Goal: Task Accomplishment & Management: Manage account settings

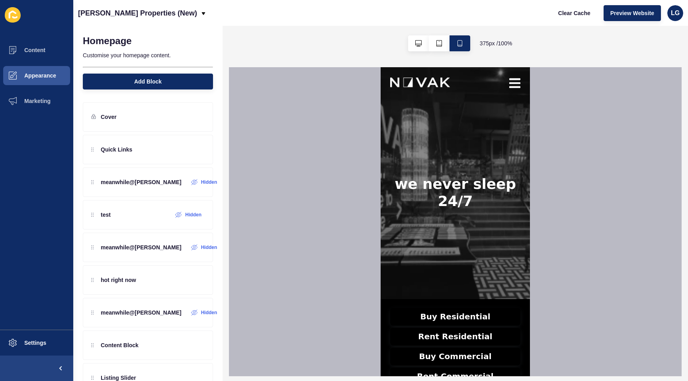
scroll to position [13, 0]
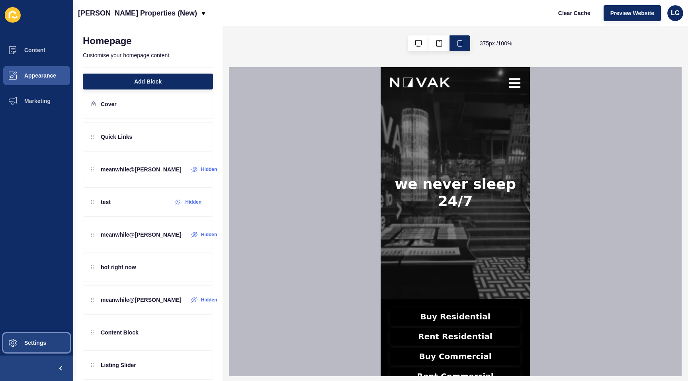
click at [29, 348] on button "Settings" at bounding box center [36, 342] width 73 height 25
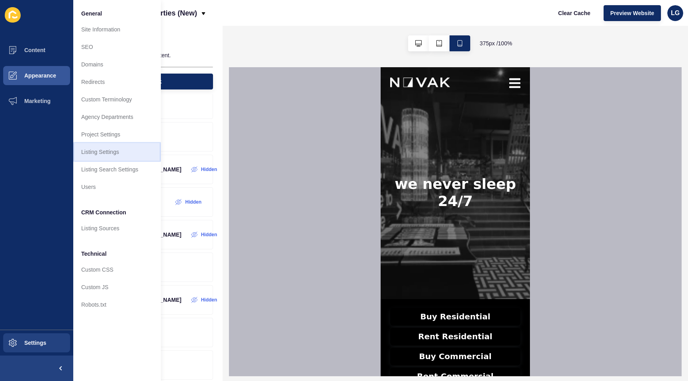
click at [103, 151] on link "Listing Settings" at bounding box center [117, 152] width 88 height 18
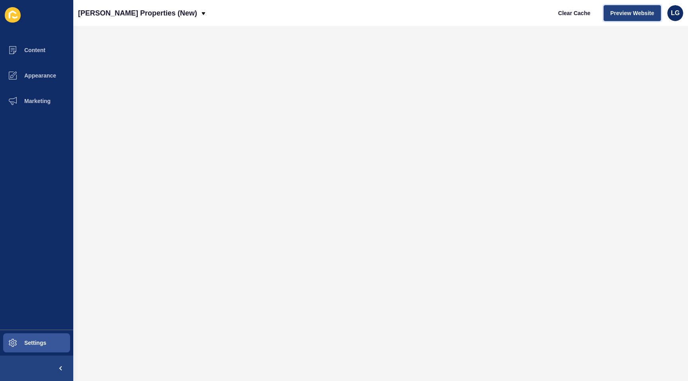
click at [632, 10] on span "Preview Website" at bounding box center [632, 13] width 44 height 8
click at [629, 12] on span "Preview Website" at bounding box center [632, 13] width 44 height 8
click at [569, 15] on span "Clear Cache" at bounding box center [574, 13] width 32 height 8
click at [641, 16] on span "Preview Website" at bounding box center [632, 13] width 44 height 8
click at [27, 72] on span "Appearance" at bounding box center [27, 75] width 57 height 6
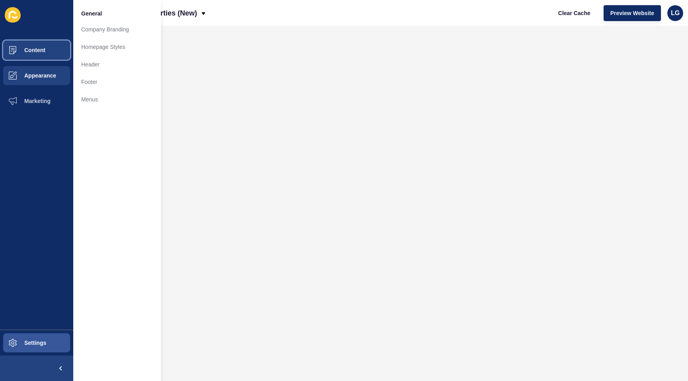
click at [37, 47] on span "Content" at bounding box center [22, 50] width 47 height 6
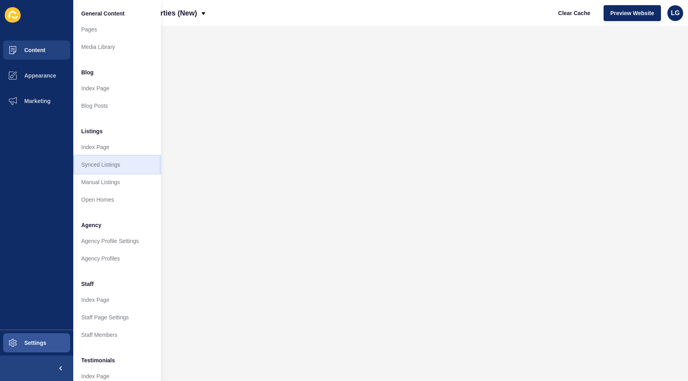
click at [106, 165] on link "Synced Listings" at bounding box center [117, 165] width 88 height 18
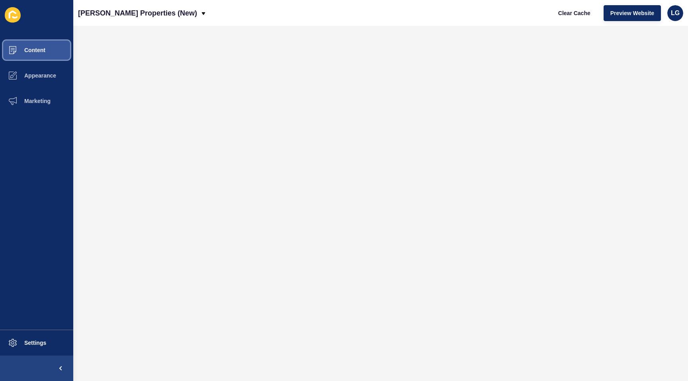
click at [43, 52] on span "Content" at bounding box center [22, 50] width 47 height 6
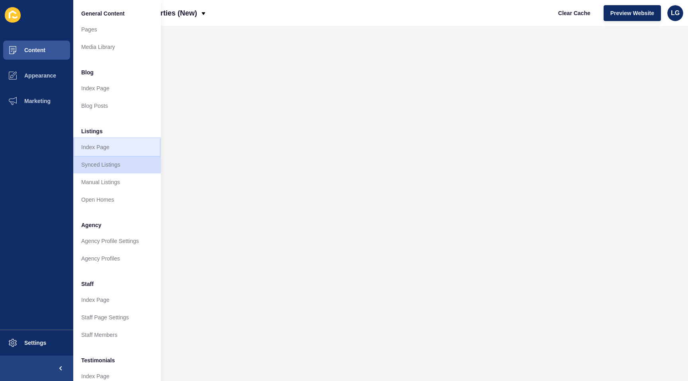
click at [118, 150] on link "Index Page" at bounding box center [117, 148] width 88 height 18
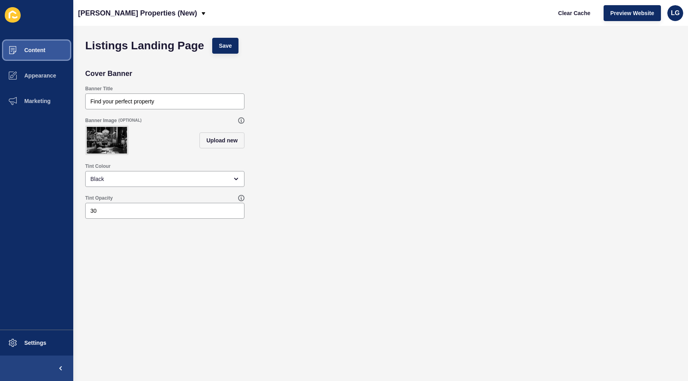
click at [35, 53] on span "Content" at bounding box center [22, 50] width 47 height 6
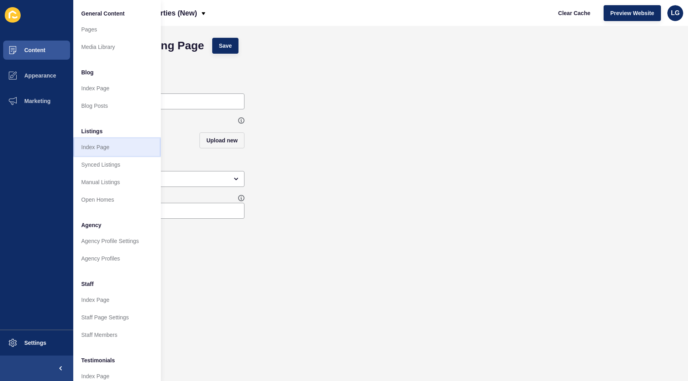
click at [115, 148] on link "Index Page" at bounding box center [117, 148] width 88 height 18
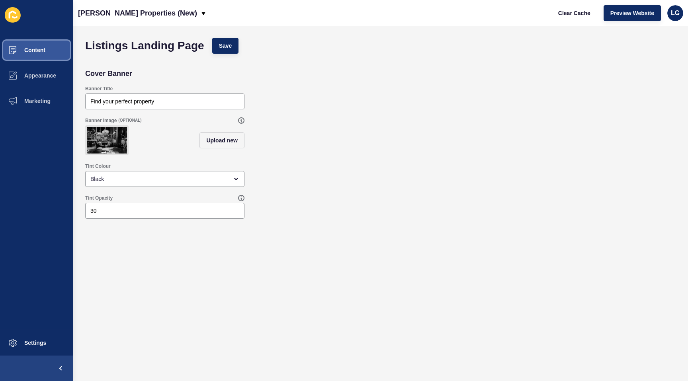
click at [45, 53] on button "Content" at bounding box center [36, 49] width 73 height 25
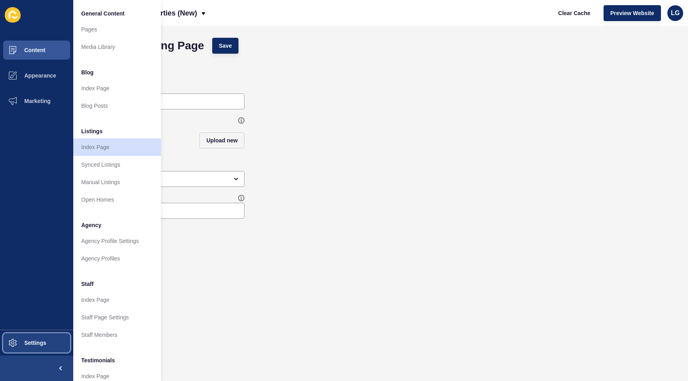
click at [29, 344] on span "Settings" at bounding box center [22, 343] width 47 height 6
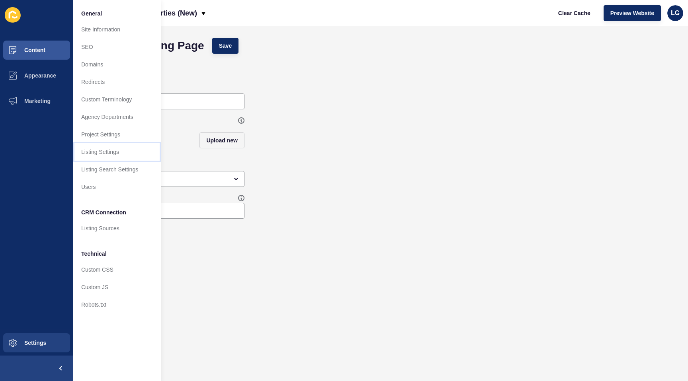
click at [97, 151] on link "Listing Settings" at bounding box center [117, 152] width 88 height 18
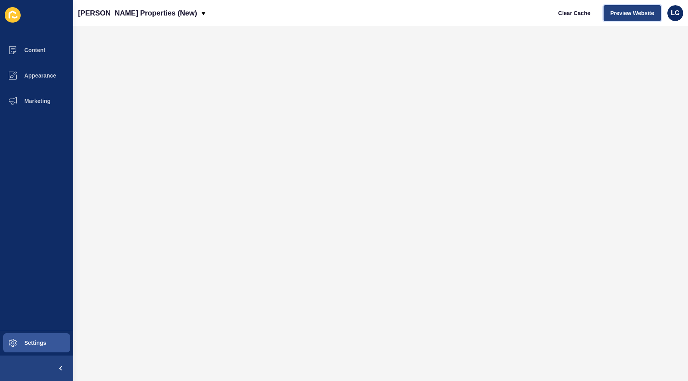
click at [637, 15] on span "Preview Website" at bounding box center [632, 13] width 44 height 8
click at [561, 16] on span "Clear Cache" at bounding box center [574, 13] width 32 height 8
click at [621, 14] on span "Preview Website" at bounding box center [632, 13] width 44 height 8
click at [628, 15] on span "Preview Website" at bounding box center [632, 13] width 44 height 8
click at [37, 96] on button "Marketing" at bounding box center [36, 100] width 73 height 25
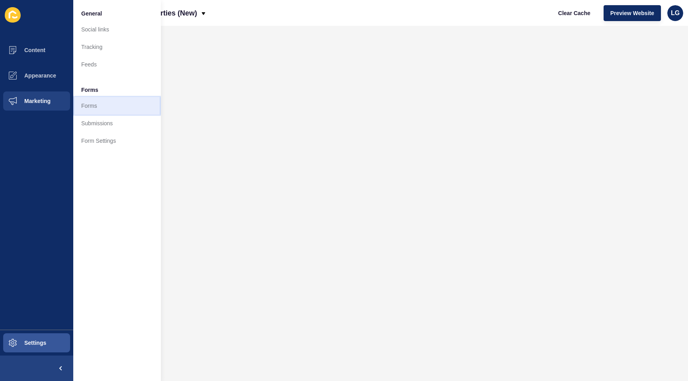
click at [89, 102] on link "Forms" at bounding box center [117, 106] width 88 height 18
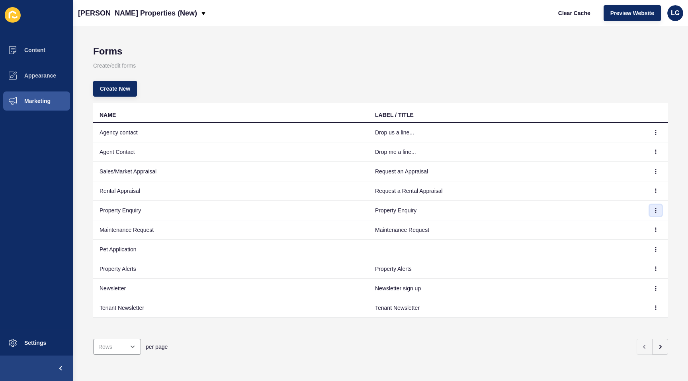
click at [657, 210] on icon "button" at bounding box center [655, 210] width 5 height 5
click at [623, 225] on link "Edit" at bounding box center [634, 227] width 56 height 18
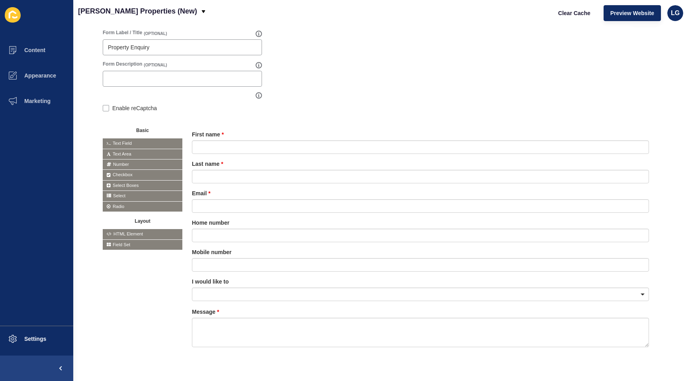
scroll to position [115, 0]
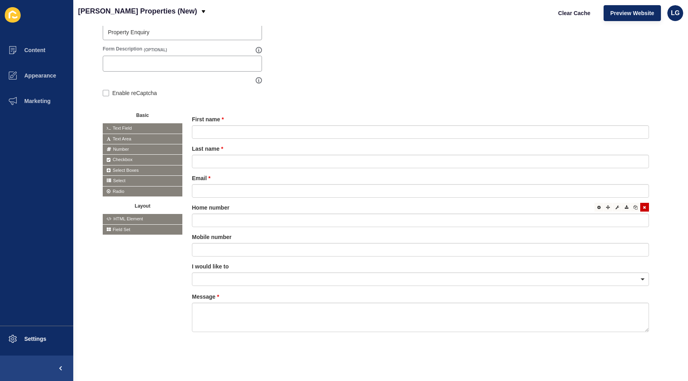
click at [646, 208] on div at bounding box center [644, 207] width 9 height 9
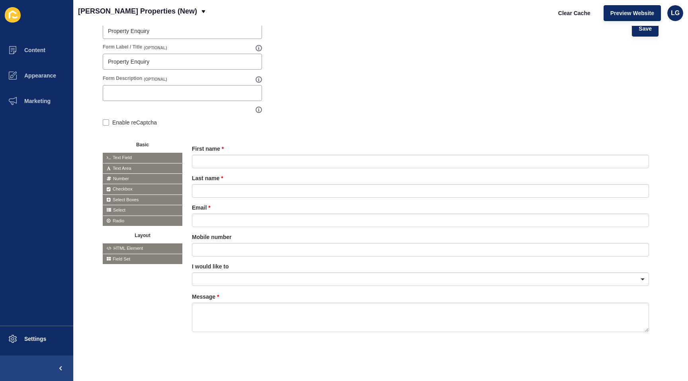
scroll to position [85, 0]
click at [644, 278] on div at bounding box center [420, 280] width 457 height 14
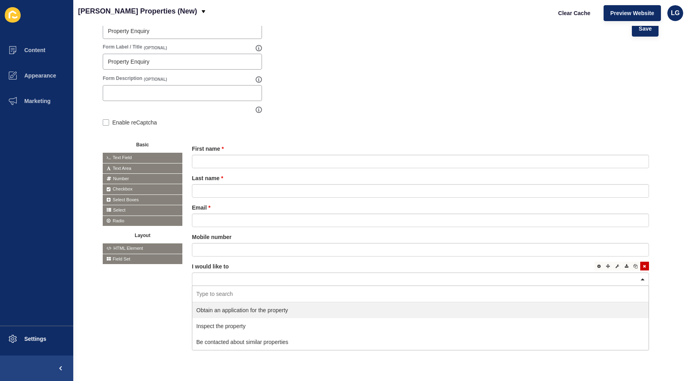
click at [647, 265] on div at bounding box center [644, 266] width 9 height 9
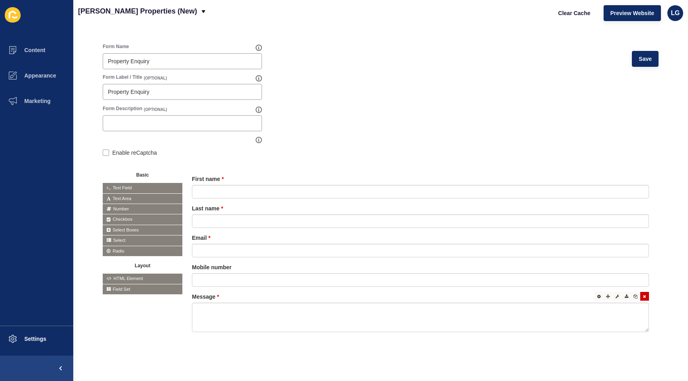
click at [645, 298] on icon at bounding box center [644, 297] width 3 height 4
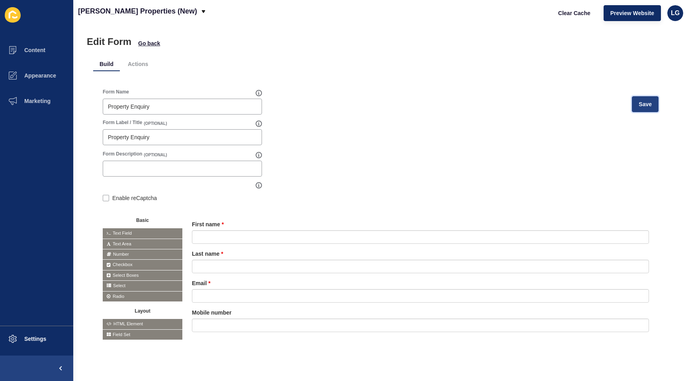
click at [639, 107] on span "Save" at bounding box center [645, 104] width 13 height 8
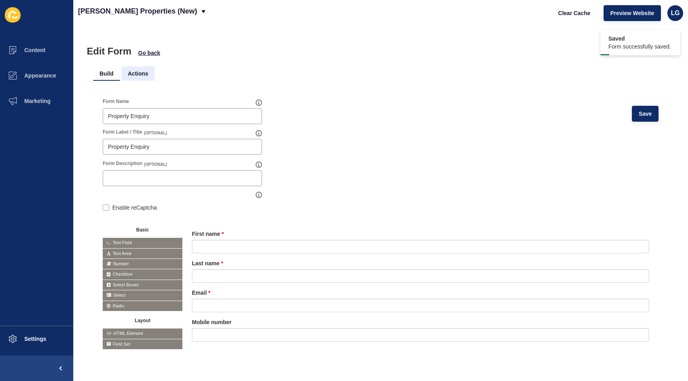
click at [140, 75] on li "Actions" at bounding box center [137, 73] width 33 height 14
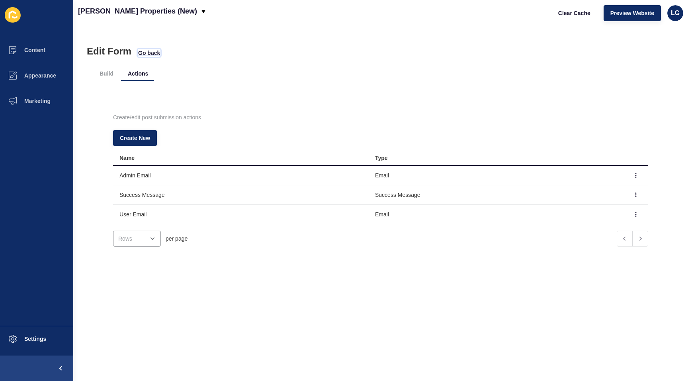
click at [145, 53] on span "Go back" at bounding box center [149, 53] width 22 height 8
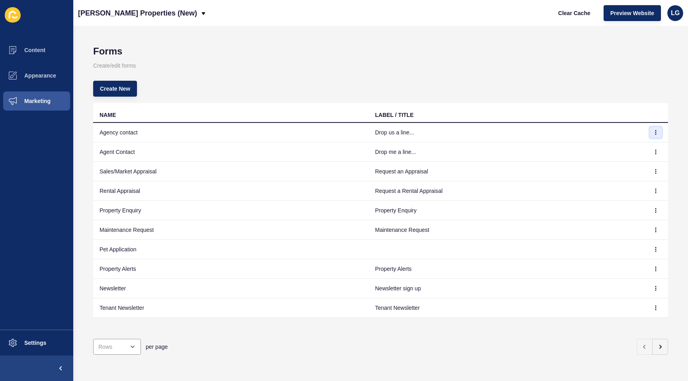
click at [655, 131] on icon "button" at bounding box center [655, 132] width 5 height 5
click at [616, 150] on link "Edit" at bounding box center [634, 149] width 56 height 18
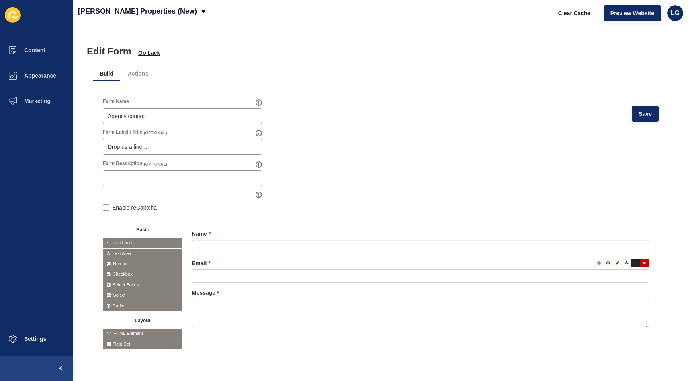
click at [636, 264] on icon at bounding box center [635, 263] width 4 height 4
click at [596, 264] on div at bounding box center [598, 263] width 9 height 9
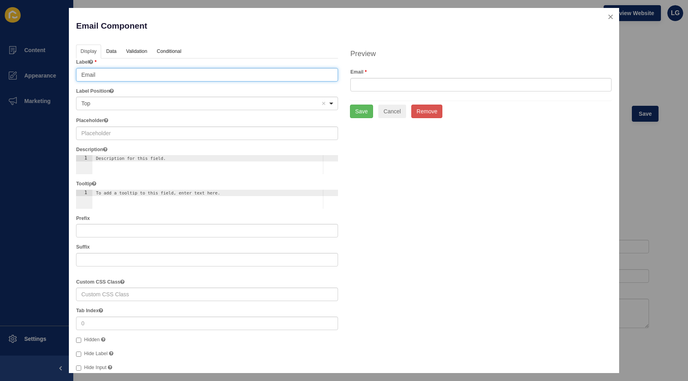
drag, startPoint x: 100, startPoint y: 76, endPoint x: 111, endPoint y: 76, distance: 10.8
click at [78, 73] on input "Email" at bounding box center [207, 75] width 262 height 14
type input "Mobile"
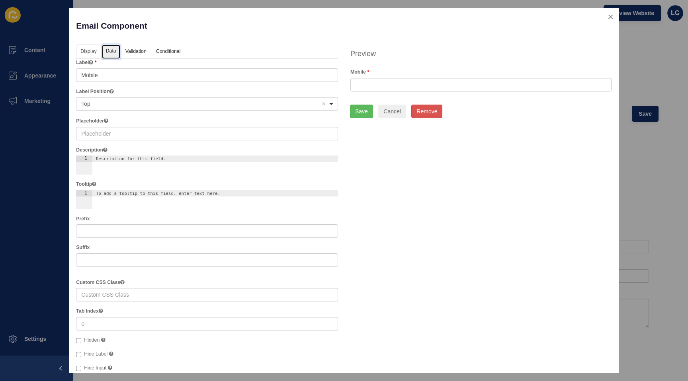
click at [112, 53] on link "Data" at bounding box center [111, 52] width 18 height 15
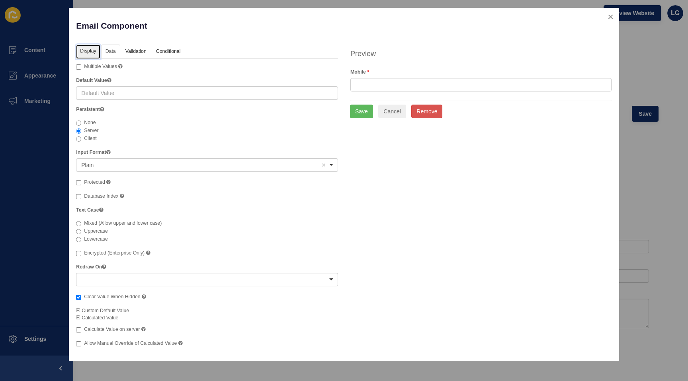
click at [83, 55] on link "Display" at bounding box center [88, 52] width 24 height 15
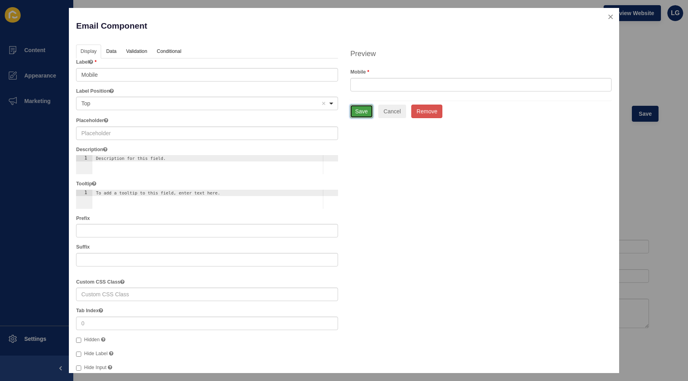
click at [357, 113] on button "Save" at bounding box center [361, 112] width 23 height 14
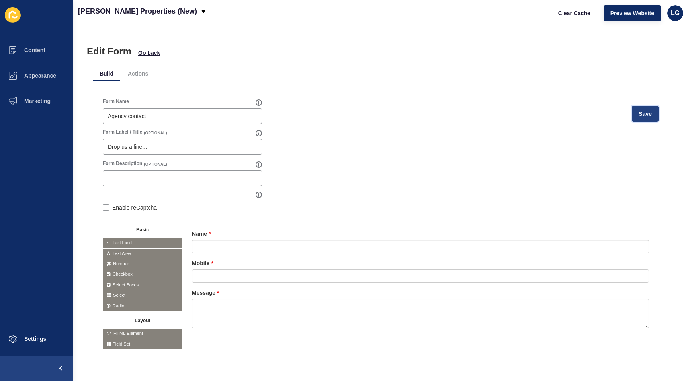
click at [651, 113] on span "Save" at bounding box center [645, 114] width 13 height 8
click at [141, 55] on span "Go back" at bounding box center [149, 53] width 22 height 8
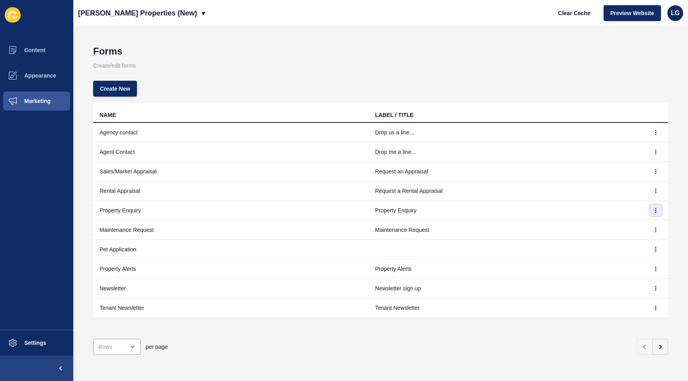
click at [657, 212] on icon "button" at bounding box center [655, 210] width 5 height 5
click at [637, 220] on link "Edit" at bounding box center [634, 227] width 56 height 18
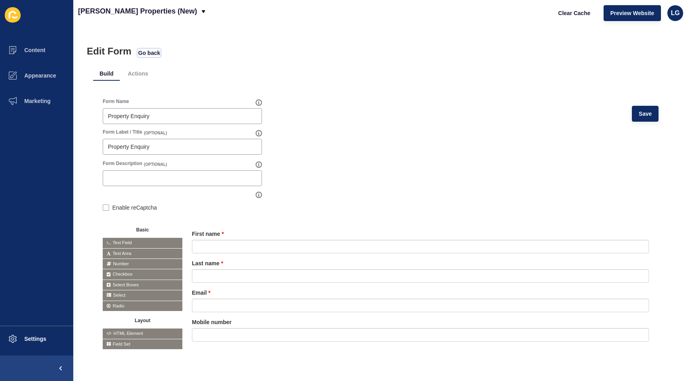
click at [145, 53] on span "Go back" at bounding box center [149, 53] width 22 height 8
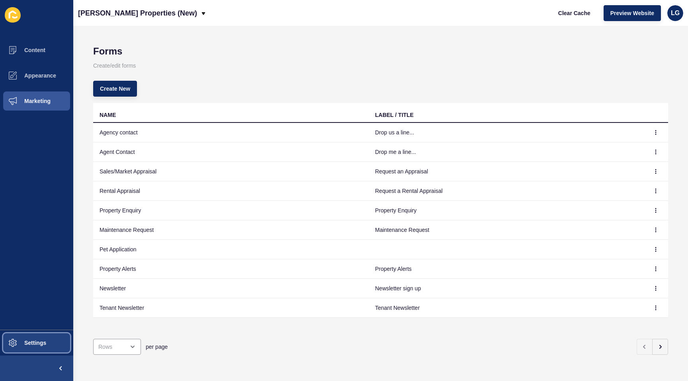
click at [22, 342] on span "Settings" at bounding box center [22, 343] width 47 height 6
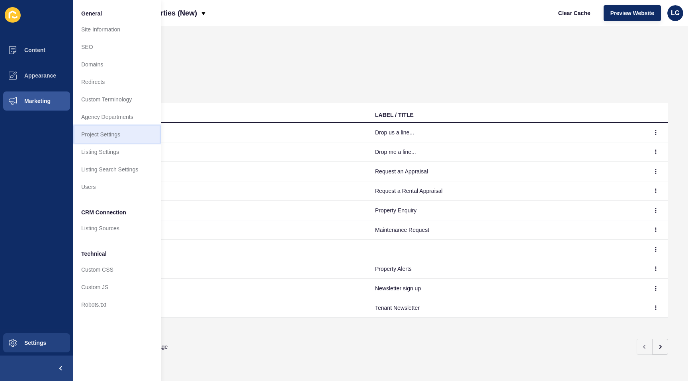
click at [100, 139] on link "Project Settings" at bounding box center [117, 135] width 88 height 18
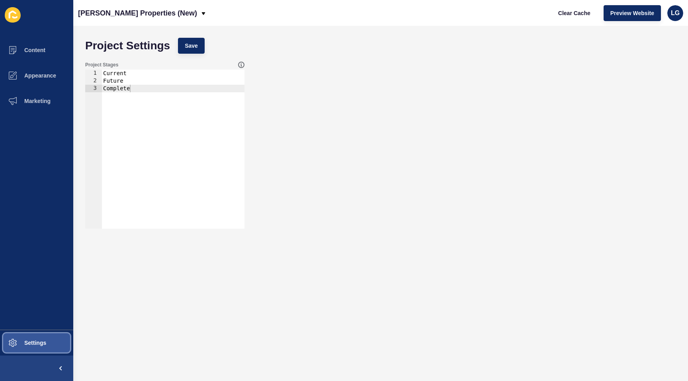
click at [41, 344] on span "Settings" at bounding box center [22, 343] width 47 height 6
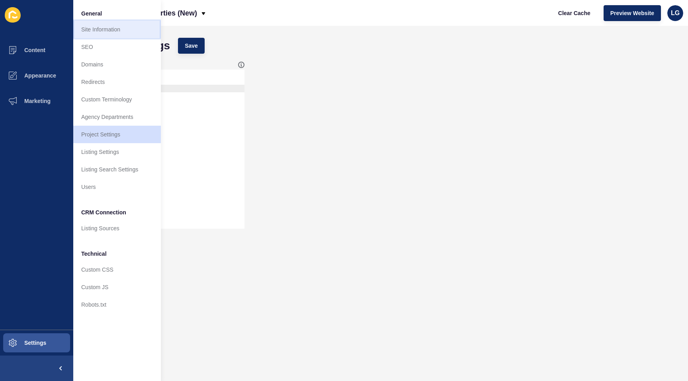
click at [112, 32] on link "Site Information" at bounding box center [117, 30] width 88 height 18
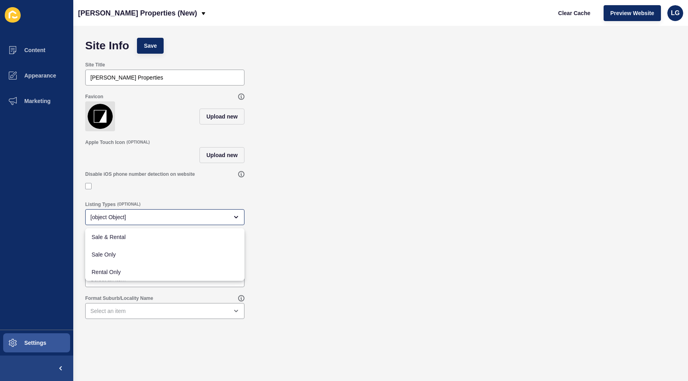
click at [276, 215] on div "Listing Types (OPTIONAL) [object Object]" at bounding box center [380, 213] width 599 height 32
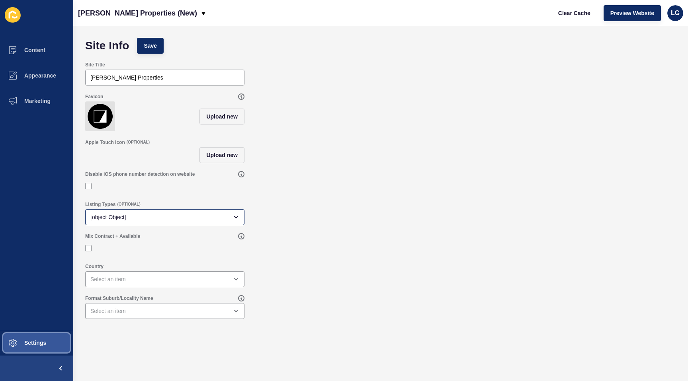
click at [42, 346] on span "Settings" at bounding box center [22, 343] width 47 height 6
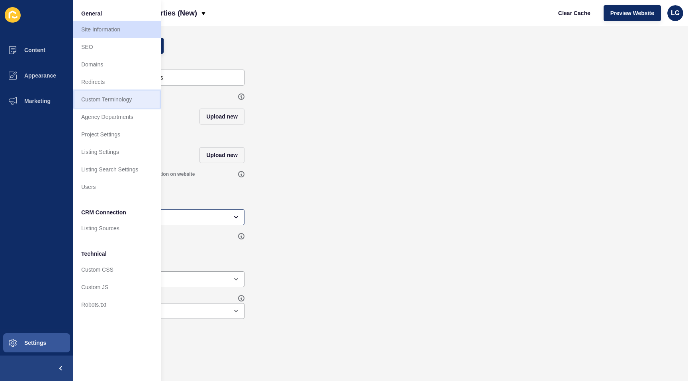
click at [119, 98] on link "Custom Terminology" at bounding box center [117, 100] width 88 height 18
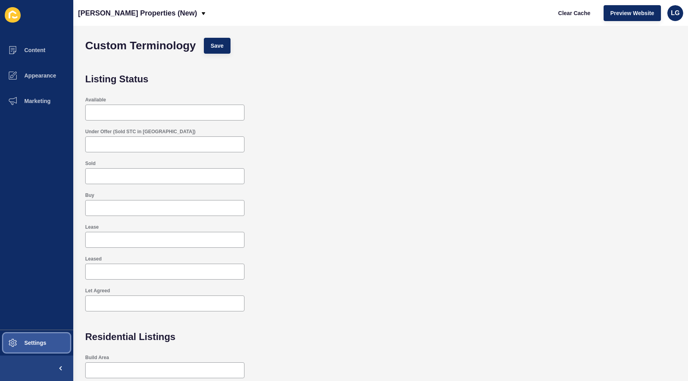
click at [47, 344] on button "Settings" at bounding box center [36, 342] width 73 height 25
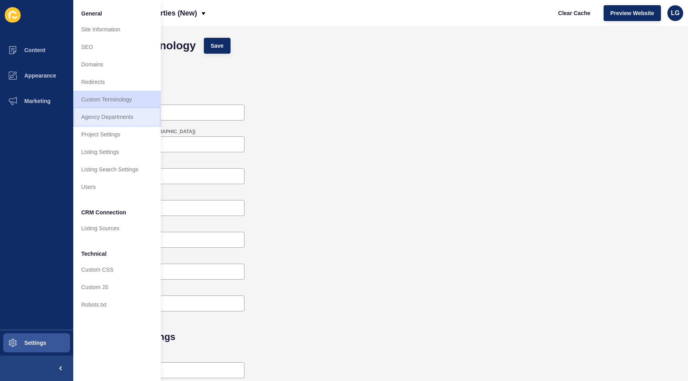
click at [123, 121] on link "Agency Departments" at bounding box center [117, 117] width 88 height 18
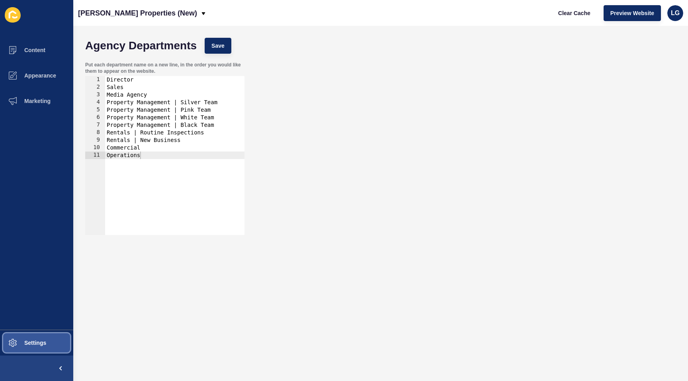
click at [42, 342] on span "Settings" at bounding box center [22, 343] width 47 height 6
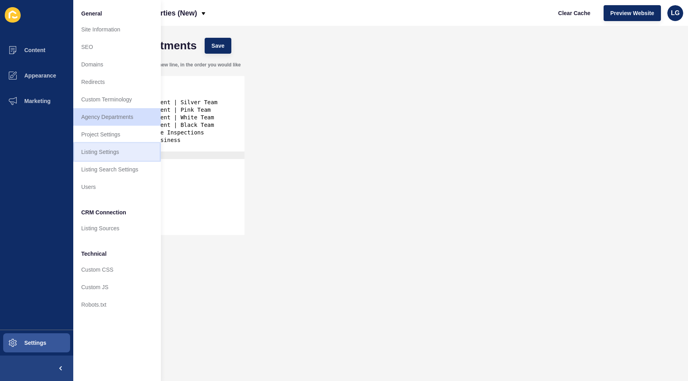
click at [121, 150] on link "Listing Settings" at bounding box center [117, 152] width 88 height 18
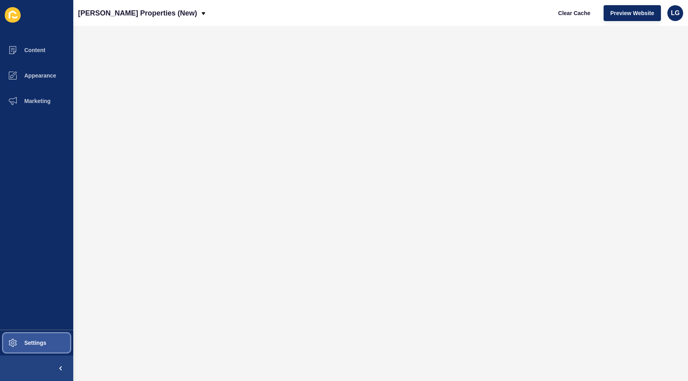
click at [46, 338] on button "Settings" at bounding box center [36, 342] width 73 height 25
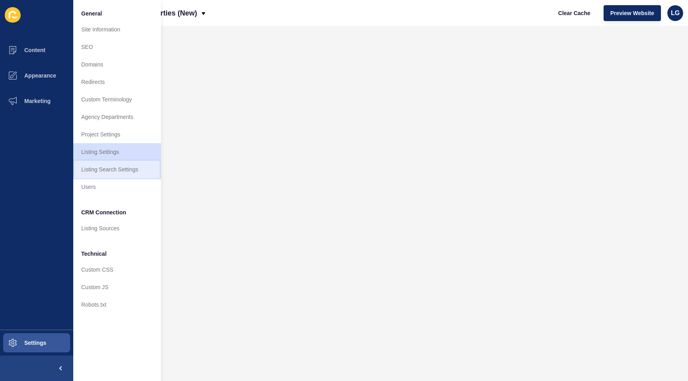
click at [116, 169] on link "Listing Search Settings" at bounding box center [117, 170] width 88 height 18
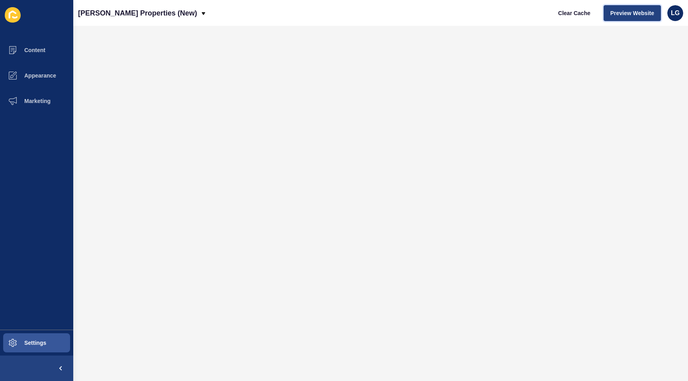
click at [619, 12] on span "Preview Website" at bounding box center [632, 13] width 44 height 8
click at [42, 54] on button "Content" at bounding box center [36, 49] width 73 height 25
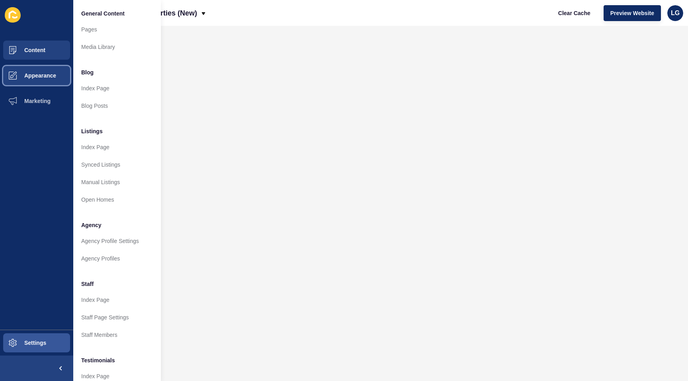
click at [59, 76] on button "Appearance" at bounding box center [36, 75] width 73 height 25
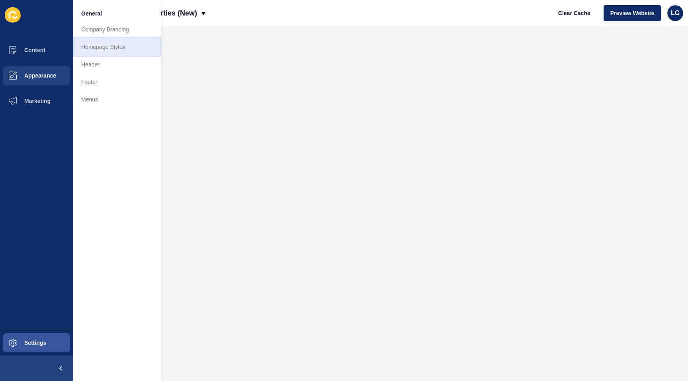
click at [96, 47] on link "Homepage Styles" at bounding box center [117, 47] width 88 height 18
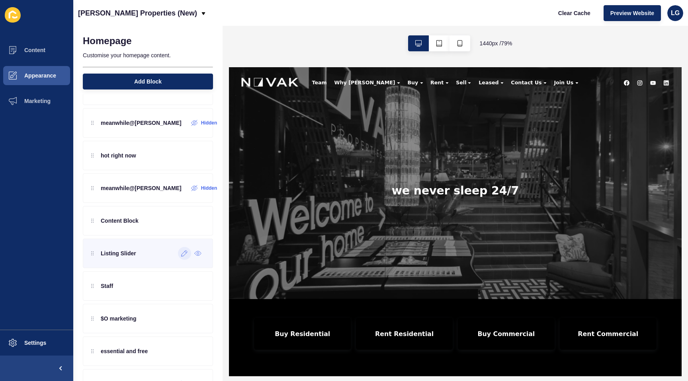
click at [183, 256] on icon at bounding box center [184, 253] width 7 height 6
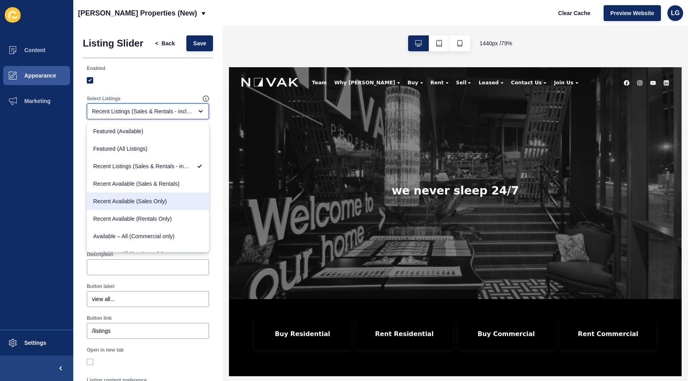
click at [171, 199] on span "Recent Available (Sales Only)" at bounding box center [147, 201] width 109 height 8
type input "Recent Available (Sales Only)"
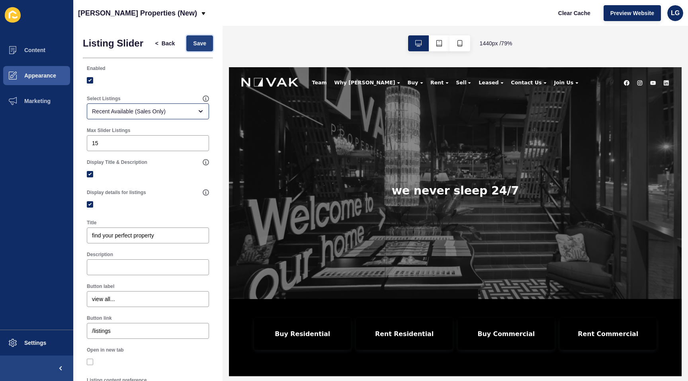
click at [198, 41] on span "Save" at bounding box center [199, 43] width 13 height 8
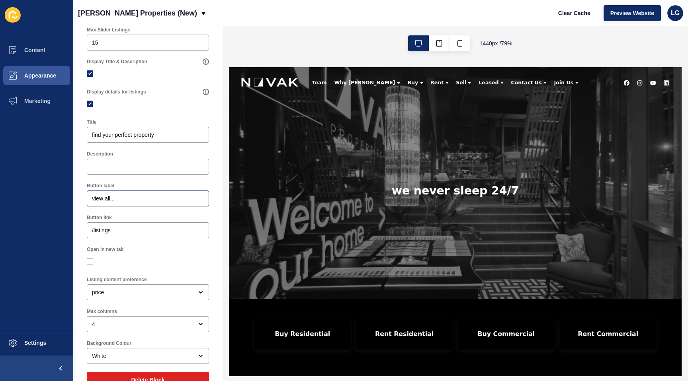
scroll to position [121, 0]
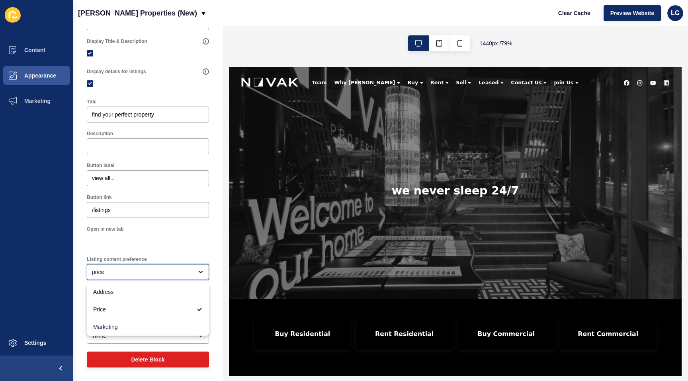
click at [199, 273] on icon "close menu" at bounding box center [200, 272] width 6 height 6
click at [200, 271] on icon "close menu" at bounding box center [200, 272] width 6 height 6
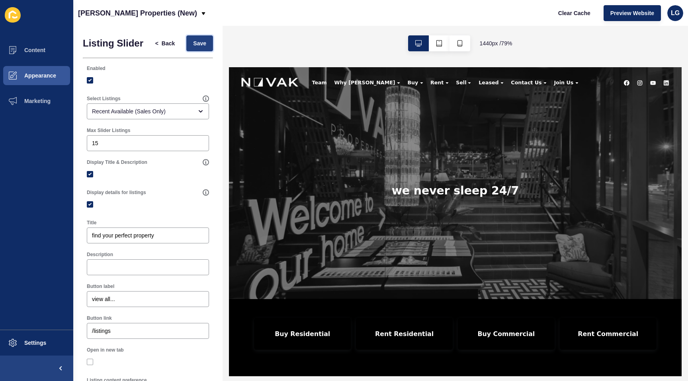
click at [203, 43] on span "Save" at bounding box center [199, 43] width 13 height 8
click at [463, 43] on button "button" at bounding box center [459, 43] width 21 height 16
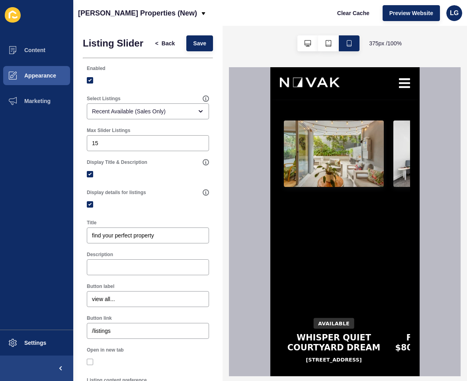
scroll to position [0, 7]
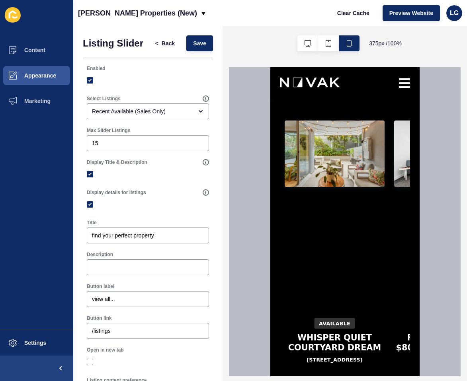
drag, startPoint x: 83, startPoint y: 145, endPoint x: 387, endPoint y: 1, distance: 336.6
click at [41, 346] on span "Settings" at bounding box center [22, 343] width 47 height 6
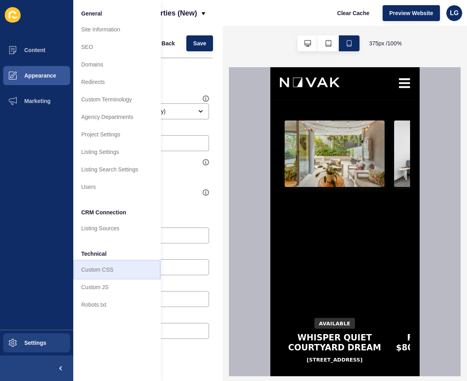
click at [102, 268] on link "Custom CSS" at bounding box center [117, 270] width 88 height 18
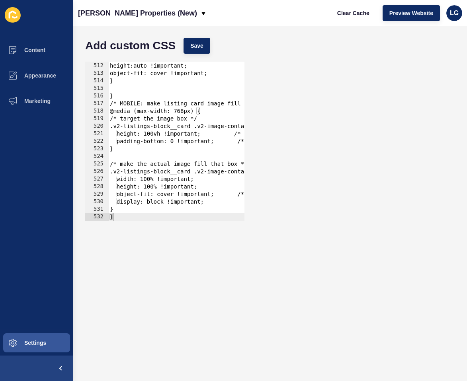
scroll to position [3865, 0]
click at [136, 211] on div "width:100% !important; height:auto !important; object-fit: cover !important; } …" at bounding box center [253, 142] width 291 height 174
click at [133, 217] on div at bounding box center [253, 217] width 291 height 8
type textarea "}"
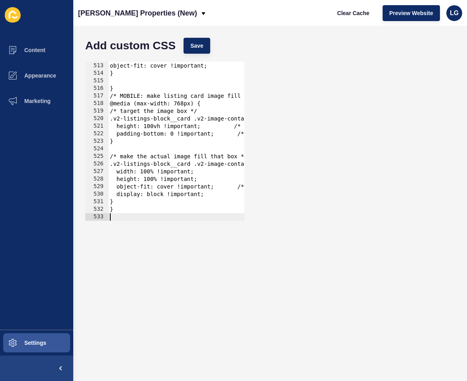
scroll to position [4001, 0]
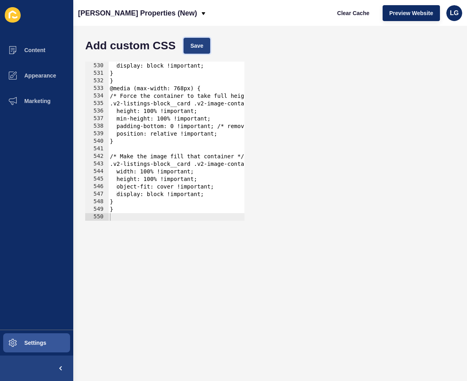
click at [192, 47] on span "Save" at bounding box center [196, 46] width 13 height 8
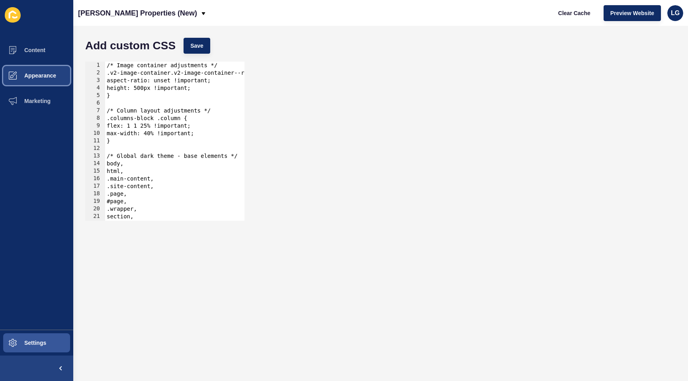
click at [41, 78] on span "Appearance" at bounding box center [27, 75] width 57 height 6
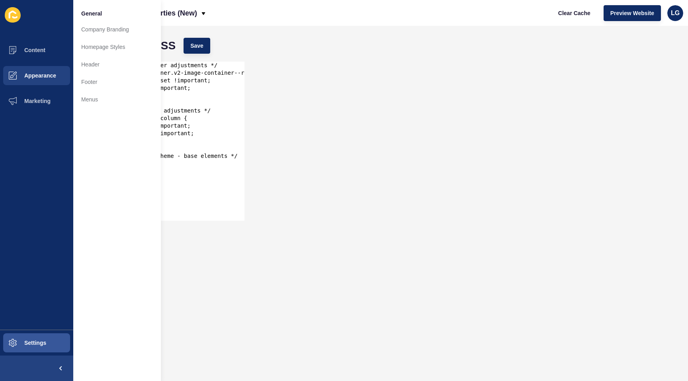
click at [397, 188] on div "1 2 3 4 5 6 7 8 9 10 11 12 13 14 15 16 17 18 19 20 21 22 23 /* Image container …" at bounding box center [380, 141] width 599 height 167
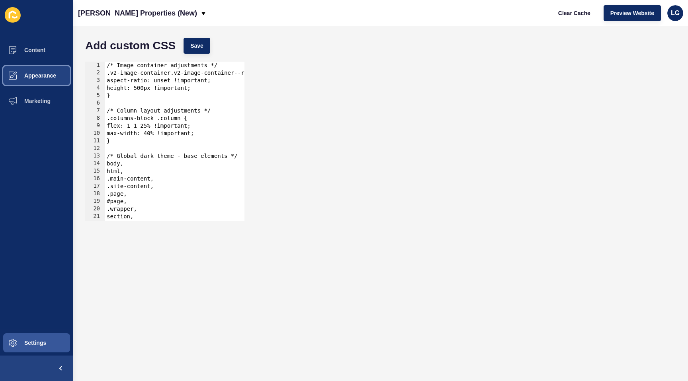
click at [46, 76] on span "Appearance" at bounding box center [27, 75] width 57 height 6
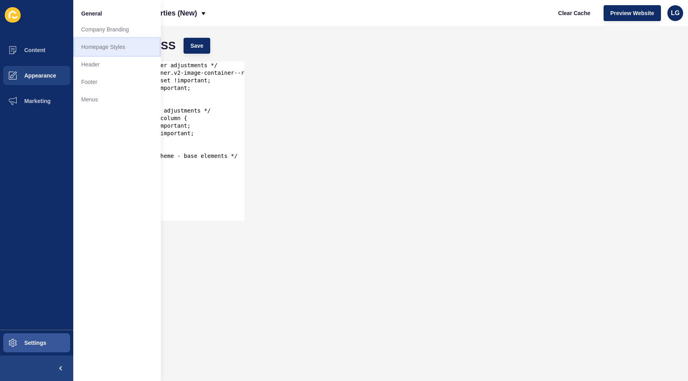
click at [90, 48] on link "Homepage Styles" at bounding box center [117, 47] width 88 height 18
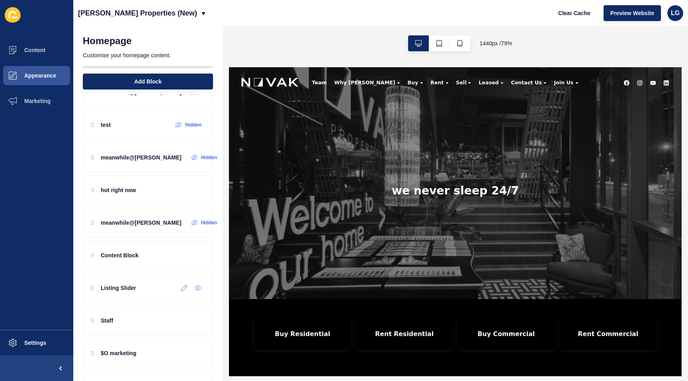
scroll to position [96, 0]
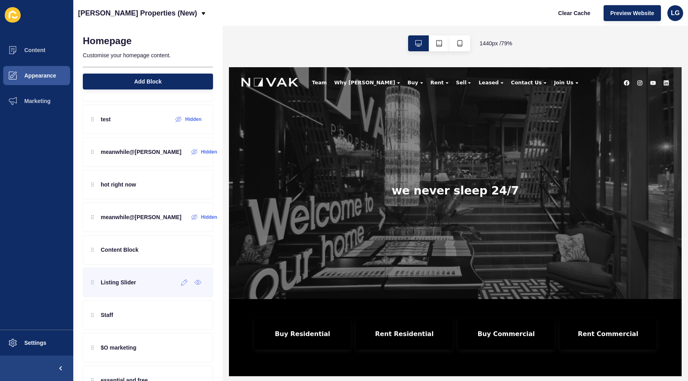
click at [135, 289] on div "Listing Slider" at bounding box center [113, 282] width 45 height 13
click at [460, 44] on icon "button" at bounding box center [460, 43] width 6 height 6
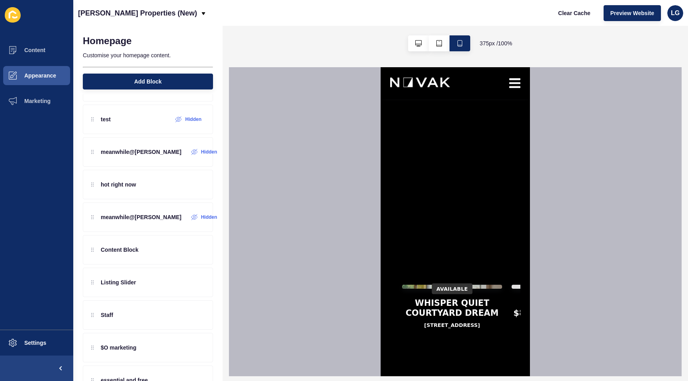
scroll to position [1378, 0]
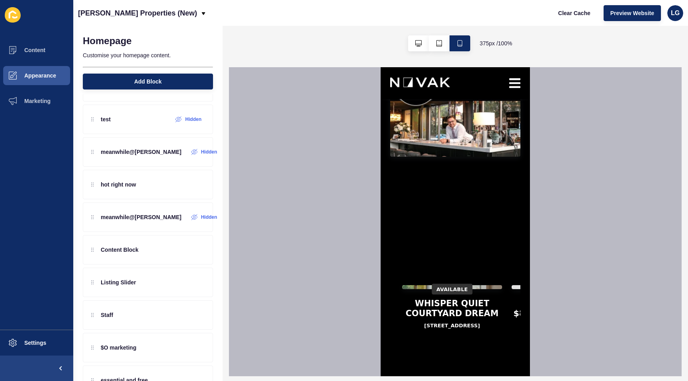
drag, startPoint x: 89, startPoint y: 170, endPoint x: 341, endPoint y: 3, distance: 302.4
click at [33, 344] on span "Settings" at bounding box center [22, 343] width 47 height 6
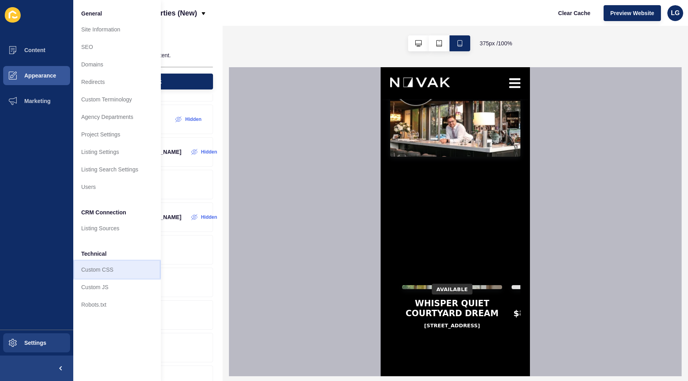
click at [103, 268] on link "Custom CSS" at bounding box center [117, 270] width 88 height 18
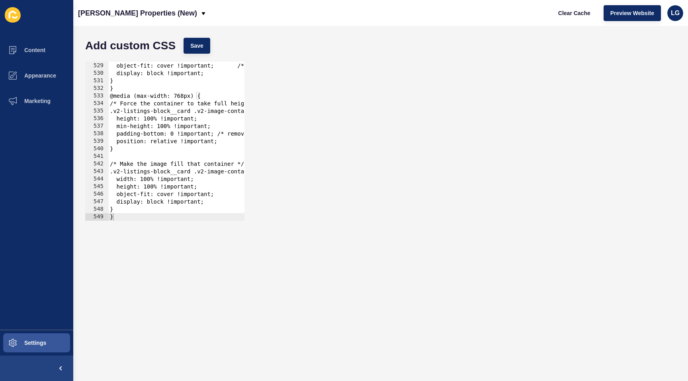
scroll to position [3994, 0]
drag, startPoint x: 133, startPoint y: 218, endPoint x: 133, endPoint y: 213, distance: 5.2
click at [133, 217] on div at bounding box center [253, 217] width 291 height 8
click at [133, 211] on div "height: 100% !important; object-fit: cover !important; /* fills height, crops s…" at bounding box center [253, 142] width 291 height 174
click at [133, 218] on div at bounding box center [253, 217] width 291 height 8
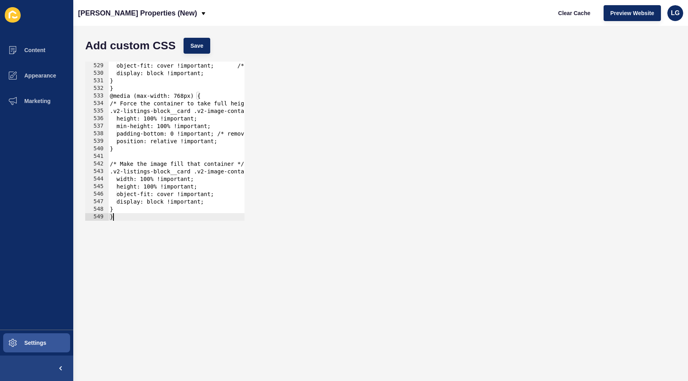
type textarea "}"
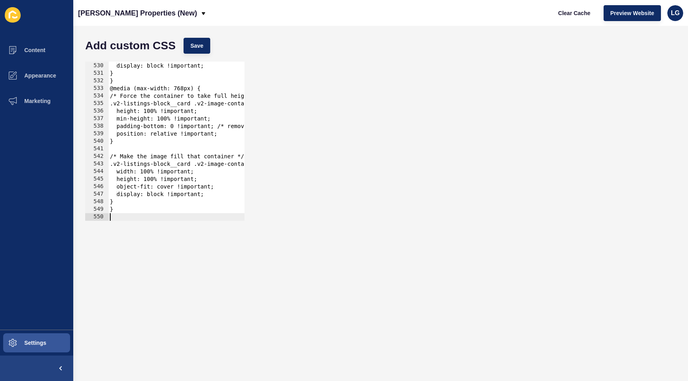
paste textarea
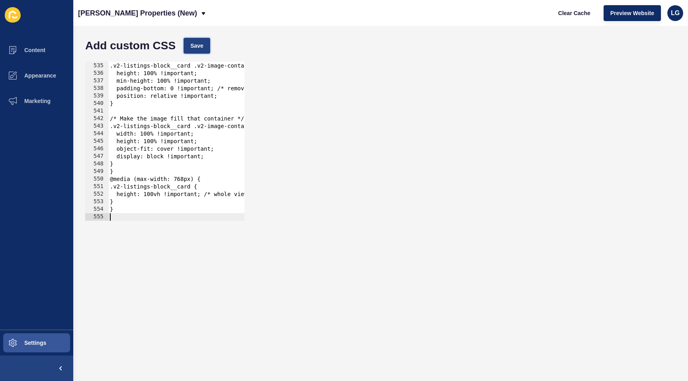
click at [197, 45] on span "Save" at bounding box center [196, 46] width 13 height 8
click at [38, 75] on span "Appearance" at bounding box center [27, 75] width 57 height 6
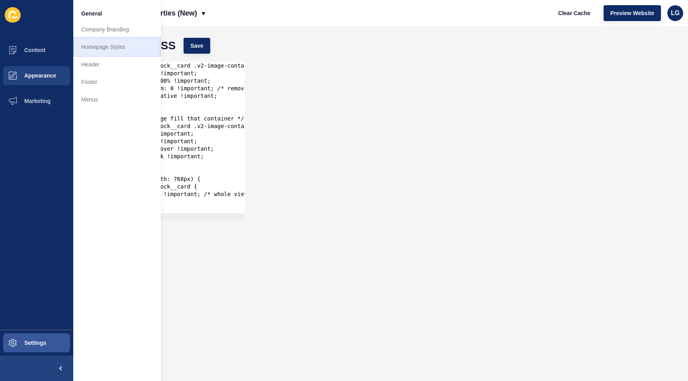
click at [90, 45] on link "Homepage Styles" at bounding box center [117, 47] width 88 height 18
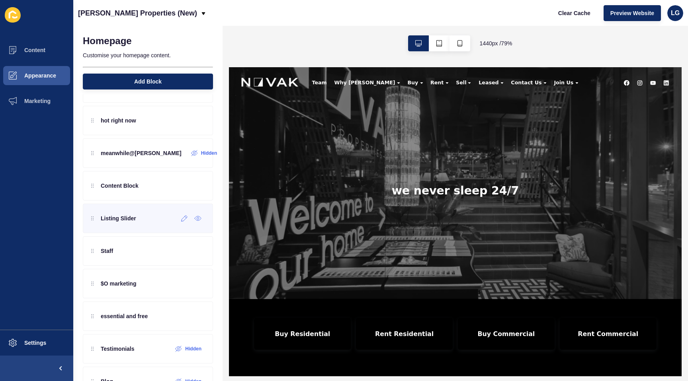
click at [133, 225] on div "Listing Slider" at bounding box center [148, 218] width 130 height 29
click at [182, 220] on icon at bounding box center [185, 219] width 6 height 6
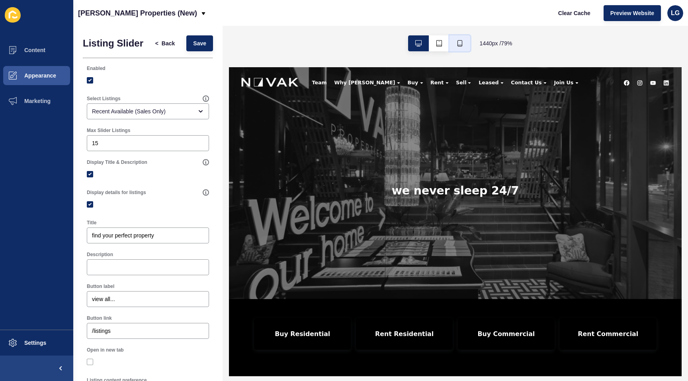
click at [467, 44] on button "button" at bounding box center [459, 43] width 21 height 16
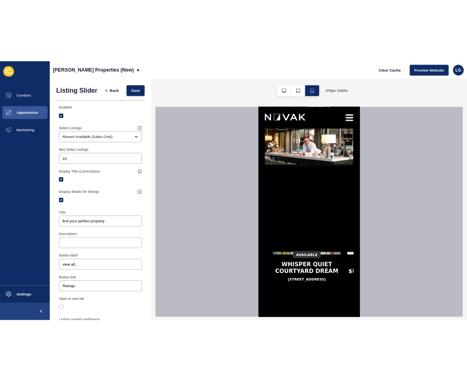
scroll to position [1382, 0]
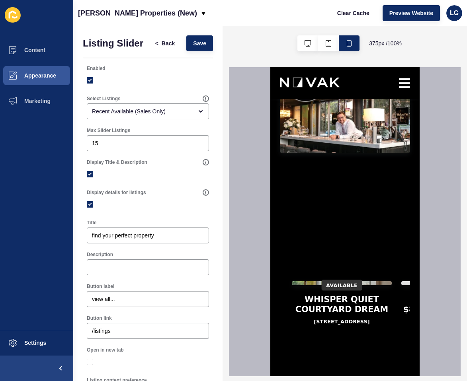
drag, startPoint x: 94, startPoint y: 199, endPoint x: 359, endPoint y: 2, distance: 329.7
click at [36, 344] on span "Settings" at bounding box center [22, 343] width 47 height 6
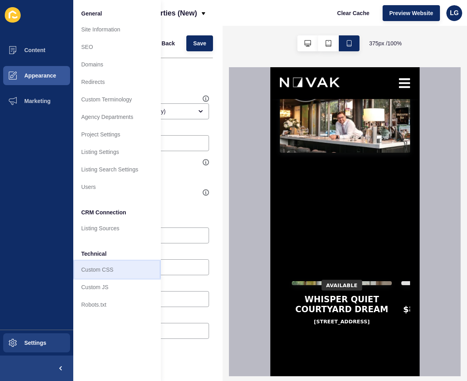
click at [94, 270] on link "Custom CSS" at bounding box center [117, 270] width 88 height 18
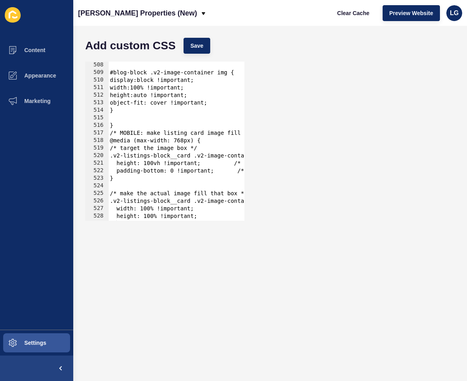
scroll to position [4031, 0]
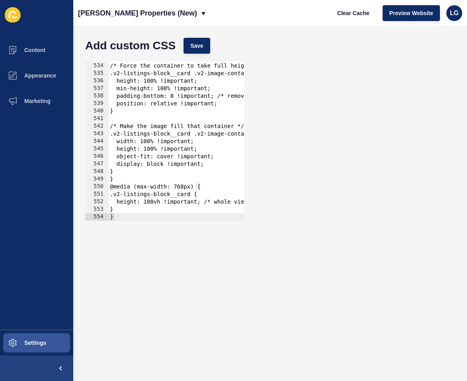
click at [141, 209] on div "@media (max-width: 768px) { /* Force the container to take full height of its p…" at bounding box center [253, 142] width 291 height 174
click at [140, 219] on div at bounding box center [253, 217] width 291 height 8
type textarea "}"
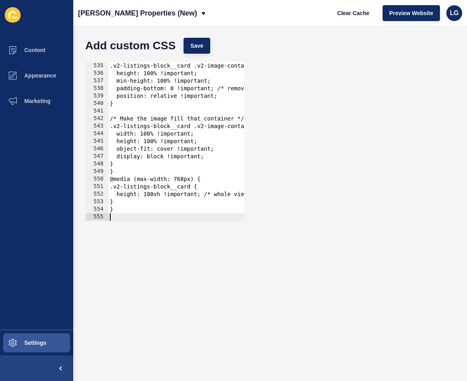
paste textarea
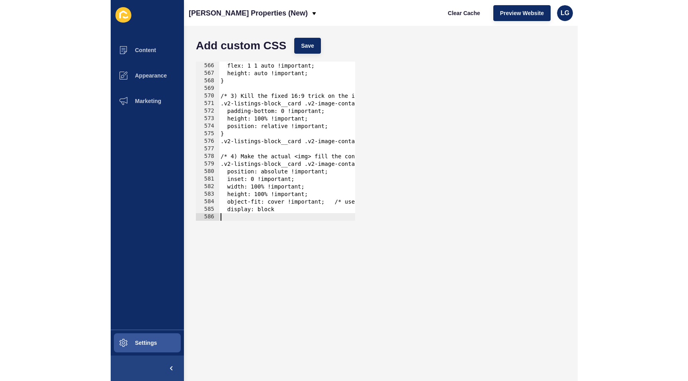
scroll to position [4274, 0]
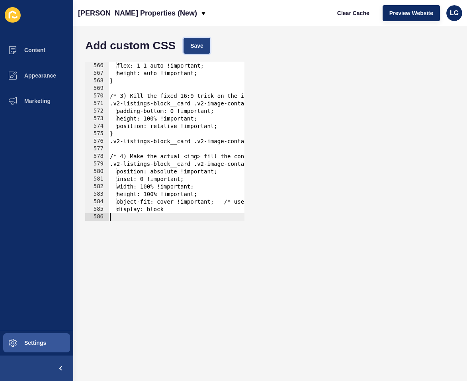
click at [199, 46] on span "Save" at bounding box center [196, 46] width 13 height 8
click at [350, 17] on button "Clear Cache" at bounding box center [353, 13] width 46 height 16
click at [27, 74] on span "Appearance" at bounding box center [27, 75] width 57 height 6
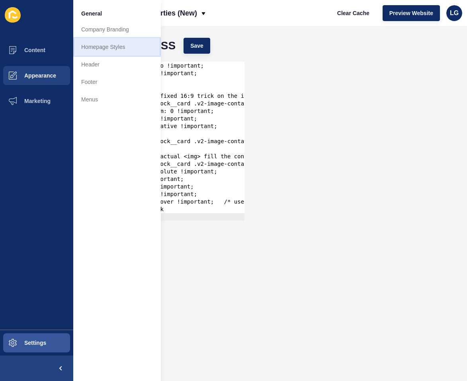
click at [94, 48] on link "Homepage Styles" at bounding box center [117, 47] width 88 height 18
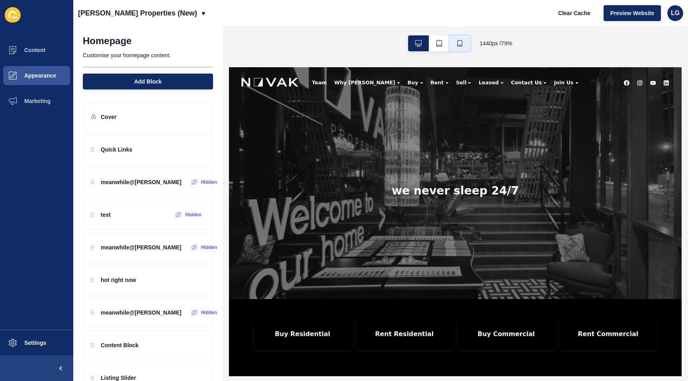
click at [458, 46] on icon "button" at bounding box center [460, 43] width 6 height 6
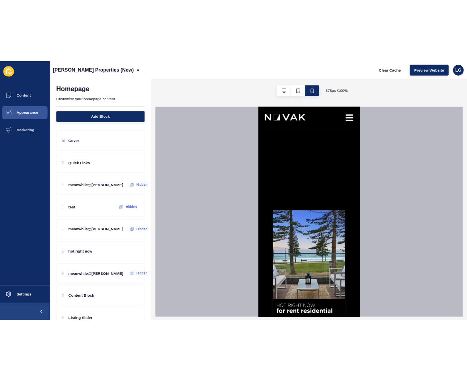
scroll to position [403, 0]
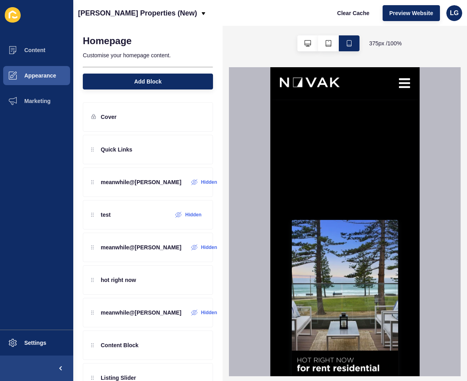
drag, startPoint x: 88, startPoint y: 108, endPoint x: 338, endPoint y: 2, distance: 271.1
click at [37, 344] on span "Settings" at bounding box center [22, 343] width 47 height 6
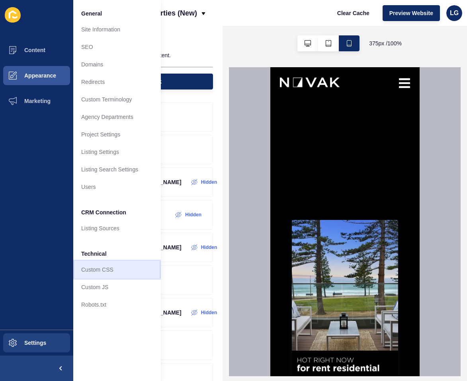
click at [97, 274] on link "Custom CSS" at bounding box center [117, 270] width 88 height 18
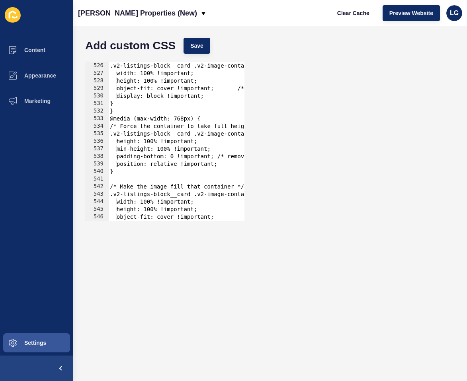
scroll to position [4266, 0]
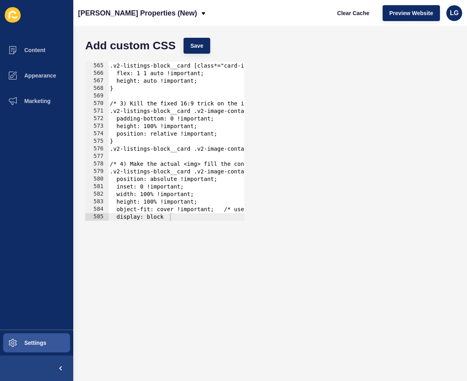
click at [180, 217] on div at bounding box center [270, 217] width 324 height 8
click at [192, 236] on form "Add custom CSS Save 564 565 566 567 568 569 570 571 572 573 574 575 576 577 578…" at bounding box center [270, 204] width 378 height 340
click at [185, 155] on div "/* 2) The image area grows to fill the card */ .v2-listings-block__card [class*…" at bounding box center [270, 142] width 324 height 174
click at [196, 217] on div at bounding box center [270, 217] width 324 height 8
type textarea "display: block"
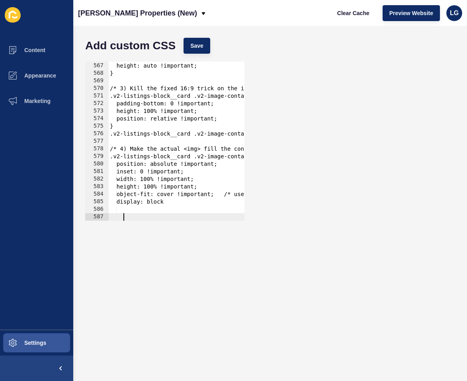
scroll to position [0, 0]
paste textarea
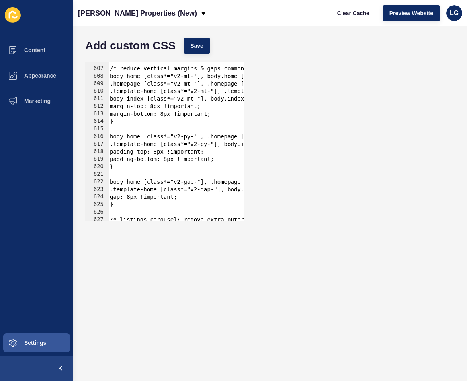
scroll to position [4580, 0]
click at [194, 43] on span "Save" at bounding box center [196, 46] width 13 height 8
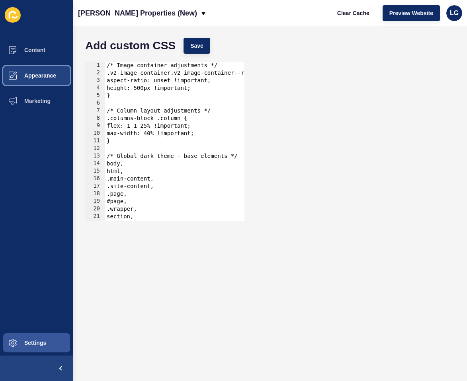
click at [16, 75] on span "Appearance" at bounding box center [27, 75] width 57 height 6
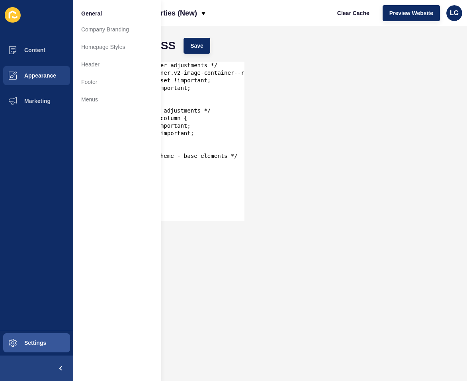
click at [207, 197] on div "/* Image container adjustments */ .v2-image-container.v2-image-container--ratio…" at bounding box center [267, 149] width 324 height 174
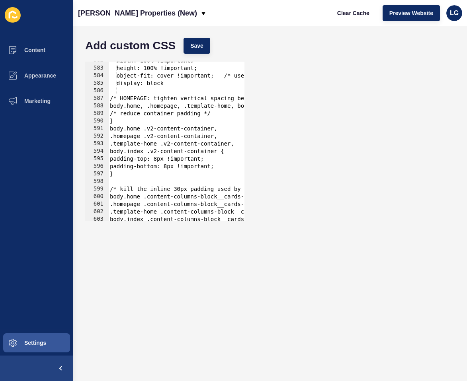
scroll to position [4637, 0]
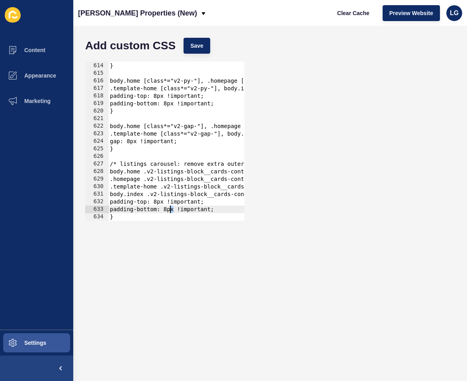
click at [172, 210] on div "margin-bottom: 8px !important; } body.home [class*="v2-py-"], .homepage [class*…" at bounding box center [270, 142] width 324 height 174
drag, startPoint x: 171, startPoint y: 211, endPoint x: 179, endPoint y: 210, distance: 8.4
click at [179, 210] on div "margin-bottom: 8px !important; } body.home [class*="v2-py-"], .homepage [class*…" at bounding box center [270, 142] width 324 height 174
drag, startPoint x: 160, startPoint y: 203, endPoint x: 170, endPoint y: 202, distance: 9.6
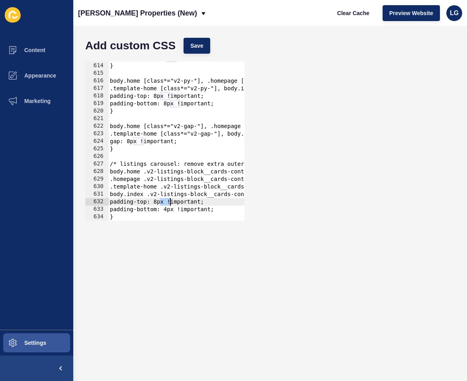
click at [170, 202] on div "margin-bottom: 8px !important; } body.home [class*="v2-py-"], .homepage [class*…" at bounding box center [270, 142] width 324 height 174
paste textarea "4"
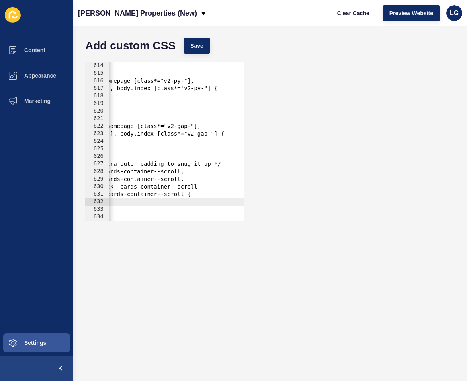
scroll to position [0, 0]
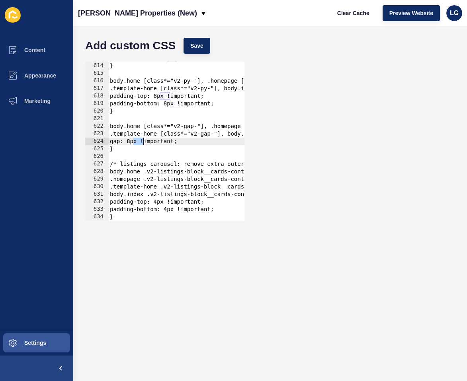
drag, startPoint x: 135, startPoint y: 143, endPoint x: 143, endPoint y: 143, distance: 8.4
click at [143, 143] on div "margin-bottom: 8px !important; } body.home [class*="v2-py-"], .homepage [class*…" at bounding box center [270, 142] width 324 height 174
paste textarea "4"
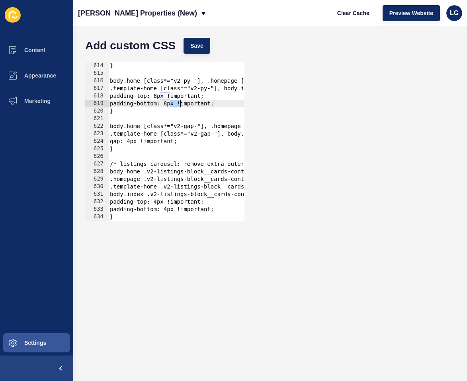
drag, startPoint x: 171, startPoint y: 102, endPoint x: 180, endPoint y: 103, distance: 8.4
click at [180, 103] on div "margin-bottom: 8px !important; } body.home [class*="v2-py-"], .homepage [class*…" at bounding box center [270, 142] width 324 height 174
paste textarea "4"
drag, startPoint x: 161, startPoint y: 95, endPoint x: 169, endPoint y: 95, distance: 8.4
click at [169, 95] on div "margin-bottom: 8px !important; } body.home [class*="v2-py-"], .homepage [class*…" at bounding box center [270, 142] width 324 height 174
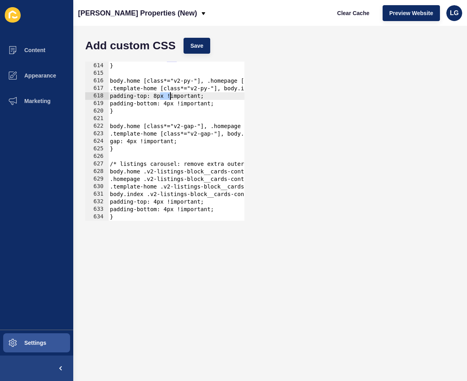
paste textarea "4"
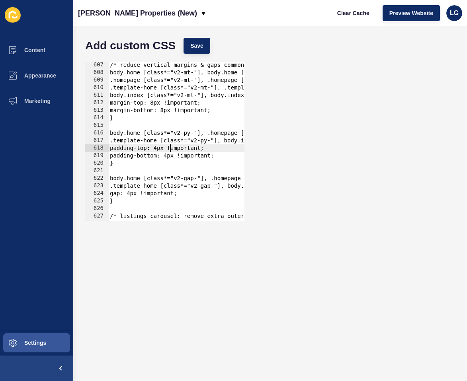
scroll to position [4576, 0]
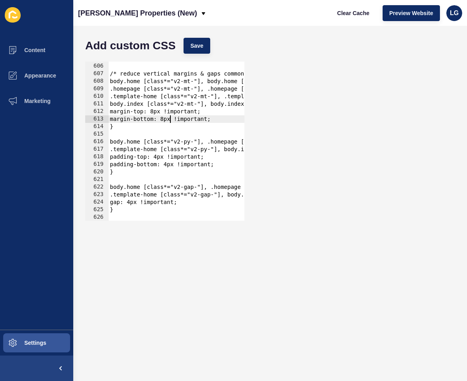
click at [171, 118] on div "} /* reduce vertical margins & gaps commonly used between blocks */ body.home […" at bounding box center [270, 142] width 324 height 174
drag, startPoint x: 167, startPoint y: 119, endPoint x: 176, endPoint y: 118, distance: 8.8
click at [176, 118] on div "} /* reduce vertical margins & gaps commonly used between blocks */ body.home […" at bounding box center [270, 142] width 324 height 174
paste textarea "4"
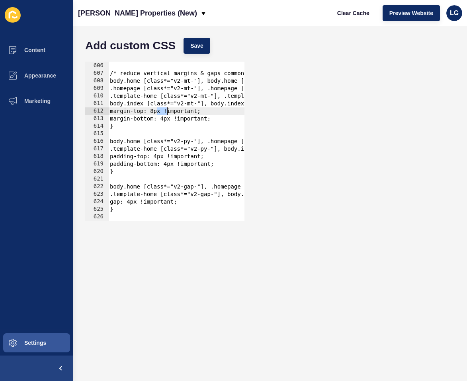
drag, startPoint x: 158, startPoint y: 112, endPoint x: 166, endPoint y: 111, distance: 8.4
click at [166, 111] on div "} /* reduce vertical margins & gaps commonly used between blocks */ body.home […" at bounding box center [270, 142] width 324 height 174
paste textarea "4"
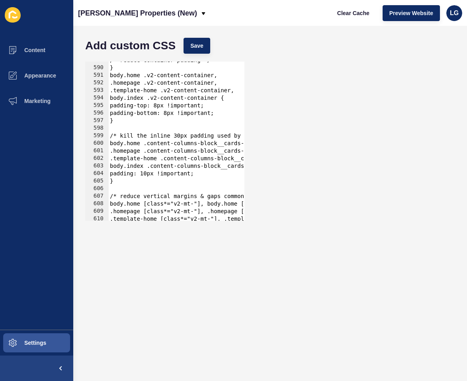
scroll to position [4456, 0]
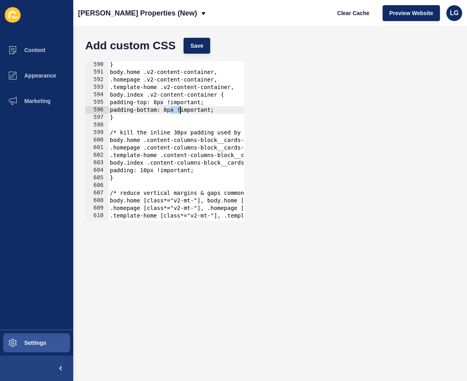
drag, startPoint x: 170, startPoint y: 109, endPoint x: 179, endPoint y: 108, distance: 8.8
click at [179, 108] on div "} body.home .v2-content-container, .homepage .v2-content-container, .template-h…" at bounding box center [270, 148] width 324 height 174
paste textarea "4"
drag, startPoint x: 160, startPoint y: 103, endPoint x: 170, endPoint y: 103, distance: 9.6
click at [170, 103] on div "} body.home .v2-content-container, .homepage .v2-content-container, .template-h…" at bounding box center [270, 148] width 324 height 174
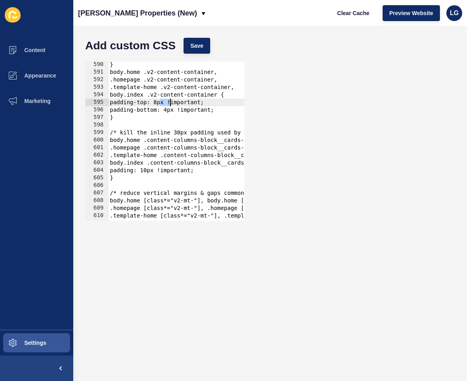
paste textarea "4"
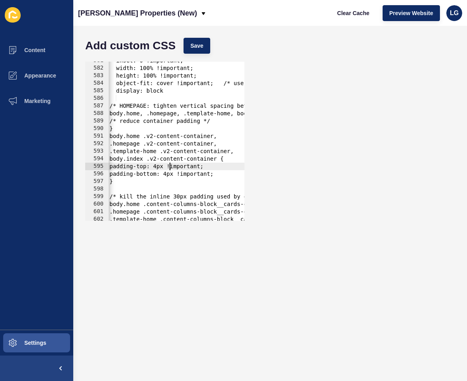
scroll to position [0, 0]
type textarea "padding-top: 4px !important;"
click at [199, 43] on span "Save" at bounding box center [196, 46] width 13 height 8
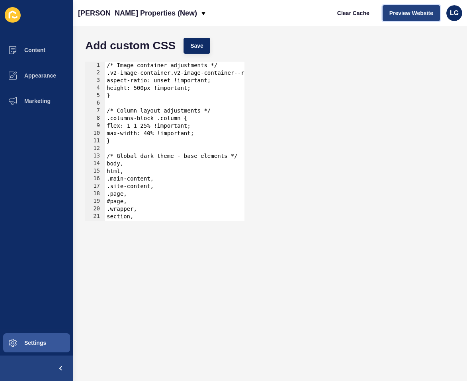
click at [416, 15] on span "Preview Website" at bounding box center [411, 13] width 44 height 8
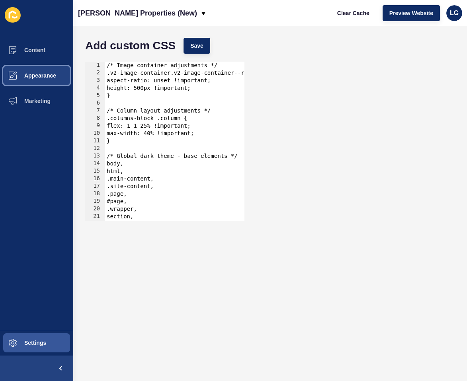
click at [32, 74] on span "Appearance" at bounding box center [27, 75] width 57 height 6
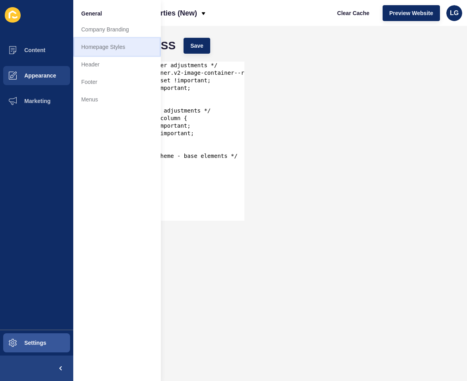
click at [116, 49] on link "Homepage Styles" at bounding box center [117, 47] width 88 height 18
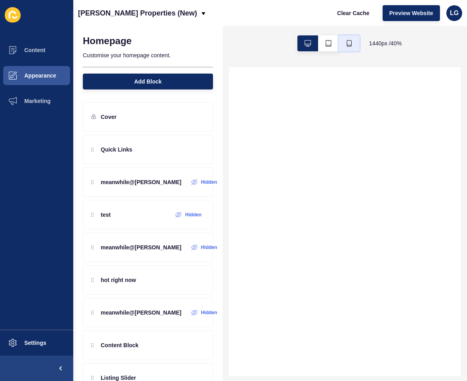
click at [354, 47] on button "button" at bounding box center [349, 43] width 21 height 16
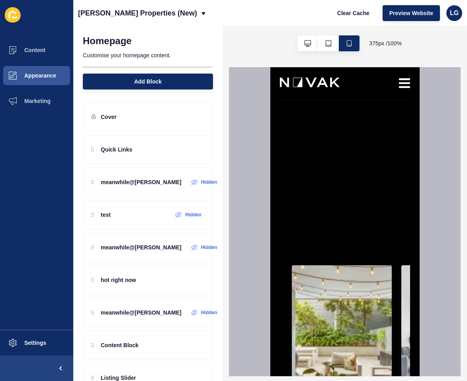
scroll to position [1399, 0]
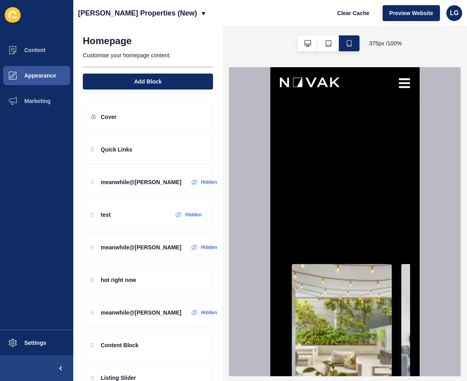
drag, startPoint x: 79, startPoint y: 123, endPoint x: 340, endPoint y: 1, distance: 288.7
click at [51, 78] on span "Appearance" at bounding box center [27, 75] width 57 height 6
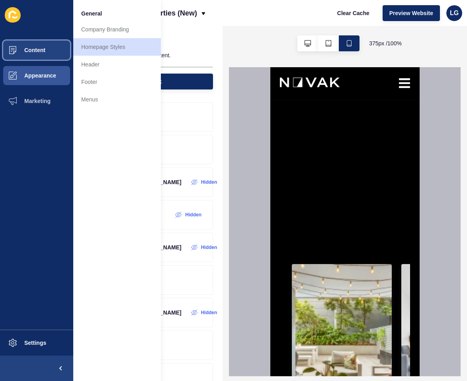
click at [43, 47] on span "Content" at bounding box center [22, 50] width 47 height 6
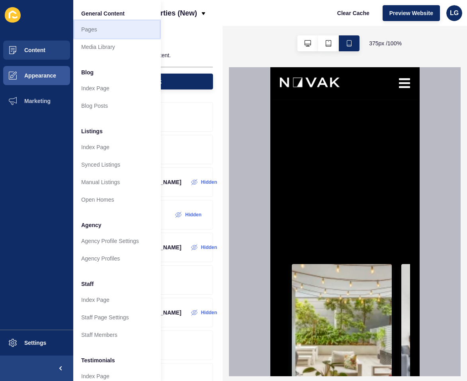
click at [92, 31] on link "Pages" at bounding box center [117, 30] width 88 height 18
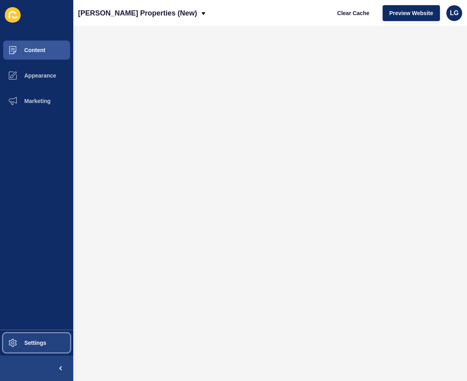
click at [45, 344] on span "Settings" at bounding box center [22, 343] width 47 height 6
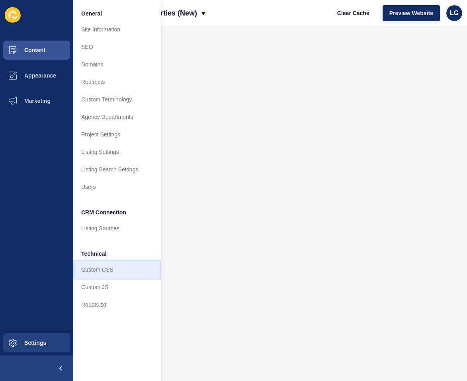
click at [92, 269] on link "Custom CSS" at bounding box center [117, 270] width 88 height 18
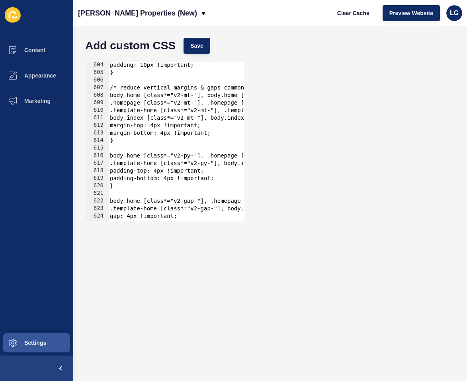
scroll to position [4637, 0]
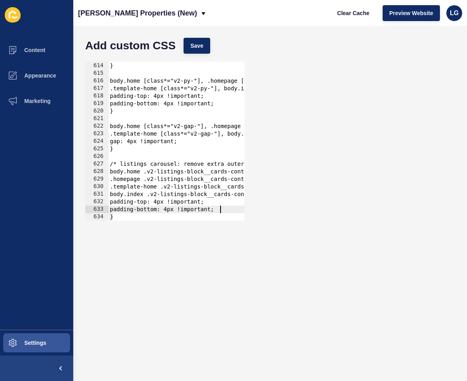
click at [226, 209] on div "margin-bottom: 4px !important; } body.home [class*="v2-py-"], .homepage [class*…" at bounding box center [270, 142] width 324 height 174
click at [135, 218] on div at bounding box center [270, 217] width 324 height 8
type textarea "}"
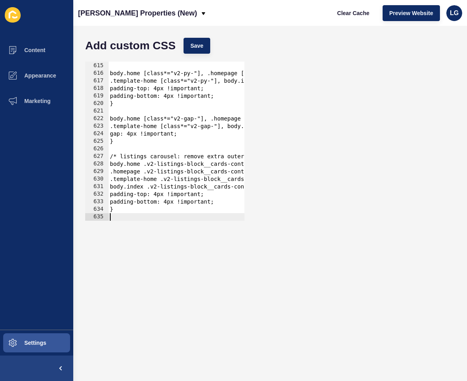
paste textarea
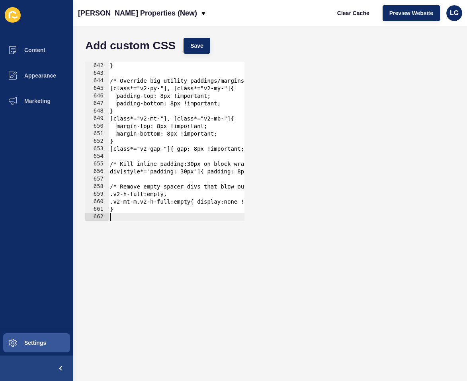
scroll to position [4848, 0]
click at [195, 52] on button "Save" at bounding box center [197, 46] width 27 height 16
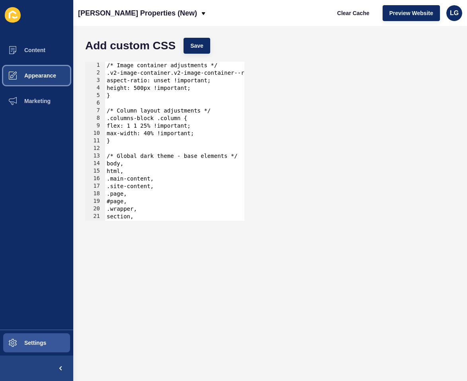
click at [42, 76] on span "Appearance" at bounding box center [27, 75] width 57 height 6
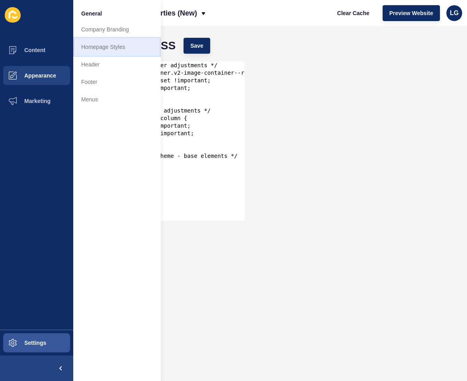
click at [97, 47] on link "Homepage Styles" at bounding box center [117, 47] width 88 height 18
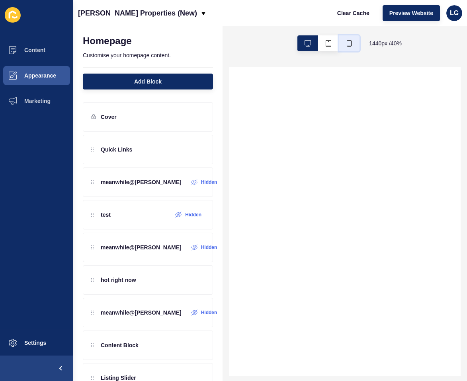
click at [349, 46] on icon "button" at bounding box center [349, 43] width 5 height 6
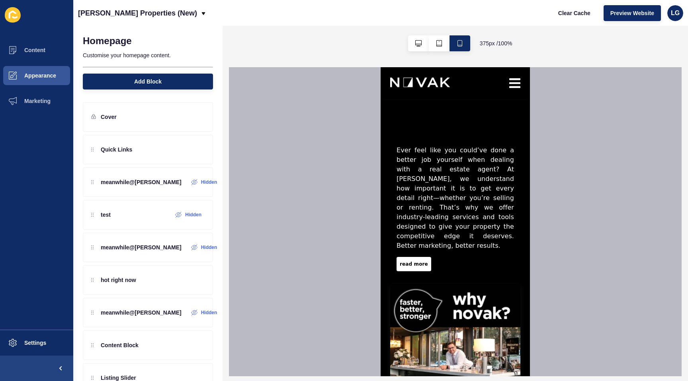
scroll to position [1153, 0]
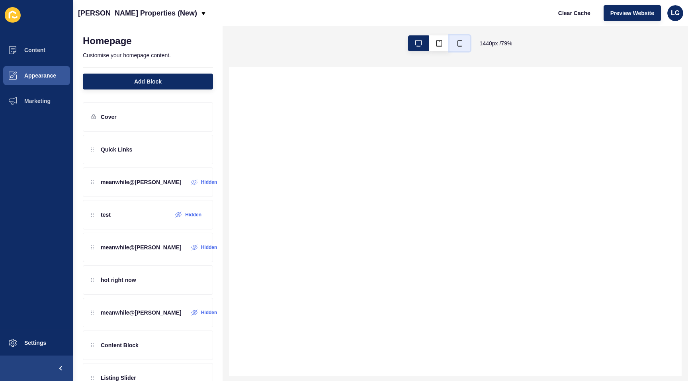
click at [461, 46] on icon "button" at bounding box center [460, 43] width 6 height 6
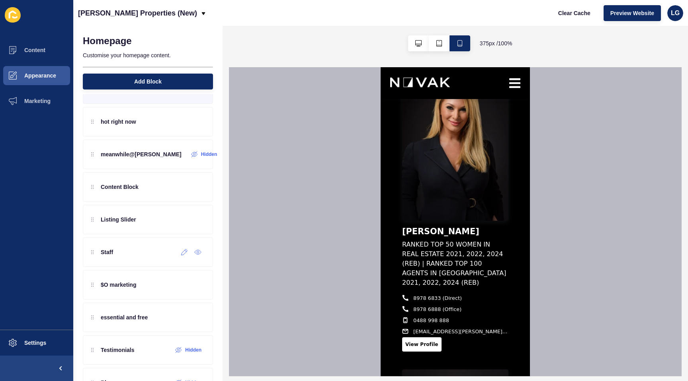
scroll to position [161, 0]
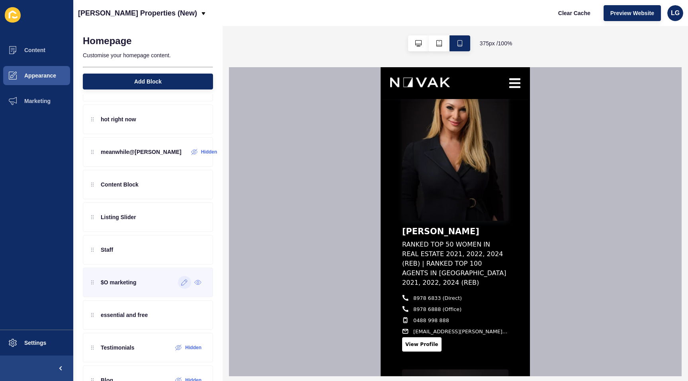
click at [184, 285] on icon at bounding box center [185, 283] width 6 height 6
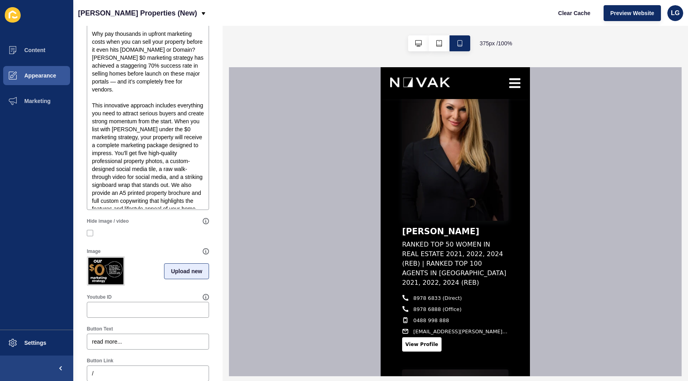
scroll to position [231, 0]
click at [184, 275] on button "Upload new" at bounding box center [186, 271] width 45 height 16
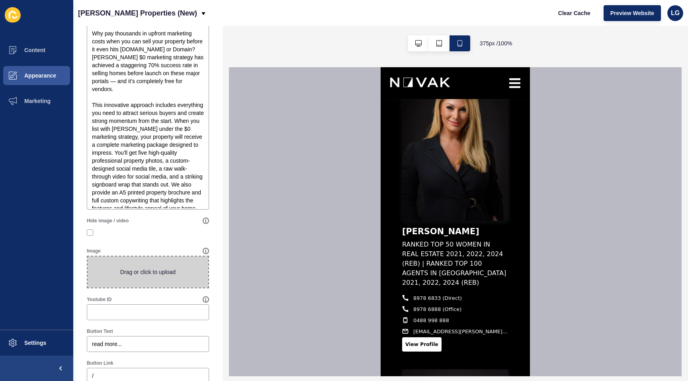
click at [165, 274] on span at bounding box center [148, 272] width 121 height 31
click at [88, 257] on input "Drag or click to upload" at bounding box center [88, 257] width 0 height 0
type input "C:\fakepath\$0marketing.jpg"
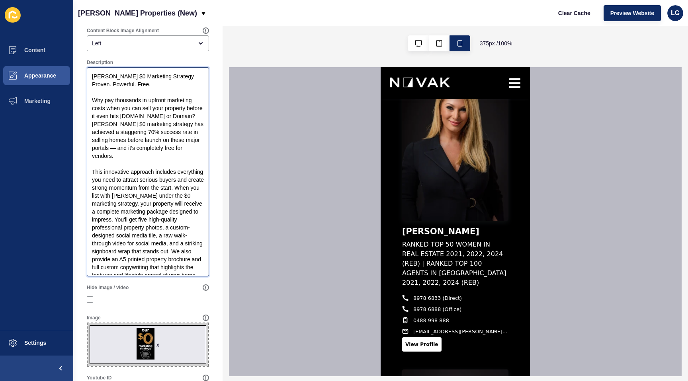
scroll to position [192, 0]
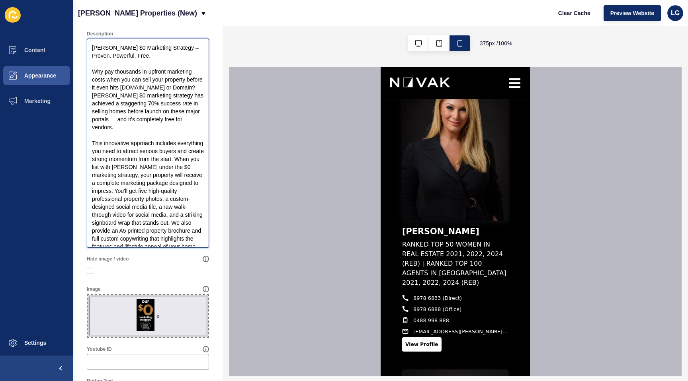
drag, startPoint x: 131, startPoint y: 188, endPoint x: 173, endPoint y: 284, distance: 104.7
click at [173, 284] on div "Enabled Title our $0 marketing strategy Subtitle Overline Text Content Block Im…" at bounding box center [148, 184] width 130 height 631
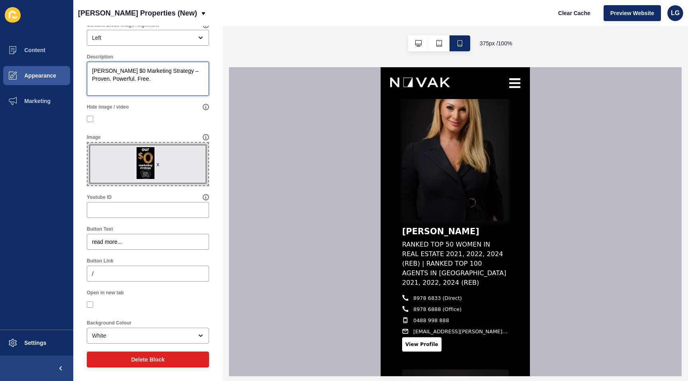
scroll to position [169, 0]
type textarea "[PERSON_NAME] $0 Marketing Strategy – Proven. Powerful. Free."
click at [143, 276] on input "/" at bounding box center [148, 274] width 112 height 8
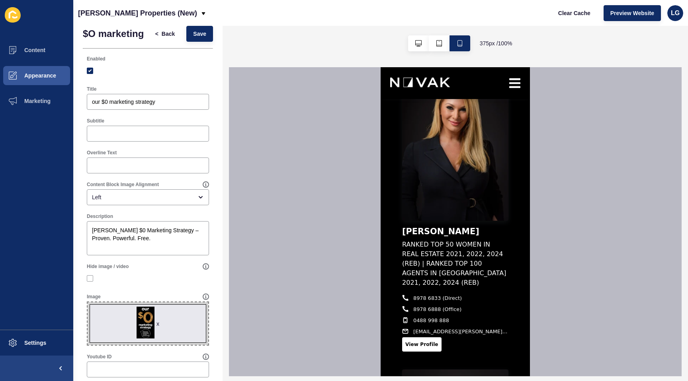
scroll to position [0, 0]
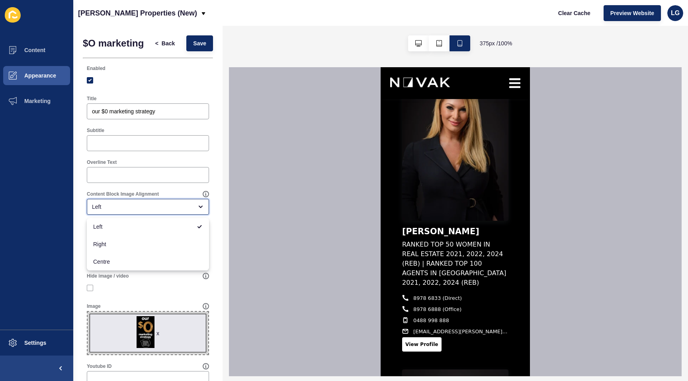
click at [180, 203] on div "Left" at bounding box center [142, 207] width 101 height 8
click at [203, 42] on span "Save" at bounding box center [199, 43] width 13 height 8
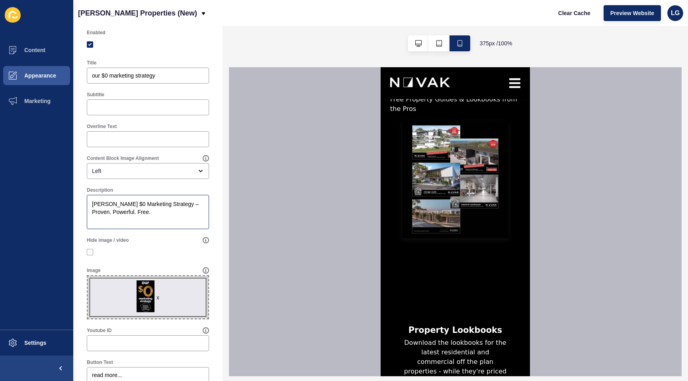
scroll to position [33, 0]
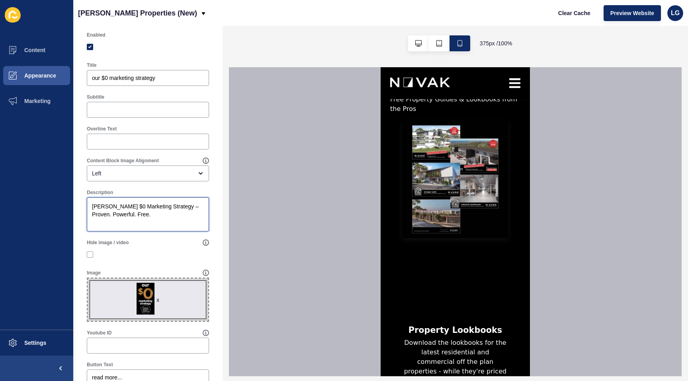
drag, startPoint x: 130, startPoint y: 215, endPoint x: 79, endPoint y: 199, distance: 53.8
click at [79, 200] on div "$O marketing < Back Save Enabled Title our $0 marketing strategy Subtitle Overl…" at bounding box center [147, 254] width 149 height 525
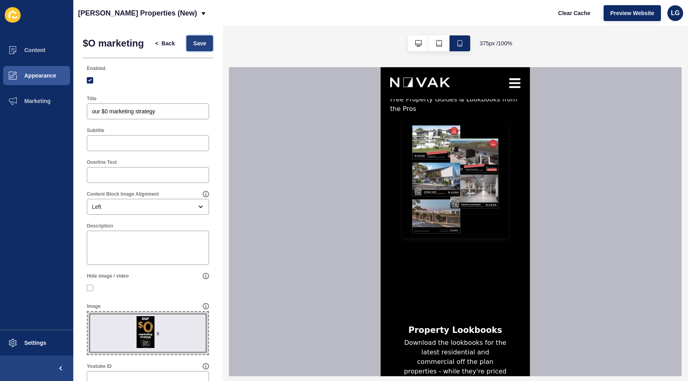
click at [207, 42] on button "Save" at bounding box center [199, 43] width 27 height 16
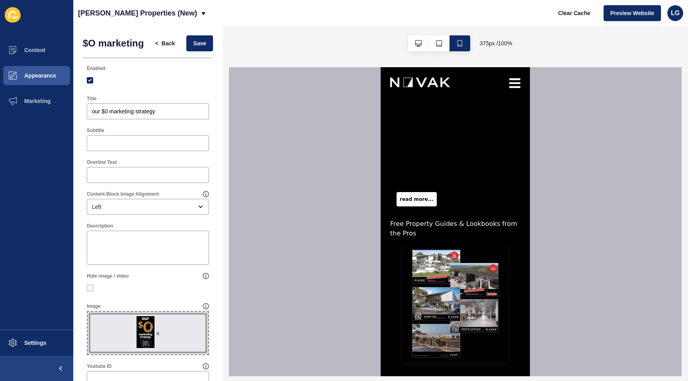
scroll to position [3109, 0]
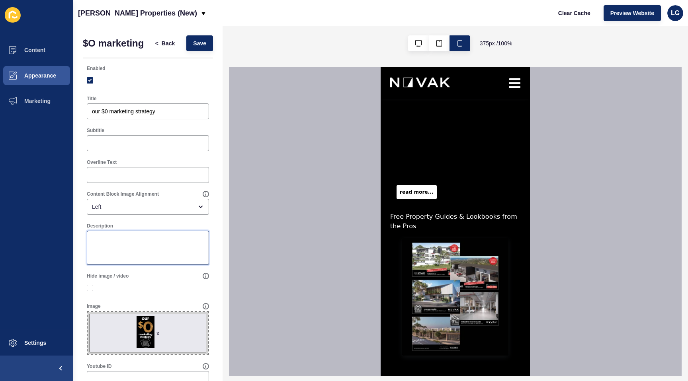
click at [110, 241] on textarea "Description" at bounding box center [148, 248] width 120 height 32
click at [205, 47] on span "Save" at bounding box center [199, 43] width 13 height 8
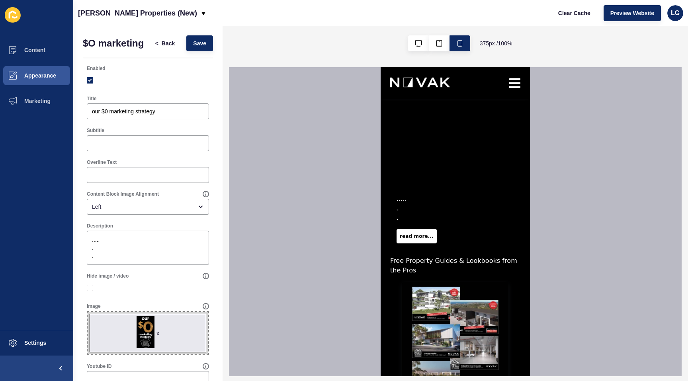
scroll to position [3088, 0]
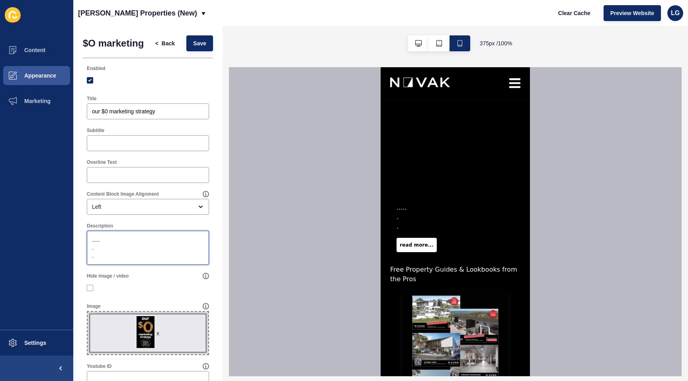
drag, startPoint x: 97, startPoint y: 258, endPoint x: 89, endPoint y: 250, distance: 11.5
click at [89, 250] on textarea "..... . ." at bounding box center [148, 248] width 120 height 32
type textarea "....."
click at [196, 45] on span "Save" at bounding box center [199, 43] width 13 height 8
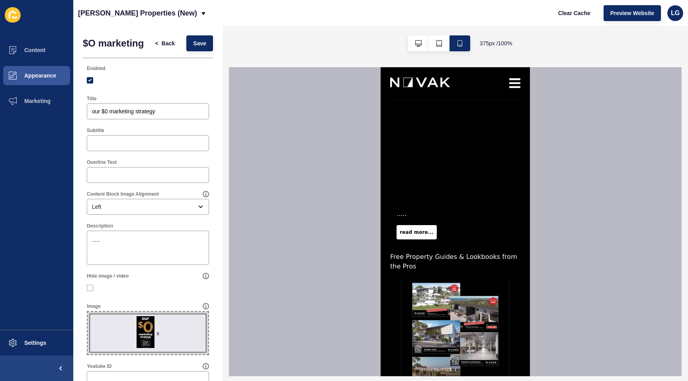
scroll to position [3076, 0]
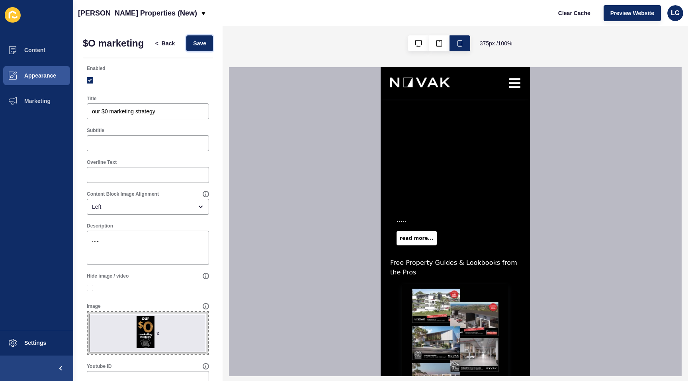
drag, startPoint x: 193, startPoint y: 47, endPoint x: 195, endPoint y: 51, distance: 5.0
click at [193, 48] on button "Save" at bounding box center [199, 43] width 27 height 16
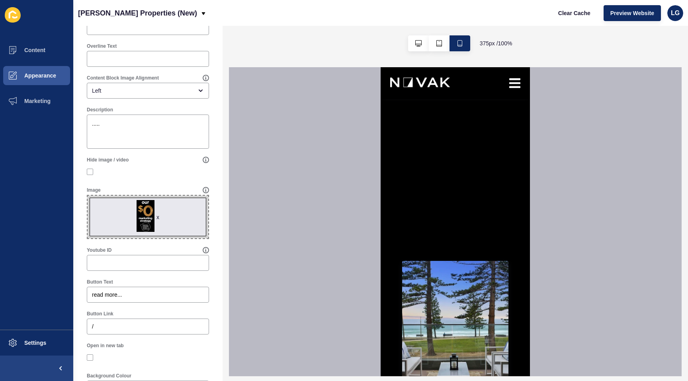
scroll to position [169, 0]
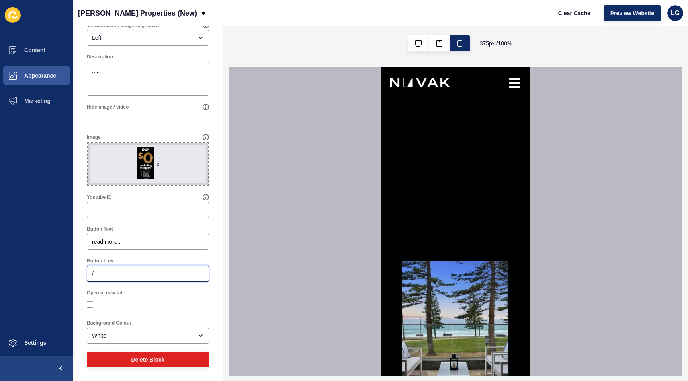
click at [122, 276] on input "/" at bounding box center [148, 274] width 112 height 8
click at [44, 48] on span "Content" at bounding box center [22, 50] width 47 height 6
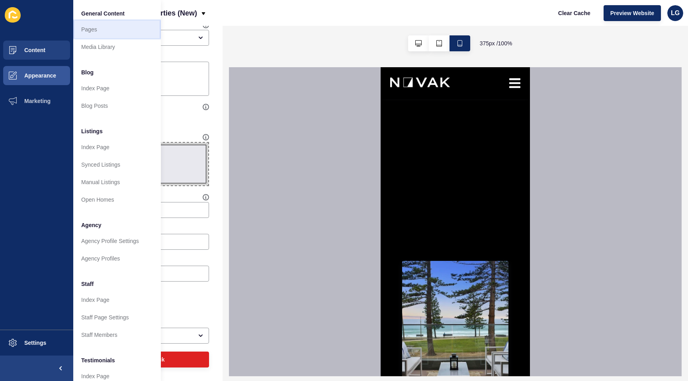
click at [106, 27] on link "Pages" at bounding box center [117, 30] width 88 height 18
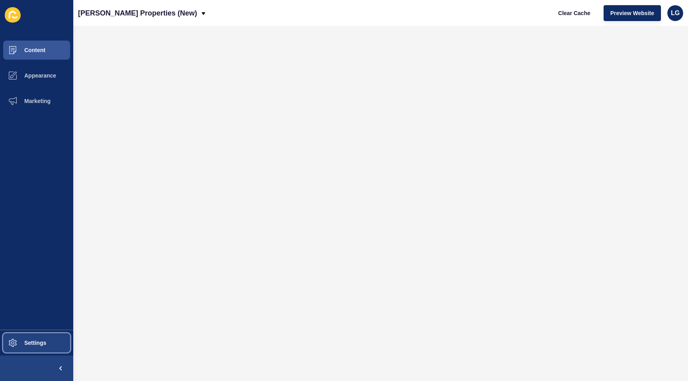
click at [37, 344] on span "Settings" at bounding box center [22, 343] width 47 height 6
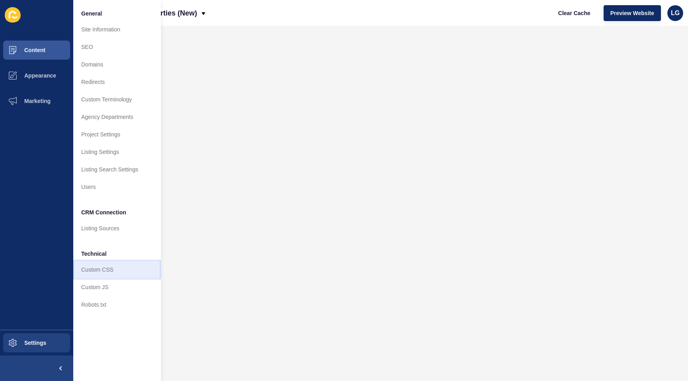
click at [88, 272] on link "Custom CSS" at bounding box center [117, 270] width 88 height 18
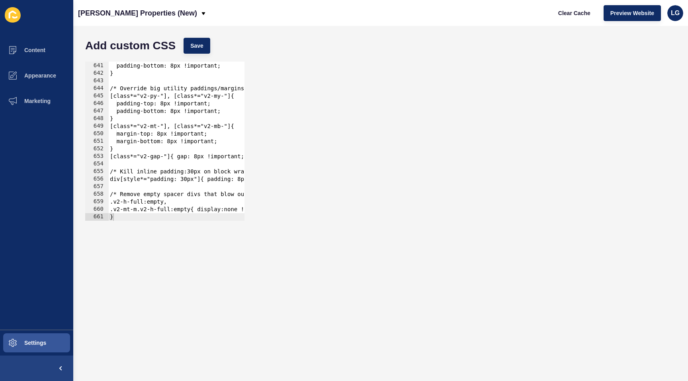
scroll to position [4841, 0]
click at [129, 217] on div at bounding box center [270, 217] width 324 height 8
drag, startPoint x: 129, startPoint y: 236, endPoint x: 119, endPoint y: 219, distance: 20.0
click at [127, 234] on form "Add custom CSS Save 640 641 642 643 644 645 646 647 648 649 650 651 652 653 654…" at bounding box center [380, 204] width 599 height 340
click at [119, 219] on div at bounding box center [270, 217] width 324 height 8
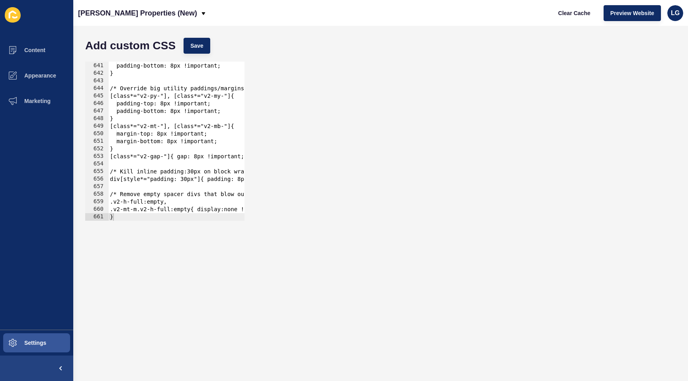
click at [131, 207] on div "padding-top: 8px !important; padding-bottom: 8px !important; } /* Override big …" at bounding box center [270, 142] width 324 height 174
click at [126, 219] on div at bounding box center [270, 217] width 324 height 8
type textarea "}"
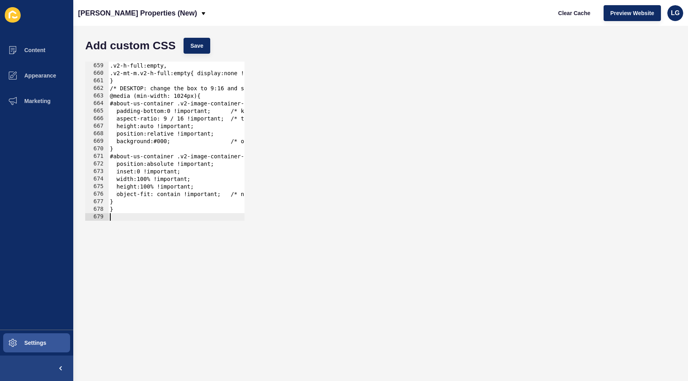
scroll to position [5106, 0]
click at [193, 50] on button "Save" at bounding box center [197, 46] width 27 height 16
click at [572, 14] on span "Clear Cache" at bounding box center [574, 13] width 32 height 8
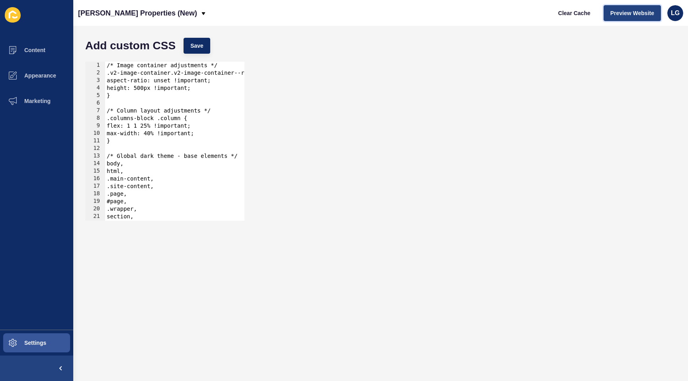
click at [633, 20] on button "Preview Website" at bounding box center [632, 13] width 57 height 16
drag, startPoint x: 579, startPoint y: 18, endPoint x: 528, endPoint y: 110, distance: 105.5
click at [579, 18] on button "Clear Cache" at bounding box center [574, 13] width 46 height 16
click at [633, 12] on span "Preview Website" at bounding box center [632, 13] width 44 height 8
click at [36, 48] on span "Content" at bounding box center [22, 50] width 47 height 6
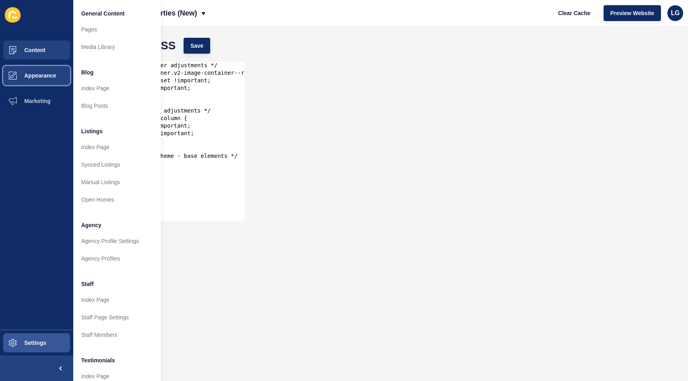
click at [27, 70] on button "Appearance" at bounding box center [36, 75] width 73 height 25
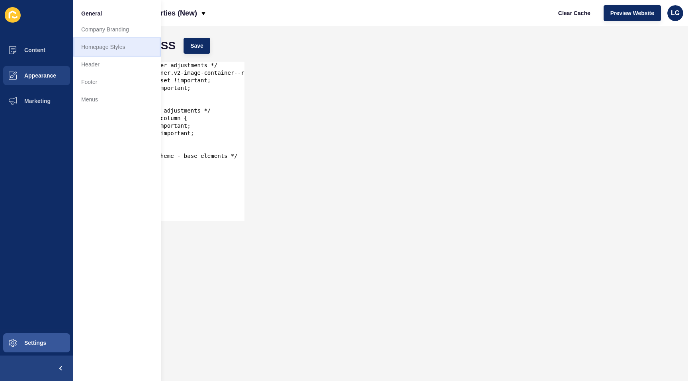
click at [131, 45] on link "Homepage Styles" at bounding box center [117, 47] width 88 height 18
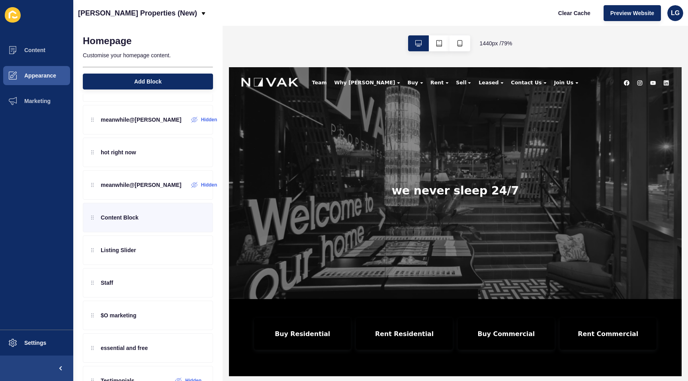
scroll to position [127, 0]
click at [135, 220] on p "Content Block" at bounding box center [120, 219] width 38 height 8
click at [182, 219] on icon at bounding box center [185, 219] width 6 height 6
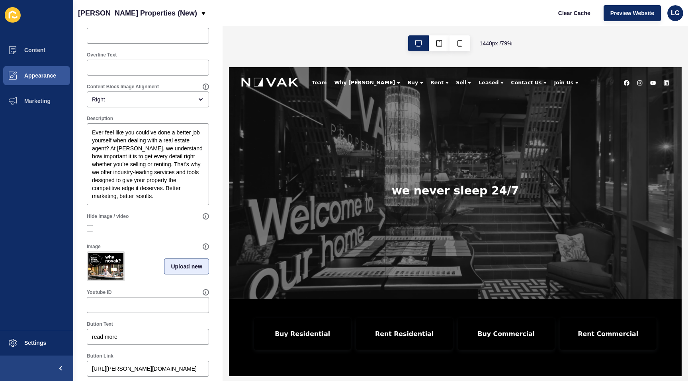
scroll to position [108, 0]
click at [183, 268] on span "Upload new" at bounding box center [186, 266] width 31 height 8
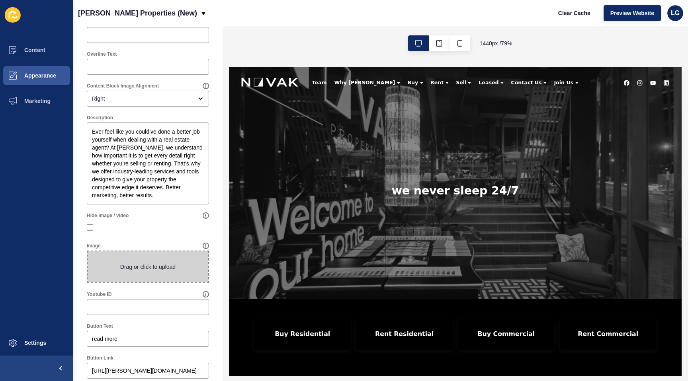
click at [176, 268] on span at bounding box center [148, 267] width 121 height 31
click at [88, 252] on input "Drag or click to upload" at bounding box center [88, 252] width 0 height 0
type input "C:\fakepath\why [PERSON_NAME].jpg"
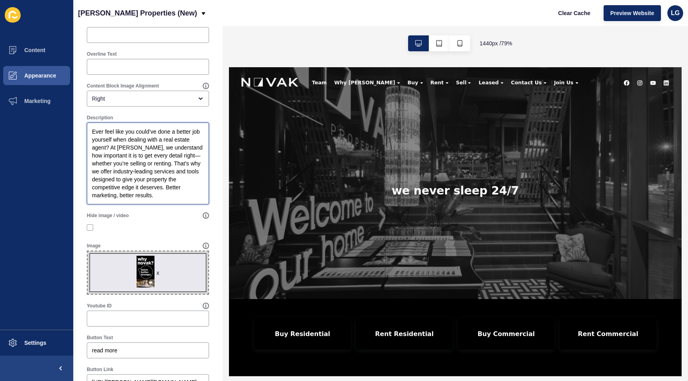
drag, startPoint x: 155, startPoint y: 197, endPoint x: 85, endPoint y: 123, distance: 102.2
click at [85, 123] on div "Description Ever feel like you could’ve done a better job yourself when dealing…" at bounding box center [148, 160] width 130 height 98
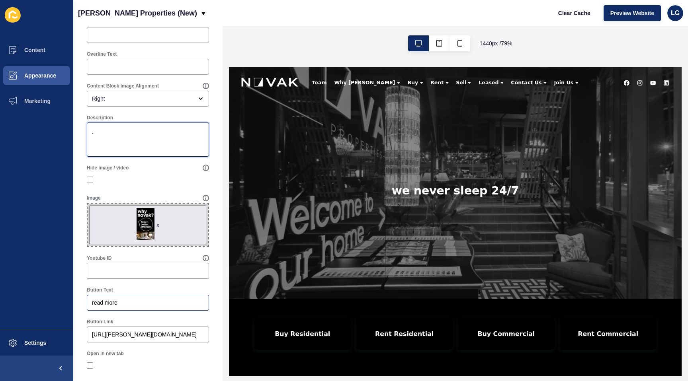
type textarea "."
drag, startPoint x: 118, startPoint y: 303, endPoint x: 89, endPoint y: 297, distance: 29.3
click at [89, 297] on div "read more" at bounding box center [148, 303] width 122 height 16
type input "more..."
click at [458, 45] on icon "button" at bounding box center [460, 43] width 6 height 6
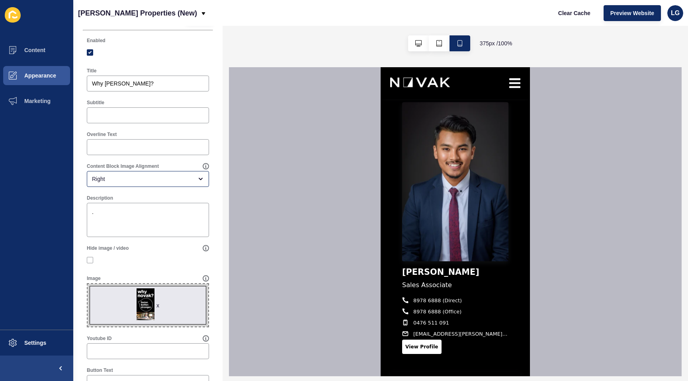
scroll to position [0, 0]
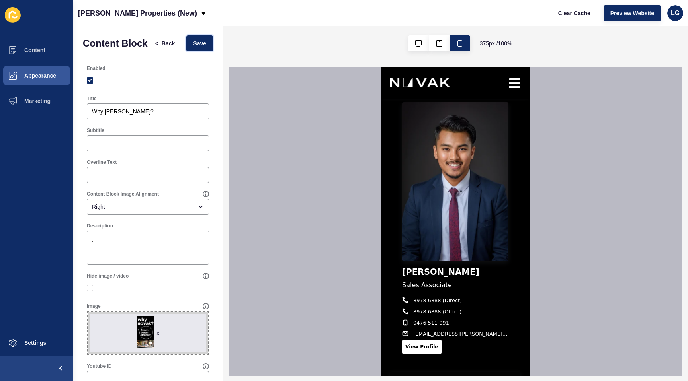
drag, startPoint x: 198, startPoint y: 43, endPoint x: 266, endPoint y: 109, distance: 94.9
click at [198, 43] on span "Save" at bounding box center [199, 43] width 13 height 8
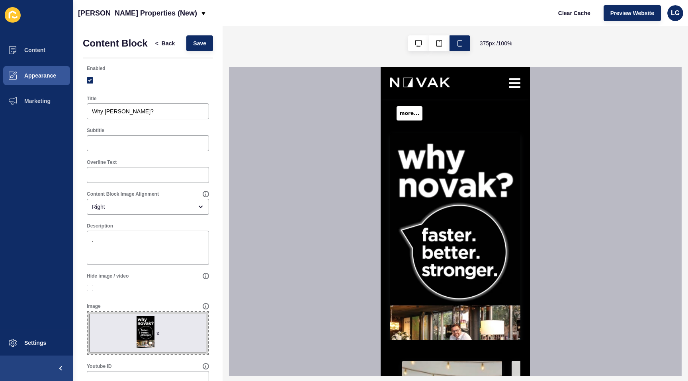
scroll to position [1195, 0]
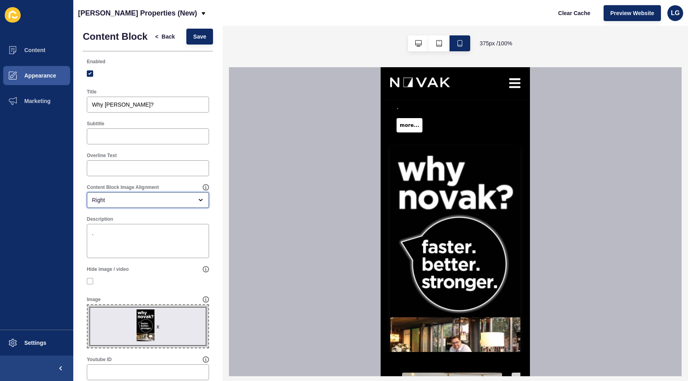
click at [154, 204] on div "Right" at bounding box center [148, 200] width 122 height 16
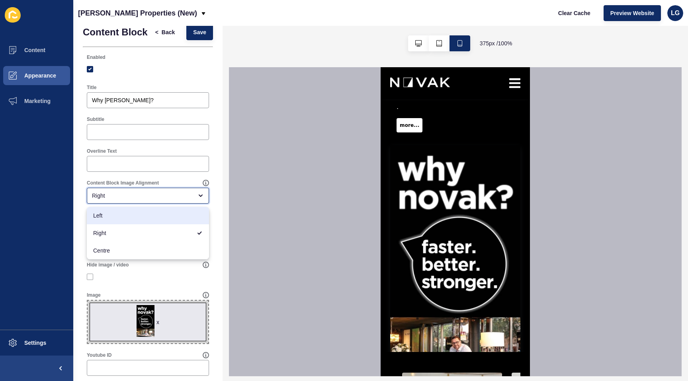
click at [153, 219] on span "Left" at bounding box center [147, 216] width 109 height 8
type input "Left"
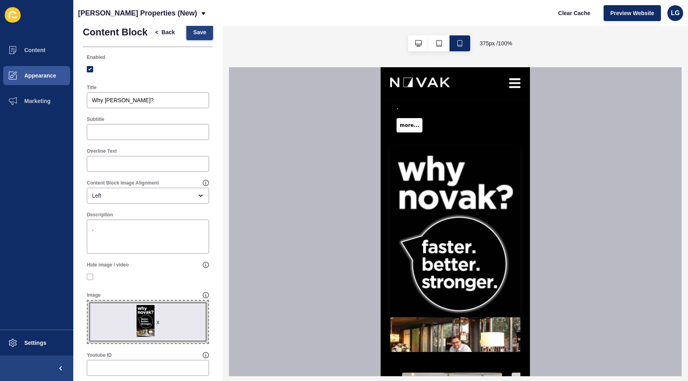
click at [201, 33] on span "Save" at bounding box center [199, 32] width 13 height 8
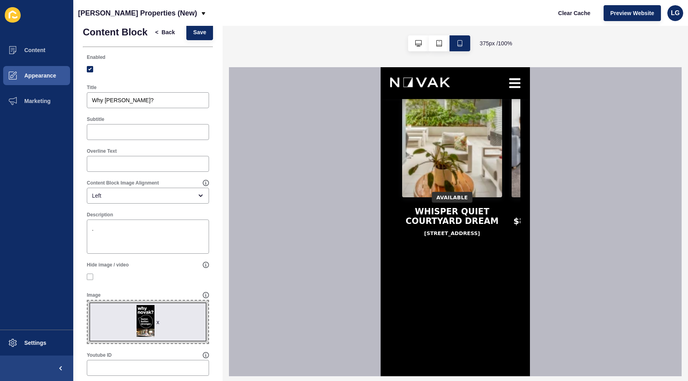
scroll to position [1524, 0]
click at [412, 47] on button "button" at bounding box center [418, 43] width 21 height 16
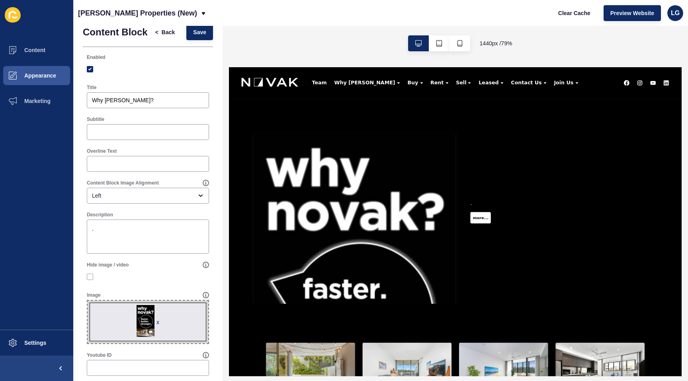
scroll to position [593, 0]
click at [548, 262] on link "more..." at bounding box center [548, 259] width 26 height 14
click at [418, 43] on icon "button" at bounding box center [418, 43] width 6 height 6
click at [457, 45] on icon "button" at bounding box center [459, 43] width 5 height 6
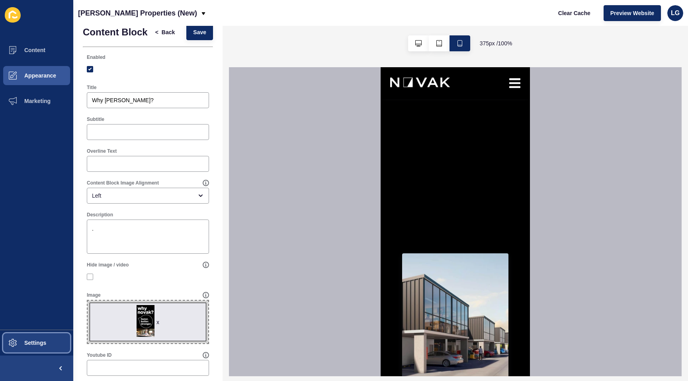
click at [39, 346] on span "Settings" at bounding box center [22, 343] width 47 height 6
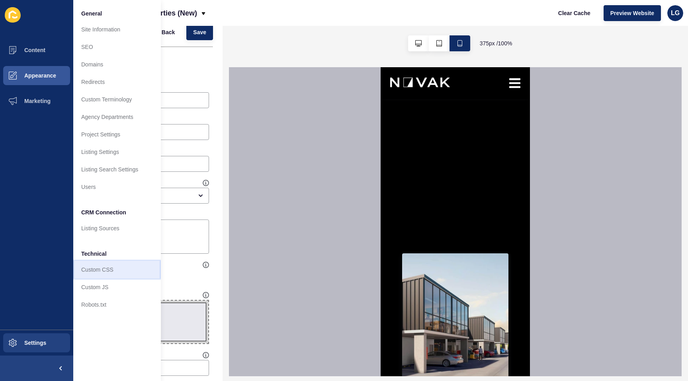
click at [86, 270] on link "Custom CSS" at bounding box center [117, 270] width 88 height 18
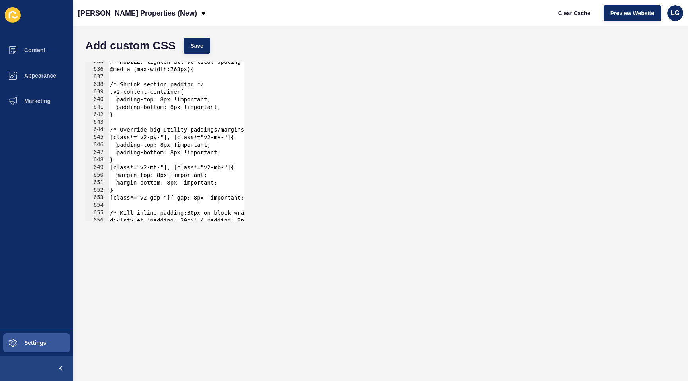
scroll to position [5098, 0]
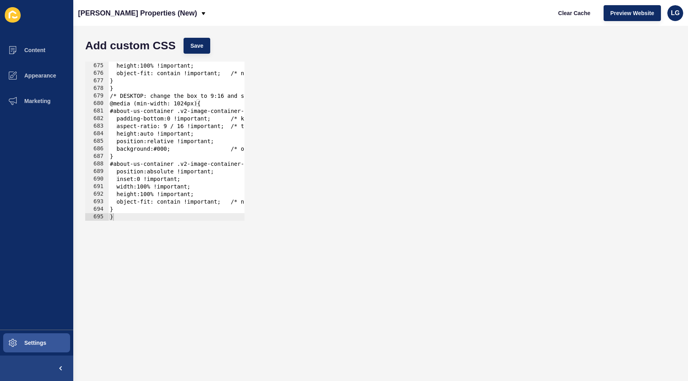
click at [153, 210] on div "width:100% !important; height:100% !important; object-fit: contain !important; …" at bounding box center [270, 142] width 324 height 174
click at [153, 218] on div at bounding box center [270, 217] width 324 height 8
type textarea "}"
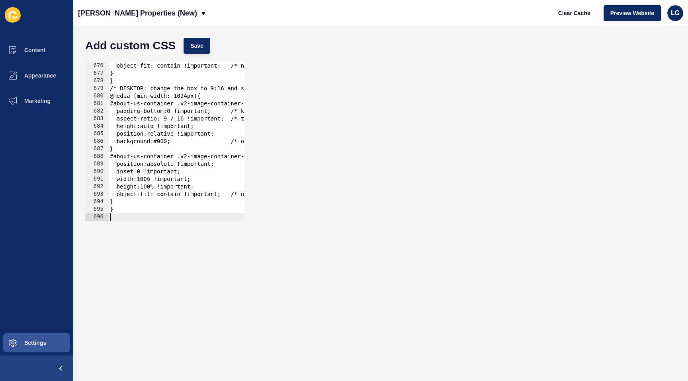
paste textarea
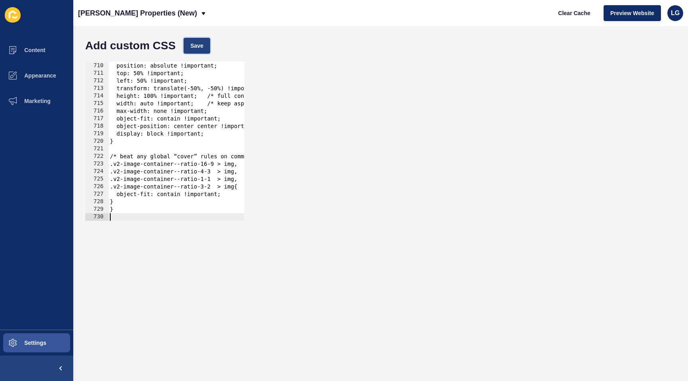
click at [193, 49] on span "Save" at bounding box center [196, 46] width 13 height 8
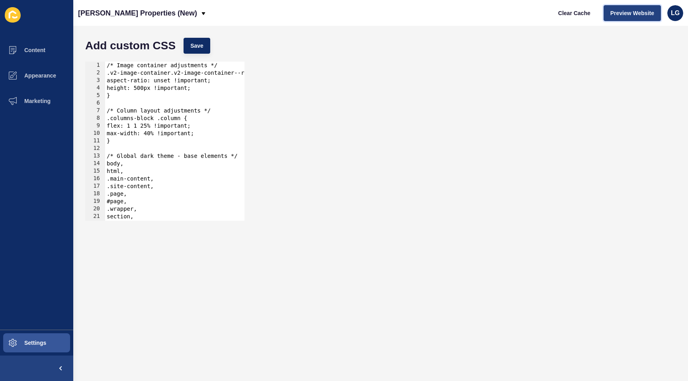
click at [642, 11] on span "Preview Website" at bounding box center [632, 13] width 44 height 8
click at [28, 76] on span "Appearance" at bounding box center [27, 75] width 57 height 6
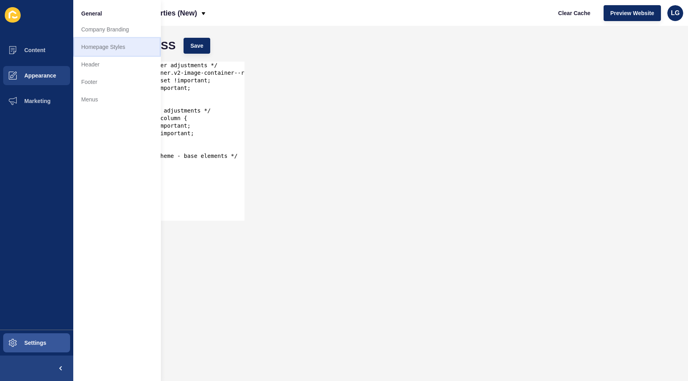
click at [98, 44] on link "Homepage Styles" at bounding box center [117, 47] width 88 height 18
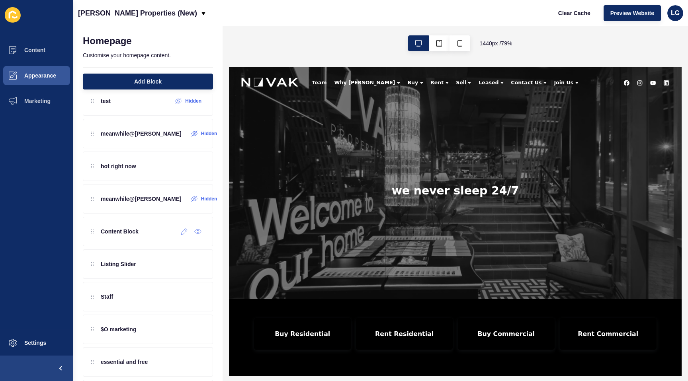
scroll to position [114, 0]
click at [141, 293] on div "Staff" at bounding box center [148, 296] width 130 height 29
click at [186, 298] on icon at bounding box center [184, 296] width 7 height 6
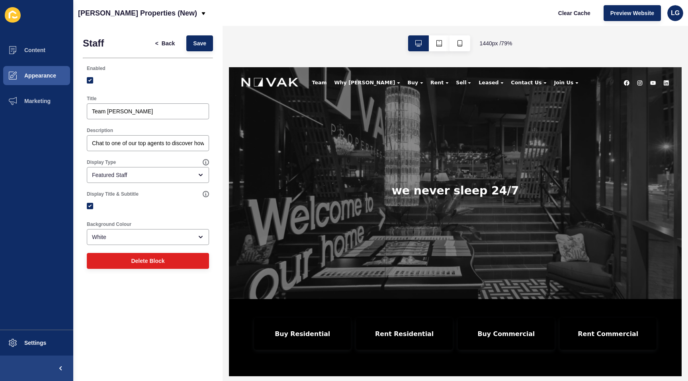
drag, startPoint x: 89, startPoint y: 143, endPoint x: 211, endPoint y: 147, distance: 121.9
click at [211, 147] on div "Description Chat to one of our top agents to discover how we can help you find …" at bounding box center [148, 139] width 130 height 32
click at [182, 144] on input "Chat to one of our top agents to discover how we can help you find your perfect…" at bounding box center [148, 143] width 112 height 8
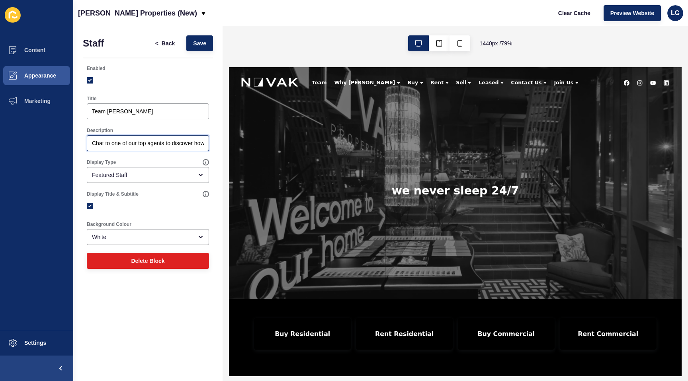
click at [182, 144] on input "Chat to one of our top agents to discover how we can help you find your perfect…" at bounding box center [148, 143] width 112 height 8
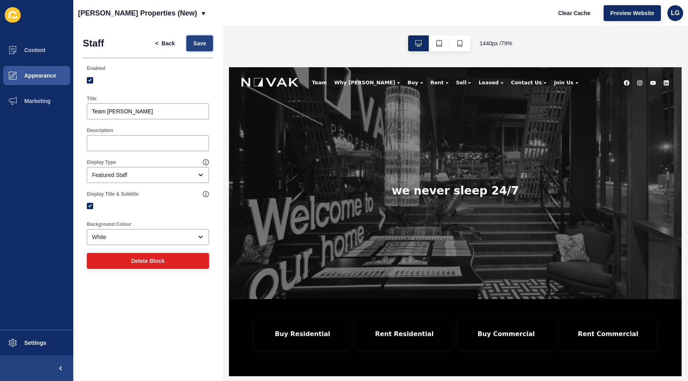
click at [197, 44] on span "Save" at bounding box center [199, 43] width 13 height 8
click at [184, 175] on div "Featured Staff" at bounding box center [142, 175] width 101 height 8
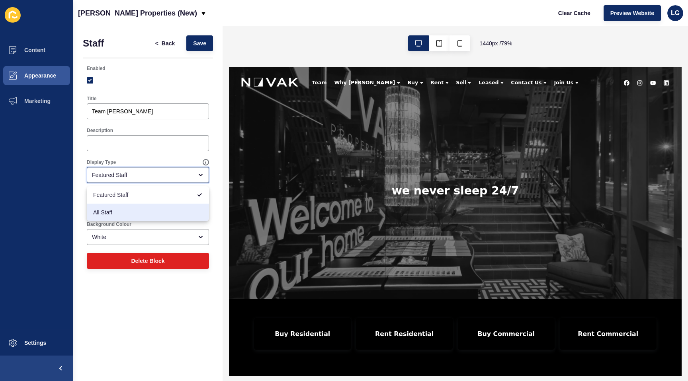
click at [172, 207] on div "All Staff" at bounding box center [148, 213] width 122 height 18
type input "All Staff"
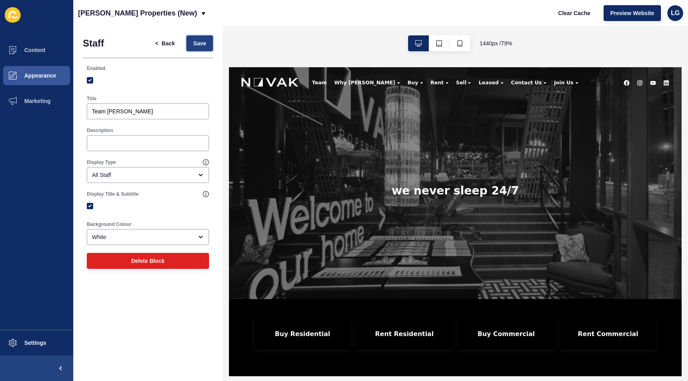
click at [204, 44] on span "Save" at bounding box center [199, 43] width 13 height 8
click at [464, 45] on button "button" at bounding box center [459, 43] width 21 height 16
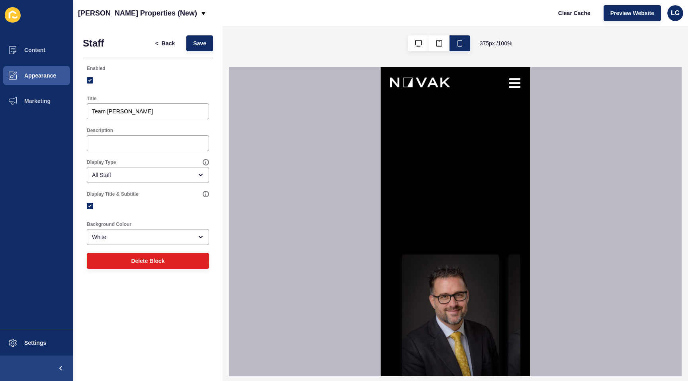
scroll to position [1678, 0]
drag, startPoint x: 130, startPoint y: 111, endPoint x: 88, endPoint y: 111, distance: 42.2
click at [88, 111] on div "Team Novak" at bounding box center [148, 112] width 122 height 16
click at [199, 45] on span "Save" at bounding box center [199, 43] width 13 height 8
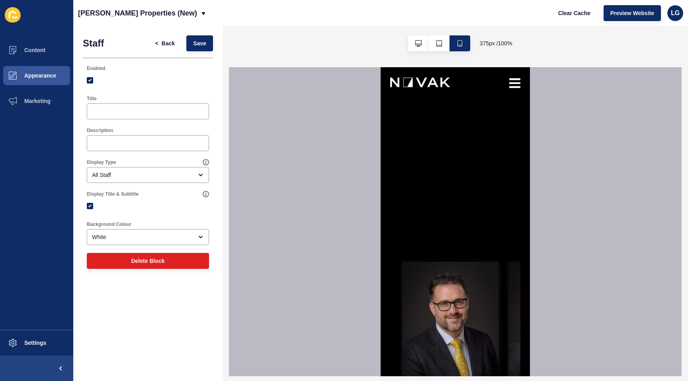
scroll to position [1673, 0]
click at [194, 46] on span "Save" at bounding box center [199, 43] width 13 height 8
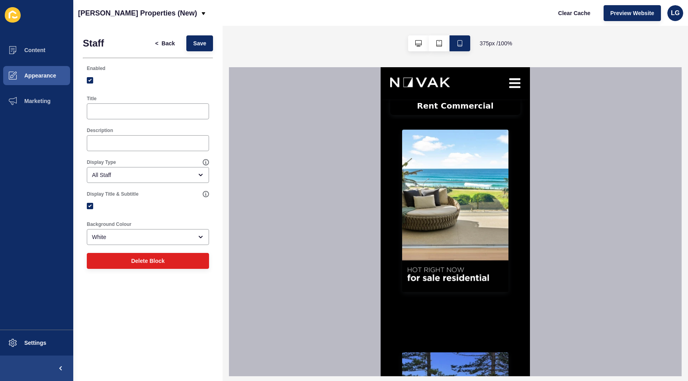
scroll to position [0, 0]
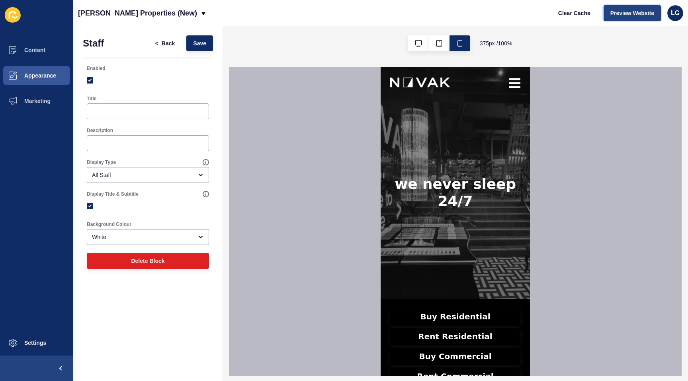
click at [630, 14] on span "Preview Website" at bounding box center [632, 13] width 44 height 8
click at [170, 43] on span "Back" at bounding box center [168, 43] width 13 height 8
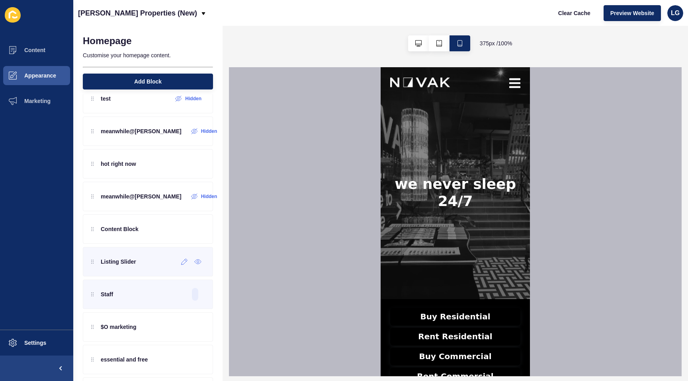
scroll to position [118, 0]
click at [127, 268] on div "Listing Slider" at bounding box center [148, 260] width 130 height 29
click at [182, 260] on icon at bounding box center [184, 260] width 7 height 6
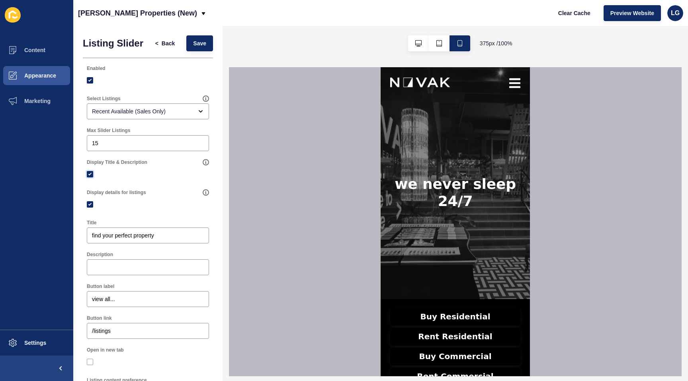
click at [91, 174] on label at bounding box center [90, 174] width 6 height 6
click at [91, 174] on input "Display Title & Description" at bounding box center [90, 174] width 5 height 5
checkbox input "false"
click at [198, 41] on span "Save" at bounding box center [199, 43] width 13 height 8
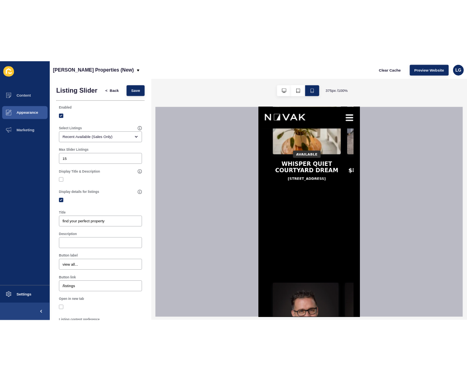
scroll to position [0, 6]
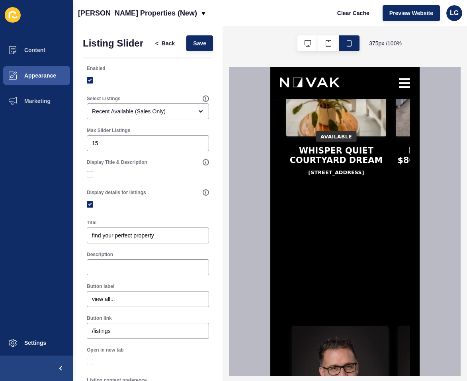
drag, startPoint x: 68, startPoint y: 177, endPoint x: 360, endPoint y: 0, distance: 341.7
click at [49, 339] on button "Settings" at bounding box center [36, 342] width 73 height 25
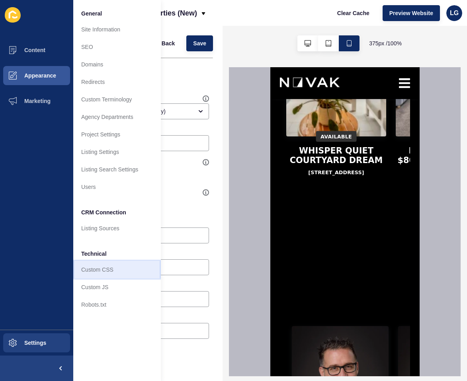
click at [110, 271] on link "Custom CSS" at bounding box center [117, 270] width 88 height 18
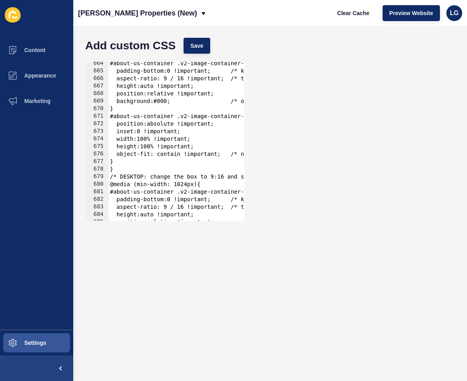
scroll to position [5355, 0]
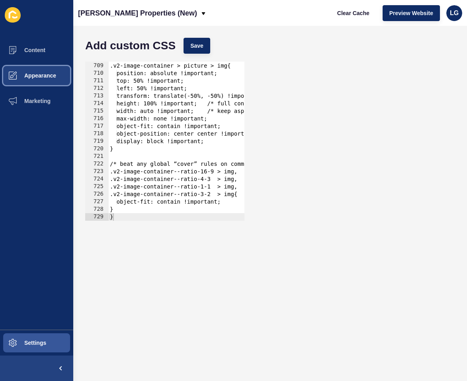
click at [39, 70] on button "Appearance" at bounding box center [36, 75] width 73 height 25
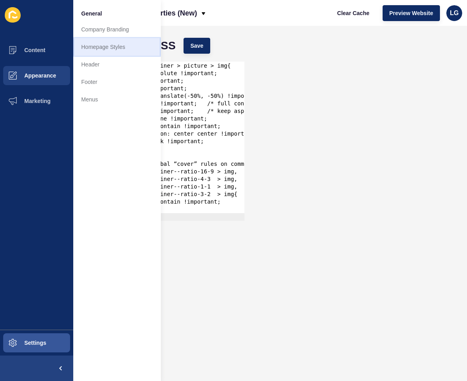
click at [94, 51] on link "Homepage Styles" at bounding box center [117, 47] width 88 height 18
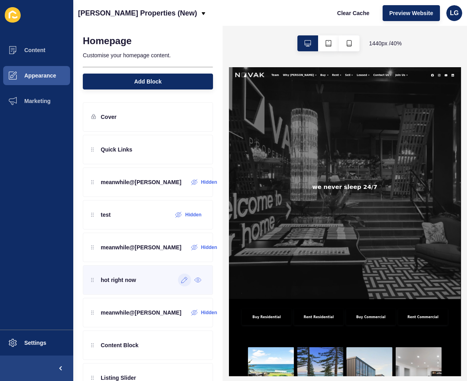
click at [182, 285] on div at bounding box center [184, 280] width 13 height 13
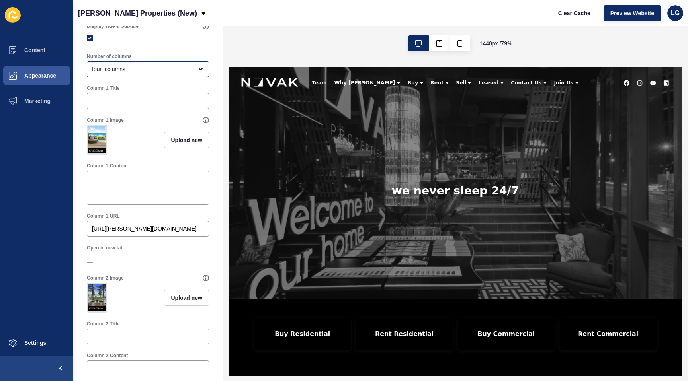
scroll to position [138, 0]
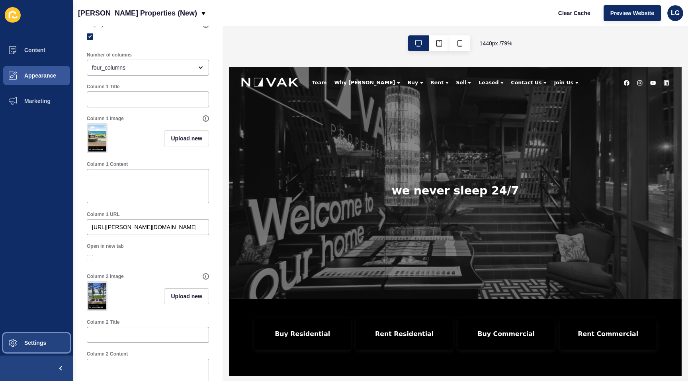
click at [52, 342] on button "Settings" at bounding box center [36, 342] width 73 height 25
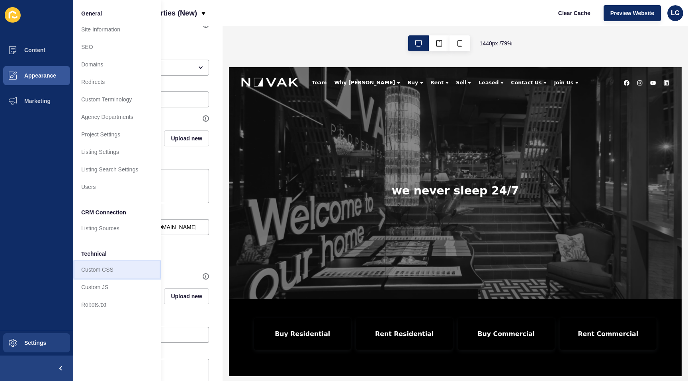
click at [96, 273] on link "Custom CSS" at bounding box center [117, 270] width 88 height 18
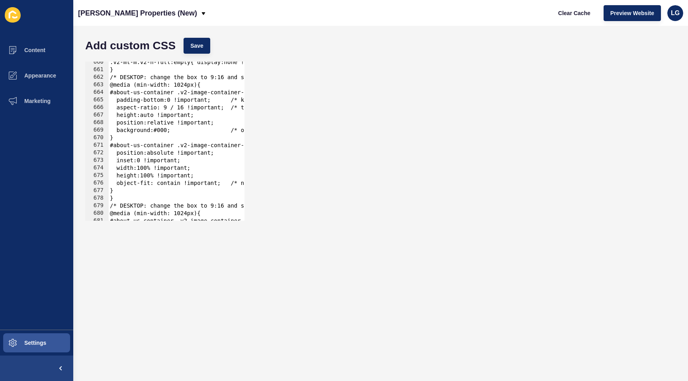
scroll to position [5355, 0]
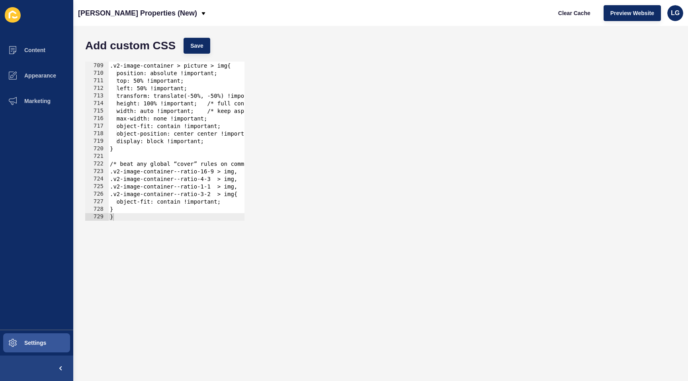
drag, startPoint x: 171, startPoint y: 209, endPoint x: 172, endPoint y: 220, distance: 11.6
click at [171, 209] on div ".v2-image-container > img.v2-image, .v2-image-container > picture > img{ positi…" at bounding box center [270, 142] width 324 height 174
click at [172, 220] on div at bounding box center [270, 217] width 324 height 8
type textarea "}"
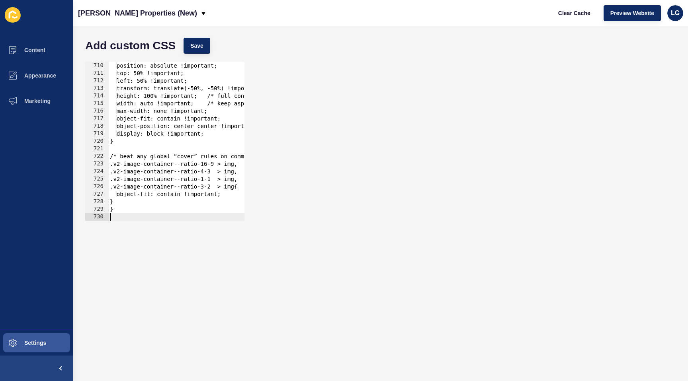
scroll to position [5567, 0]
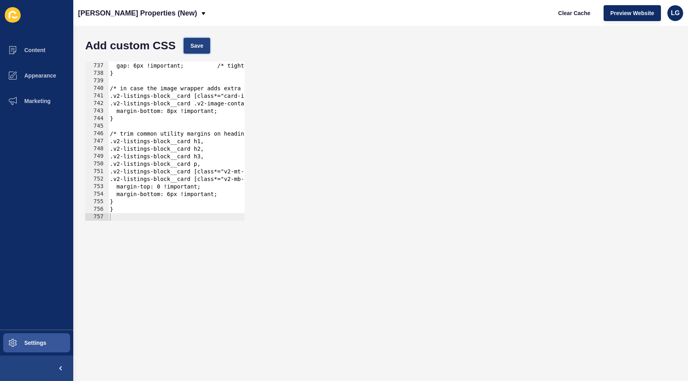
click at [190, 45] on button "Save" at bounding box center [197, 46] width 27 height 16
click at [575, 12] on span "Clear Cache" at bounding box center [574, 13] width 32 height 8
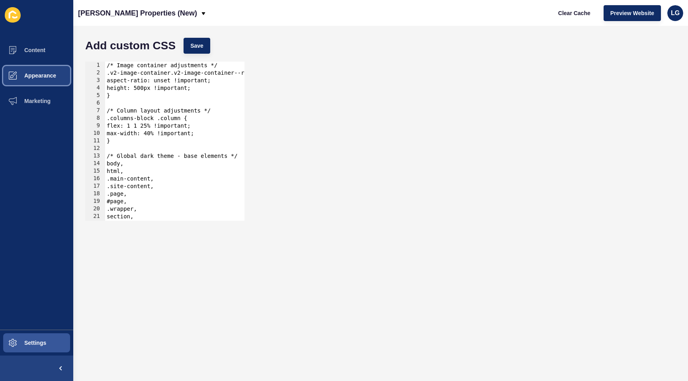
click at [29, 73] on span "Appearance" at bounding box center [27, 75] width 57 height 6
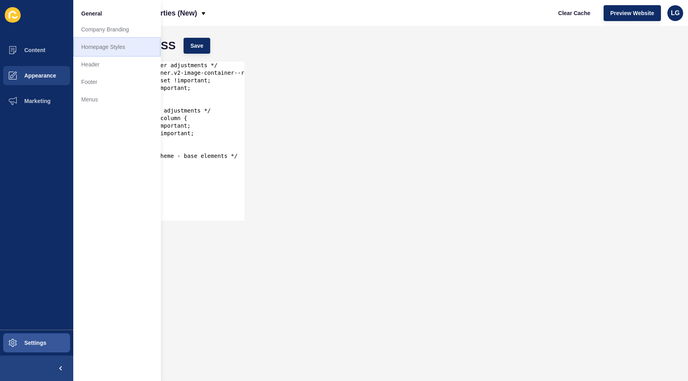
click at [112, 45] on link "Homepage Styles" at bounding box center [117, 47] width 88 height 18
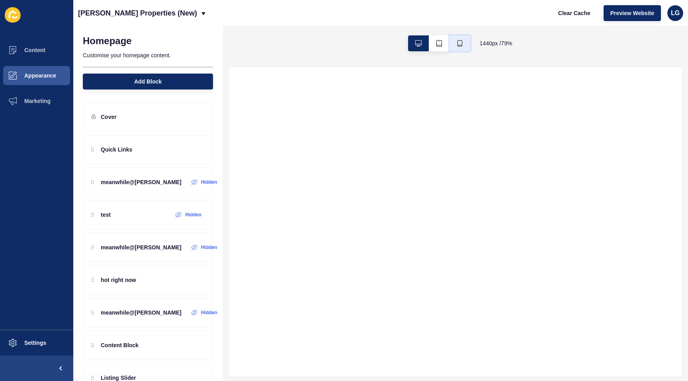
click at [459, 43] on icon "button" at bounding box center [460, 43] width 6 height 6
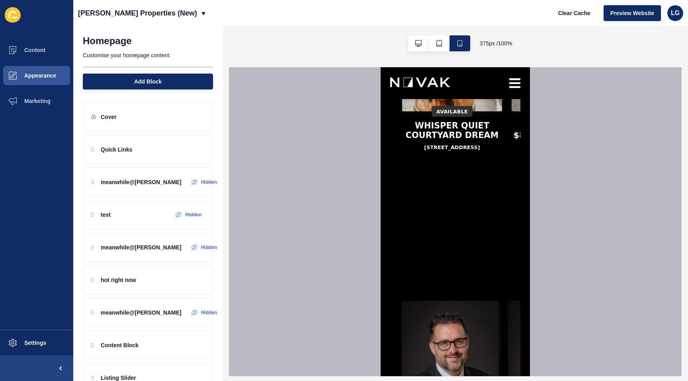
scroll to position [1601, 0]
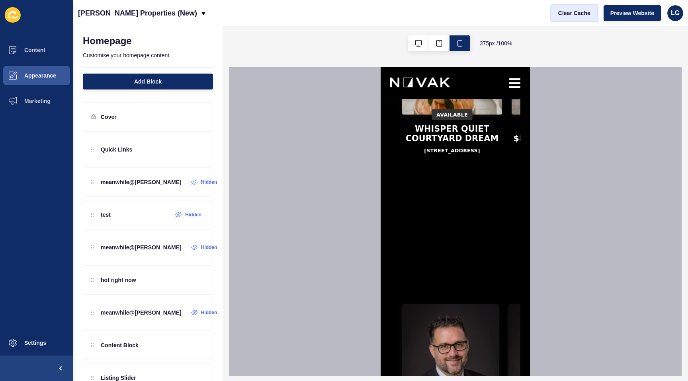
click at [578, 17] on button "Clear Cache" at bounding box center [574, 13] width 46 height 16
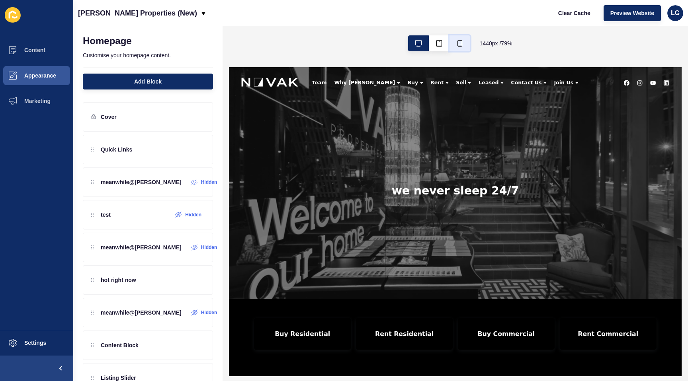
click at [463, 43] on button "button" at bounding box center [459, 43] width 21 height 16
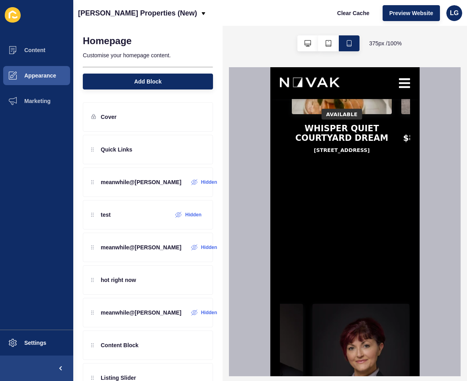
scroll to position [1603, 0]
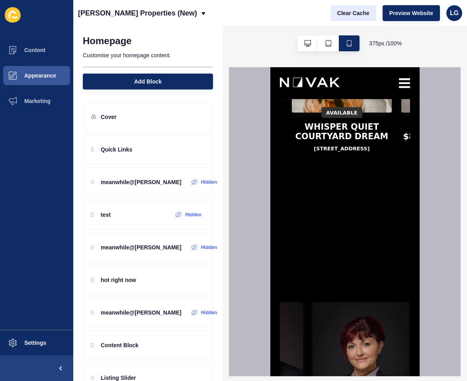
drag, startPoint x: 31, startPoint y: 165, endPoint x: 337, endPoint y: 12, distance: 342.6
drag, startPoint x: 111, startPoint y: 42, endPoint x: 329, endPoint y: 4, distance: 221.4
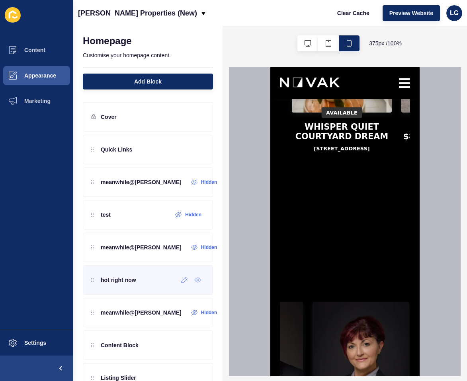
scroll to position [2, 0]
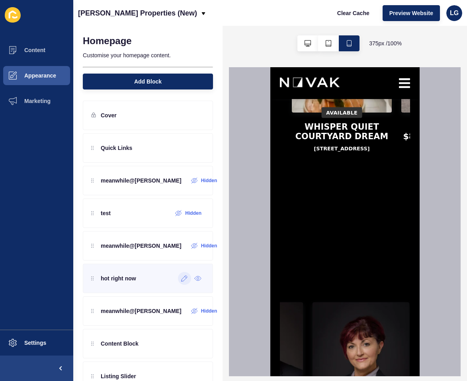
click at [185, 279] on icon at bounding box center [185, 279] width 6 height 6
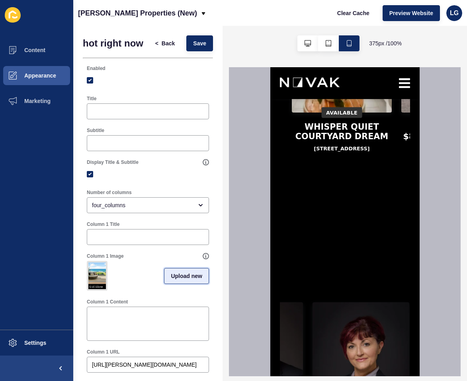
click at [188, 276] on span "Upload new" at bounding box center [186, 276] width 31 height 8
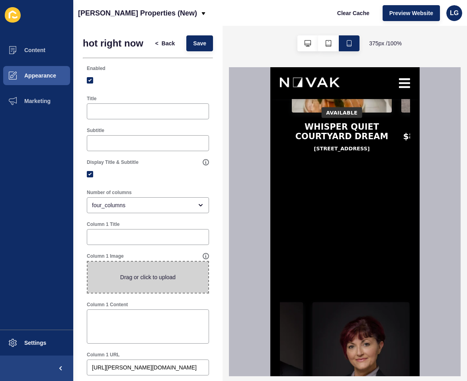
click at [152, 278] on span at bounding box center [148, 277] width 121 height 31
click at [88, 262] on input "Drag or click to upload" at bounding box center [88, 262] width 0 height 0
type input "C:\fakepath\photos for new website [DATE].jpg"
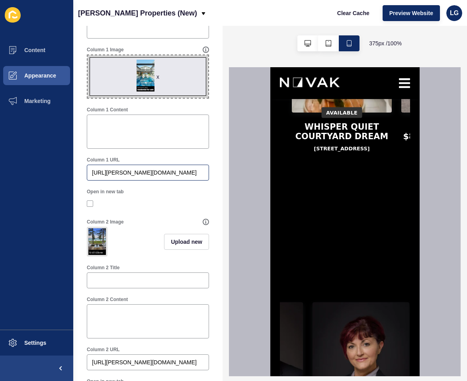
scroll to position [208, 0]
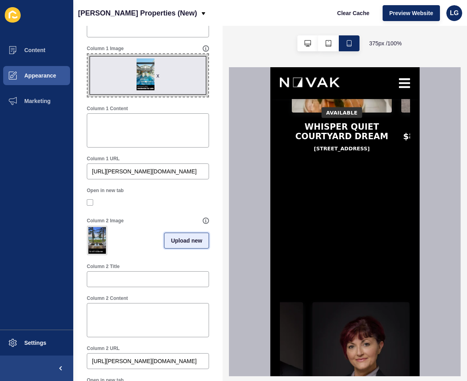
click at [183, 244] on span "Upload new" at bounding box center [186, 241] width 31 height 8
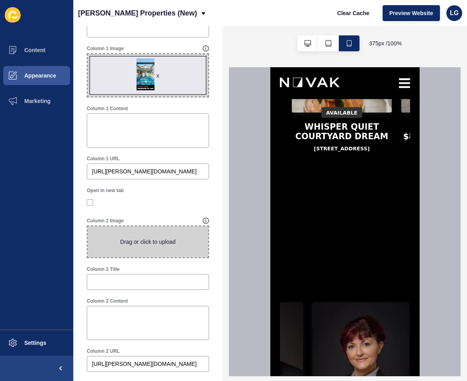
click at [178, 244] on span at bounding box center [148, 242] width 121 height 31
click at [88, 227] on input "Drag or click to upload" at bounding box center [88, 227] width 0 height 0
type input "C:\fakepath\photos for new website july 20252.jpg"
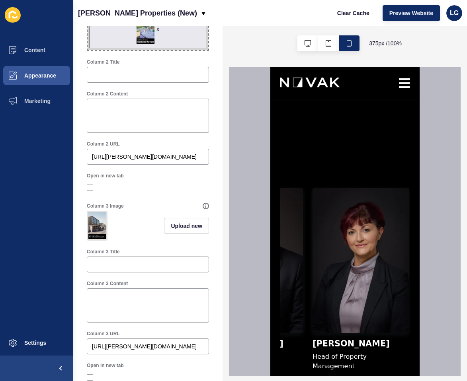
scroll to position [442, 0]
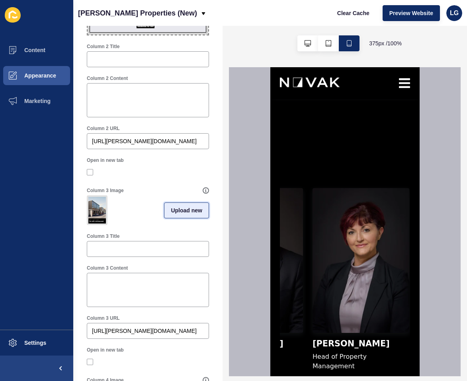
click at [184, 210] on span "Upload new" at bounding box center [186, 211] width 31 height 8
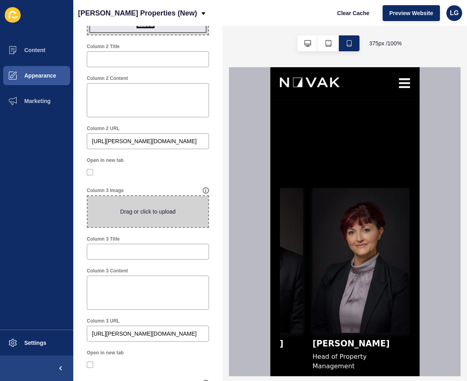
click at [187, 211] on span at bounding box center [148, 211] width 121 height 31
click at [88, 196] on input "Drag or click to upload" at bounding box center [88, 196] width 0 height 0
type input "C:\fakepath\photos for new website july 20253.jpg"
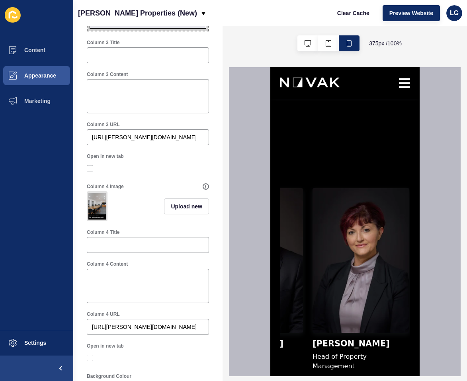
scroll to position [652, 0]
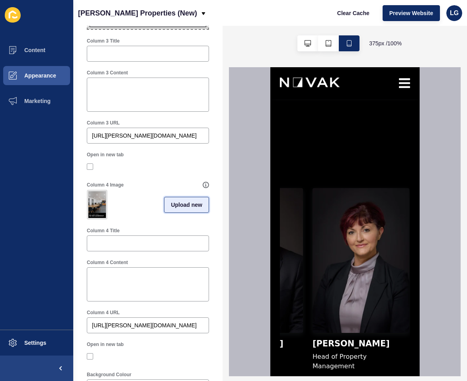
click at [184, 203] on span "Upload new" at bounding box center [186, 205] width 31 height 8
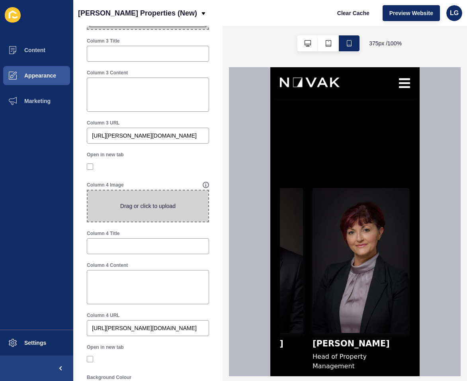
click at [180, 206] on span at bounding box center [148, 206] width 121 height 31
click at [88, 191] on input "Drag or click to upload" at bounding box center [88, 191] width 0 height 0
type input "C:\fakepath\photos for new website july 20254.jpg"
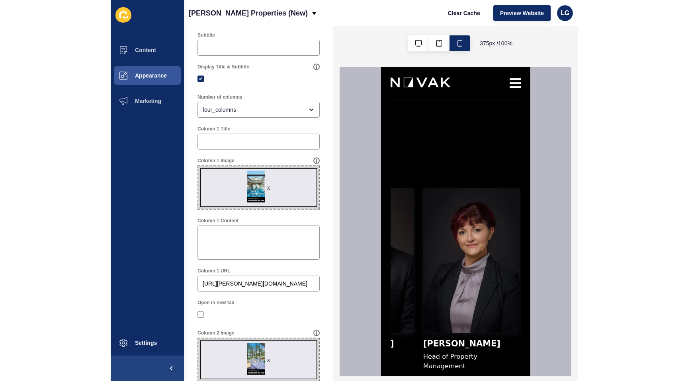
scroll to position [0, 0]
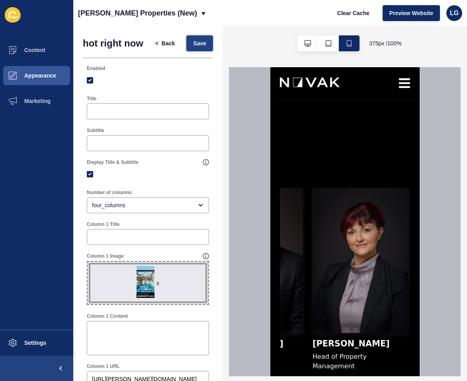
click at [203, 42] on span "Save" at bounding box center [199, 43] width 13 height 8
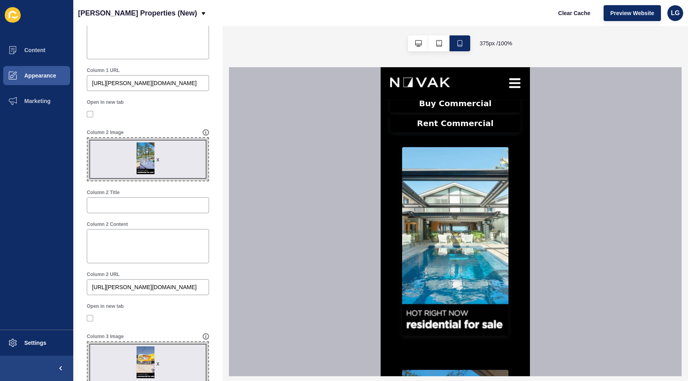
scroll to position [297, 0]
click at [429, 270] on img at bounding box center [455, 241] width 106 height 189
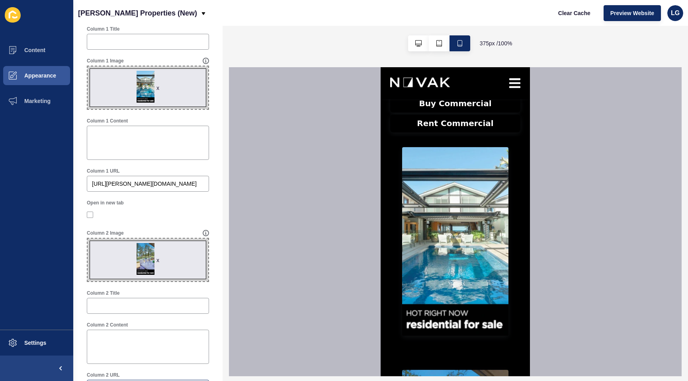
scroll to position [0, 0]
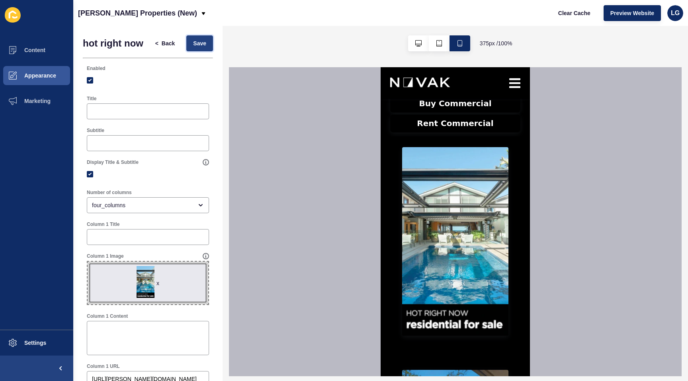
click at [203, 47] on span "Save" at bounding box center [199, 43] width 13 height 8
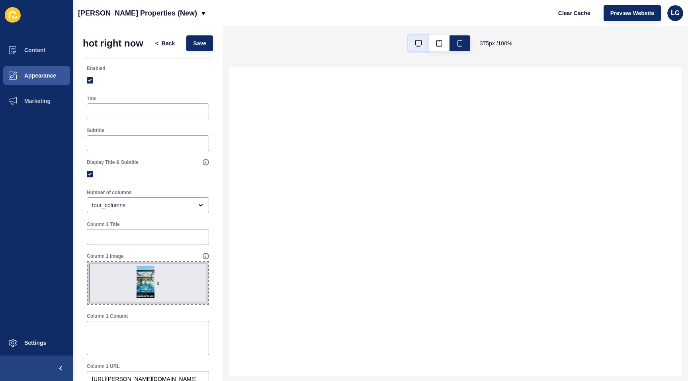
click at [421, 44] on button "button" at bounding box center [418, 43] width 21 height 16
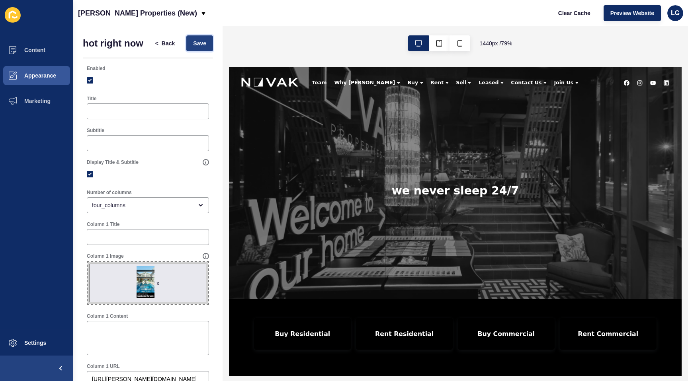
click at [196, 45] on span "Save" at bounding box center [199, 43] width 13 height 8
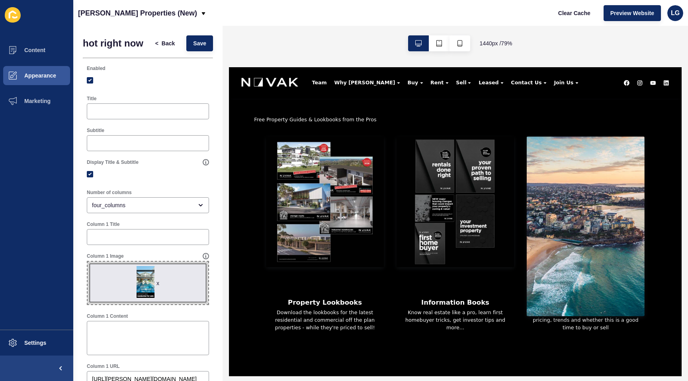
scroll to position [1806, 0]
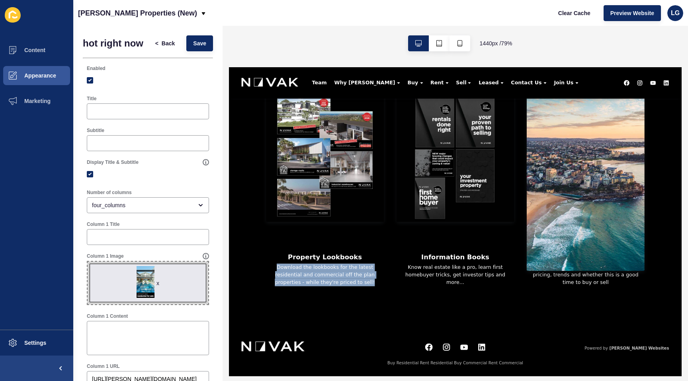
drag, startPoint x: 383, startPoint y: 338, endPoint x: 276, endPoint y: 319, distance: 109.7
click at [276, 319] on p "Download the lookbooks for the latest residential and commercial off the plan p…" at bounding box center [350, 330] width 149 height 29
copy p "Download the lookbooks for the latest residential and commercial off the plan p…"
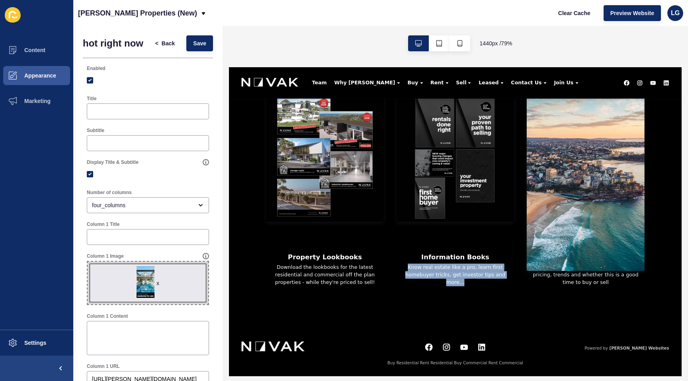
drag, startPoint x: 568, startPoint y: 330, endPoint x: 441, endPoint y: 313, distance: 128.2
click at [442, 313] on div "Information Books Know real estate like a pro, learn first homebuyer tricks, ge…" at bounding box center [515, 327] width 149 height 48
copy p "Know real estate like a pro, learn first homebuyer tricks, get investor tips an…"
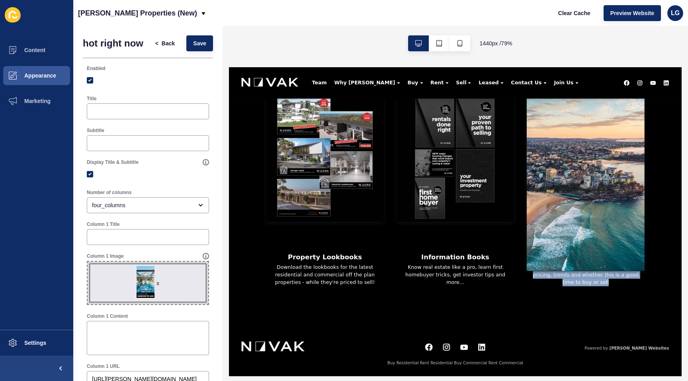
drag, startPoint x: 707, startPoint y: 341, endPoint x: 605, endPoint y: 327, distance: 102.5
click at [605, 327] on div "Property Lookbooks Download the lookbooks for the latest residential and commer…" at bounding box center [515, 224] width 503 height 277
copy p "pricing, trends and whether this is a good time to buy or sell"
click at [163, 42] on span "Back" at bounding box center [168, 43] width 13 height 8
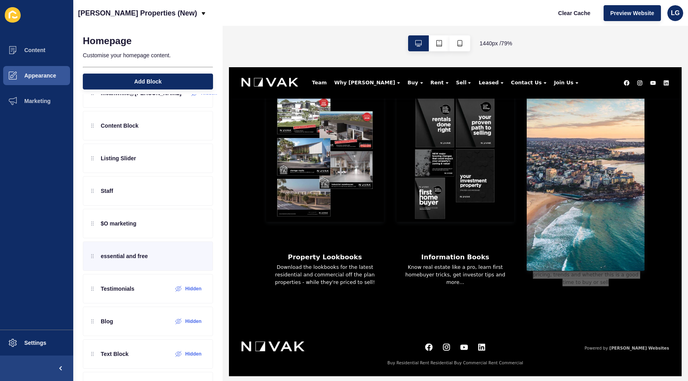
scroll to position [220, 0]
click at [180, 258] on div at bounding box center [184, 256] width 13 height 13
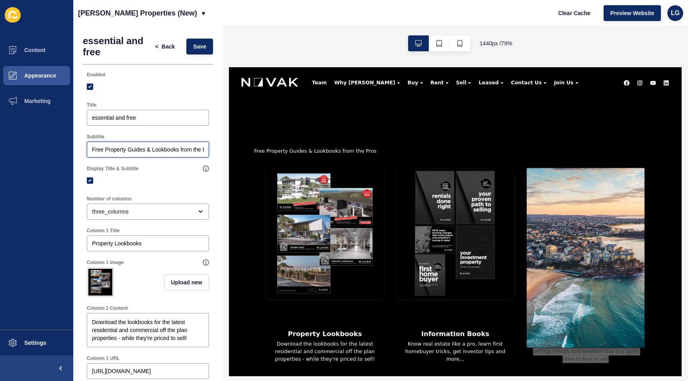
scroll to position [0, 10]
drag, startPoint x: 322, startPoint y: 217, endPoint x: 236, endPoint y: 173, distance: 97.0
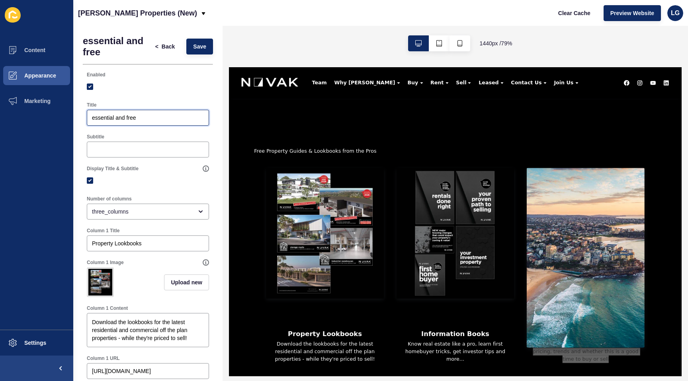
drag, startPoint x: 135, startPoint y: 116, endPoint x: 59, endPoint y: 115, distance: 76.9
click at [60, 116] on div "Content Appearance Marketing Settings [PERSON_NAME] Properties (New) Clear Cach…" at bounding box center [344, 190] width 688 height 381
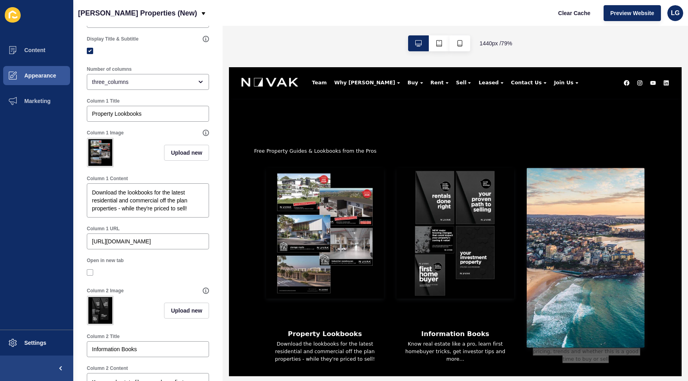
scroll to position [131, 0]
drag, startPoint x: 93, startPoint y: 191, endPoint x: 209, endPoint y: 218, distance: 119.4
click at [209, 218] on div "Column 1 Content Download the lookbooks for the latest residential and commerci…" at bounding box center [148, 195] width 130 height 50
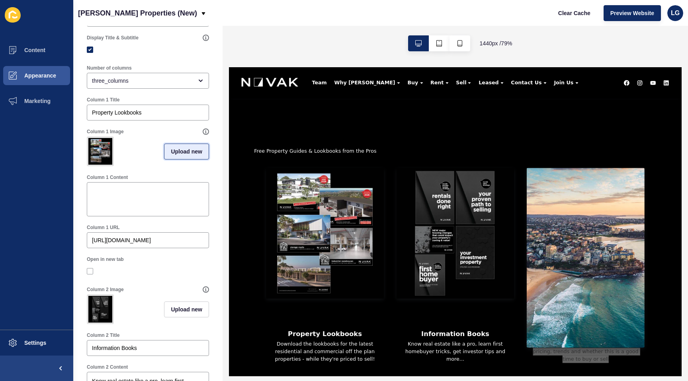
click at [186, 153] on span "Upload new" at bounding box center [186, 152] width 31 height 8
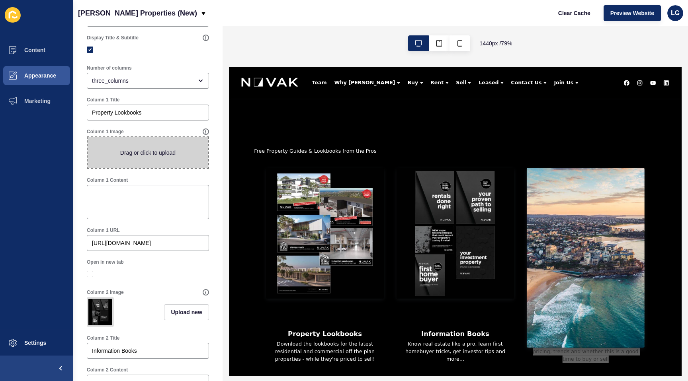
click at [158, 159] on span at bounding box center [148, 152] width 121 height 31
click at [88, 137] on input "Drag or click to upload" at bounding box center [88, 137] width 0 height 0
type input "C:\fakepath\freebies.jpg"
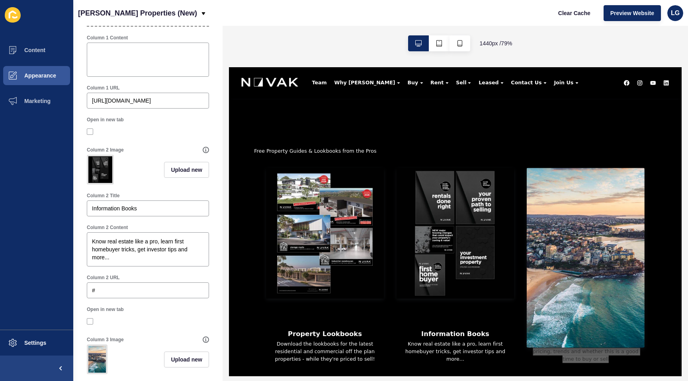
scroll to position [289, 0]
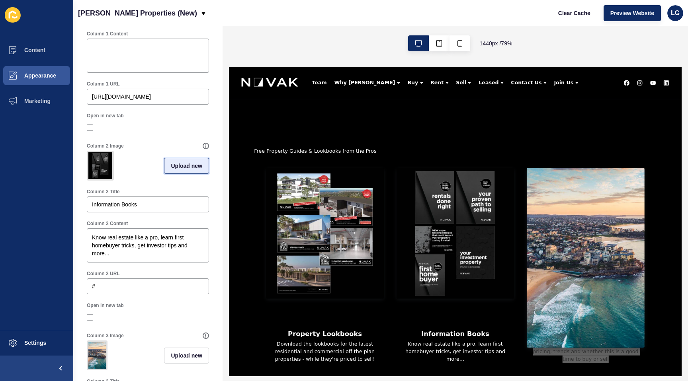
click at [184, 168] on span "Upload new" at bounding box center [186, 166] width 31 height 8
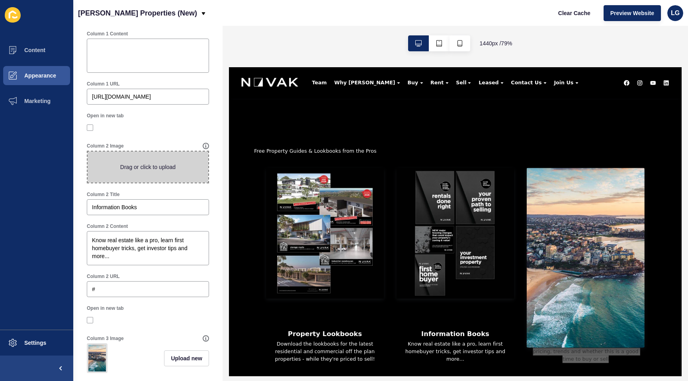
click at [156, 170] on span at bounding box center [148, 167] width 121 height 31
click at [88, 152] on input "Drag or click to upload" at bounding box center [88, 152] width 0 height 0
type input "C:\fakepath\freebies2.jpg"
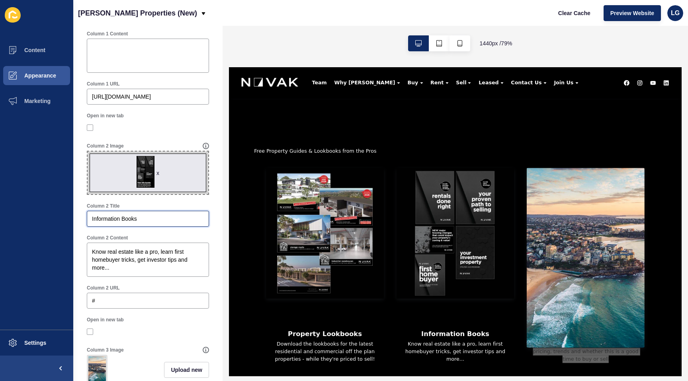
drag, startPoint x: 68, startPoint y: 219, endPoint x: 47, endPoint y: 222, distance: 21.3
click at [37, 221] on div "Content Appearance Marketing Settings [PERSON_NAME] Properties (New) Clear Cach…" at bounding box center [344, 190] width 688 height 381
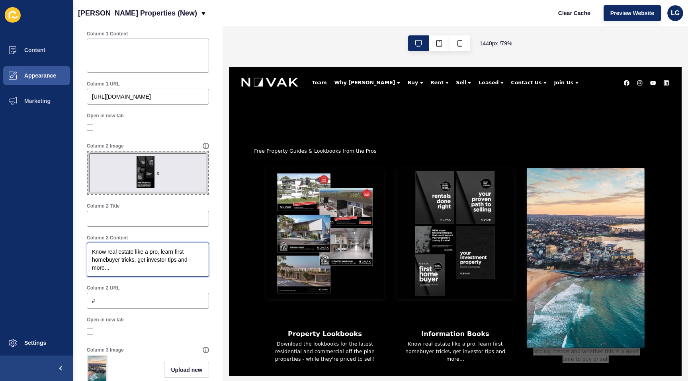
drag, startPoint x: 121, startPoint y: 272, endPoint x: 63, endPoint y: 247, distance: 63.9
click at [55, 244] on div "Content Appearance Marketing Settings [PERSON_NAME] Properties (New) Clear Cach…" at bounding box center [344, 190] width 688 height 381
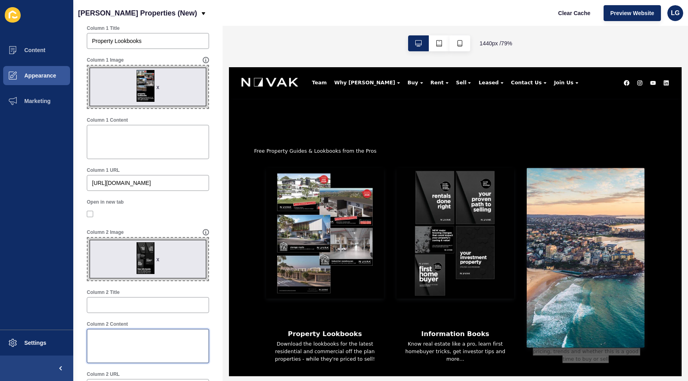
scroll to position [0, 0]
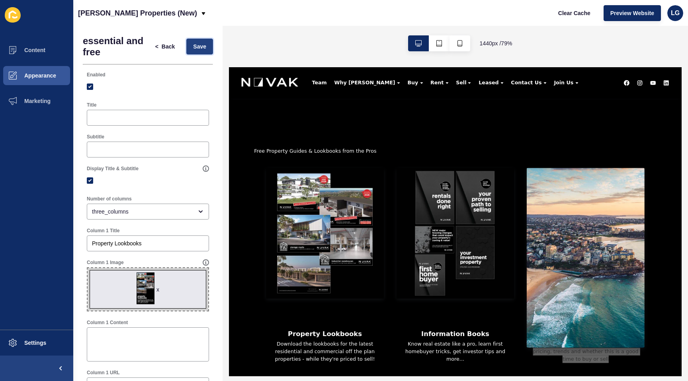
click at [201, 47] on span "Save" at bounding box center [199, 47] width 13 height 8
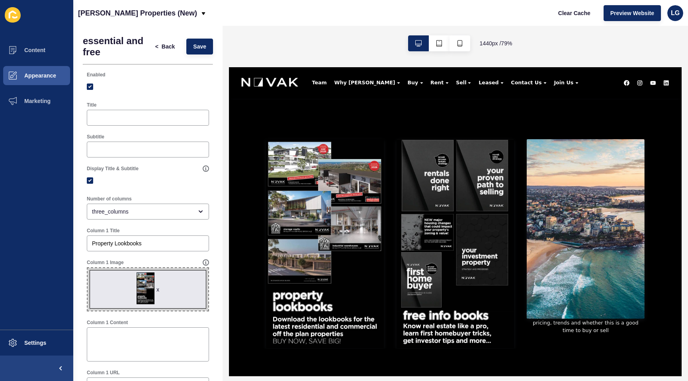
scroll to position [1731, 0]
click at [457, 46] on icon "button" at bounding box center [459, 43] width 5 height 6
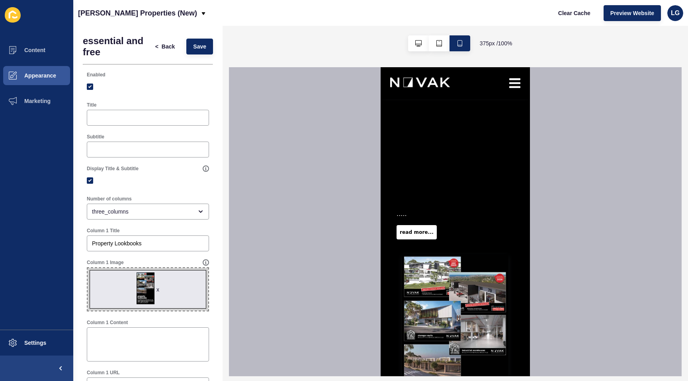
scroll to position [2191, 0]
drag, startPoint x: 129, startPoint y: 244, endPoint x: 59, endPoint y: 248, distance: 69.8
click at [59, 248] on div "Content Appearance Marketing Settings [PERSON_NAME] Properties (New) Clear Cach…" at bounding box center [344, 190] width 688 height 381
drag, startPoint x: 143, startPoint y: 246, endPoint x: 78, endPoint y: 238, distance: 64.6
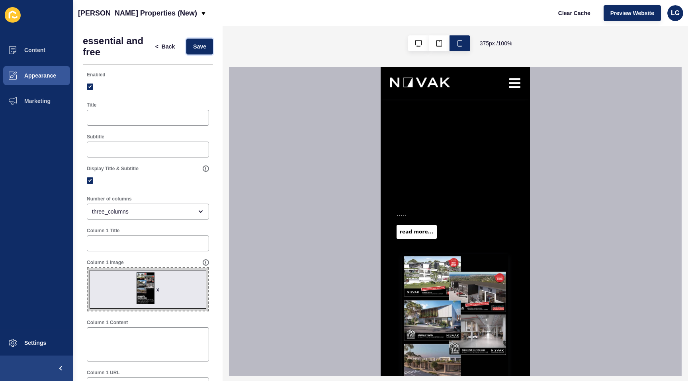
drag, startPoint x: 204, startPoint y: 47, endPoint x: 251, endPoint y: 101, distance: 71.1
click at [205, 48] on span "Save" at bounding box center [199, 47] width 13 height 8
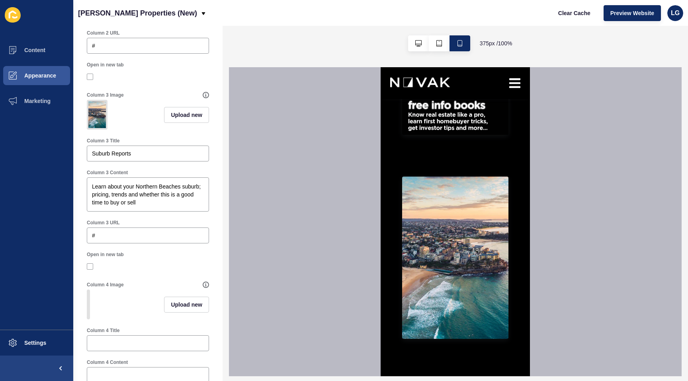
scroll to position [547, 0]
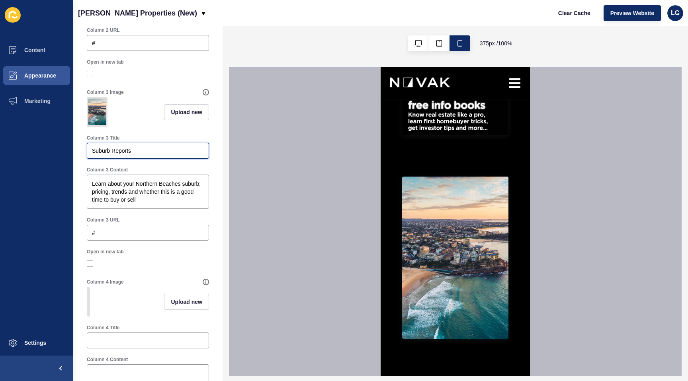
drag, startPoint x: 146, startPoint y: 149, endPoint x: 74, endPoint y: 145, distance: 72.2
click at [73, 145] on div "essential and free < Back Save Enabled Title Subtitle Display Title & Subtitle …" at bounding box center [147, 4] width 149 height 1051
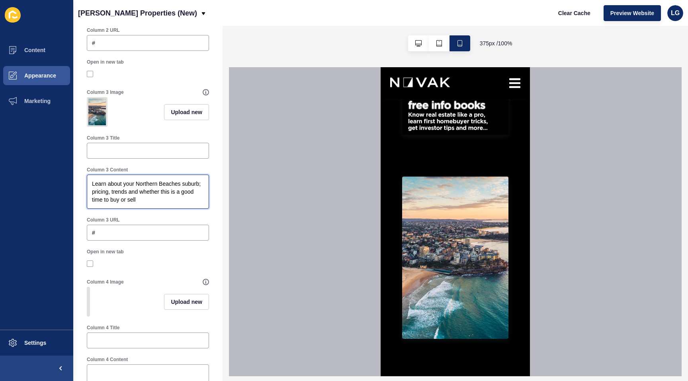
drag, startPoint x: 139, startPoint y: 199, endPoint x: 64, endPoint y: 177, distance: 77.3
click at [64, 177] on div "Content Appearance Marketing Settings [PERSON_NAME] Properties (New) Clear Cach…" at bounding box center [344, 190] width 688 height 381
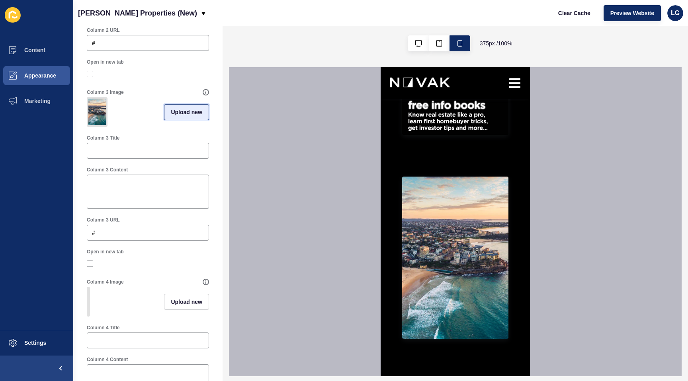
click at [183, 107] on button "Upload new" at bounding box center [186, 112] width 45 height 16
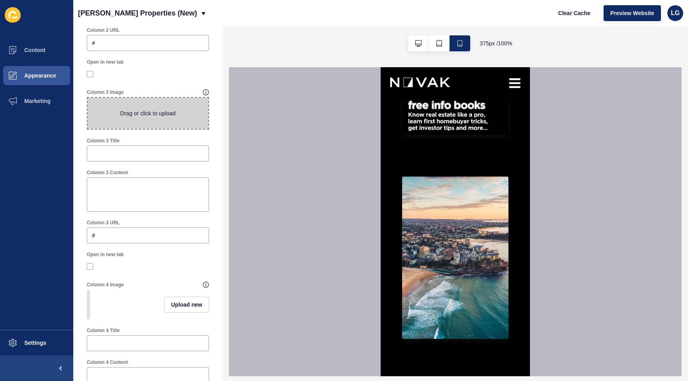
click at [168, 111] on span at bounding box center [148, 113] width 121 height 31
click at [88, 98] on input "Drag or click to upload" at bounding box center [88, 98] width 0 height 0
type input "C:\fakepath\freebies3.jpg"
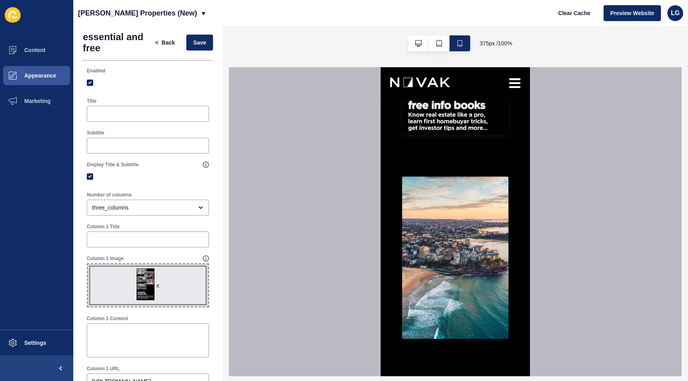
scroll to position [0, 0]
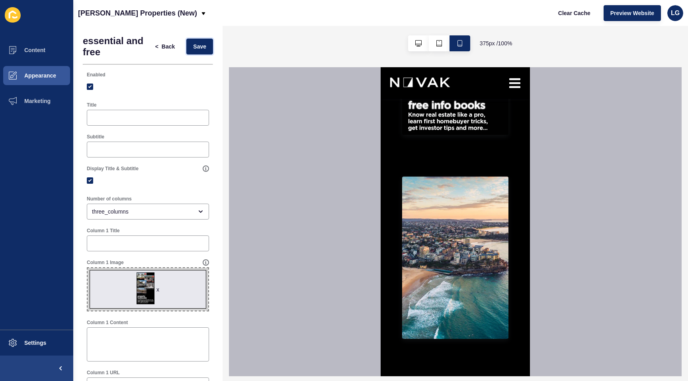
drag, startPoint x: 192, startPoint y: 50, endPoint x: 208, endPoint y: 67, distance: 23.1
click at [193, 50] on button "Save" at bounding box center [199, 47] width 27 height 16
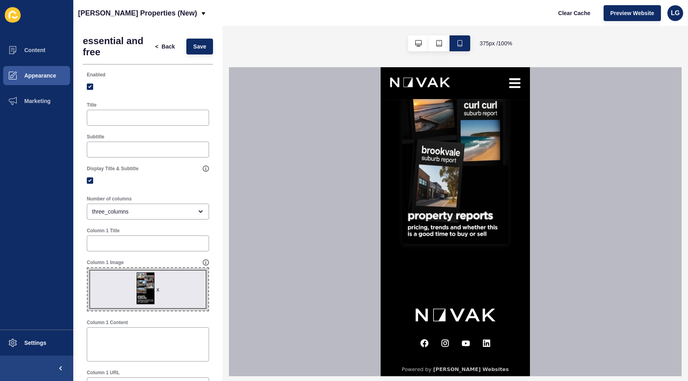
scroll to position [2908, 0]
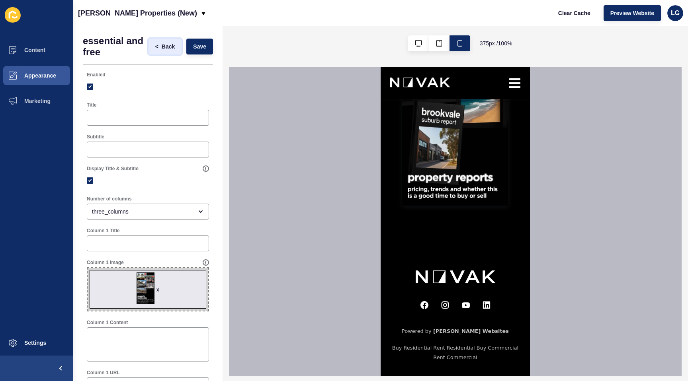
click at [172, 47] on span "Back" at bounding box center [168, 47] width 13 height 8
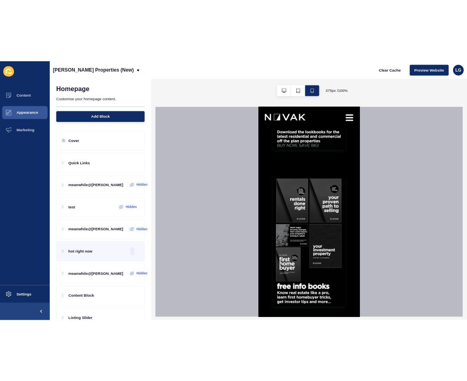
scroll to position [2513, 0]
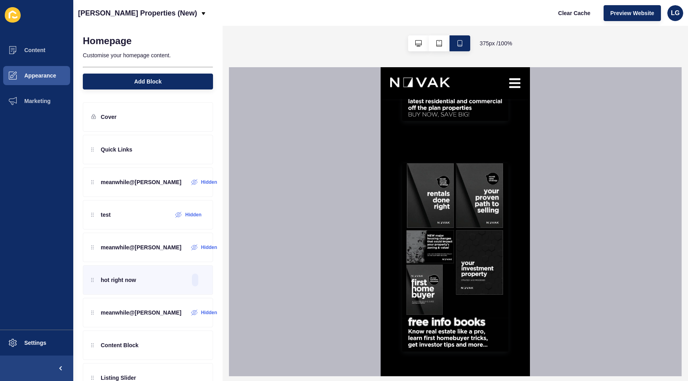
click at [432, 162] on div at bounding box center [455, 270] width 130 height 681
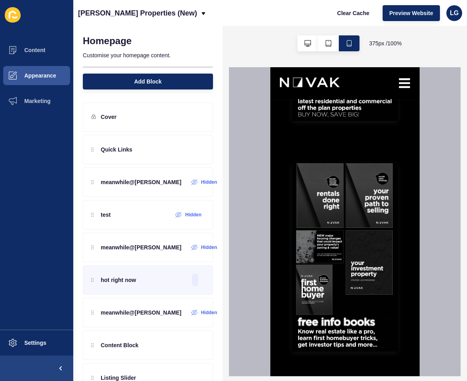
click at [325, 131] on div at bounding box center [344, 31] width 106 height 199
click at [123, 110] on div "Cover" at bounding box center [148, 116] width 130 height 29
click at [198, 118] on icon at bounding box center [198, 117] width 7 height 6
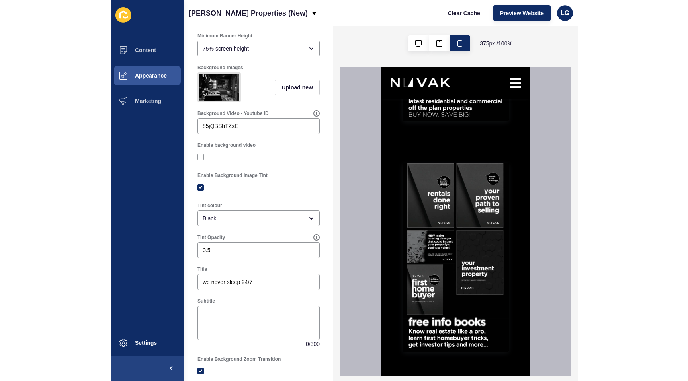
scroll to position [0, 0]
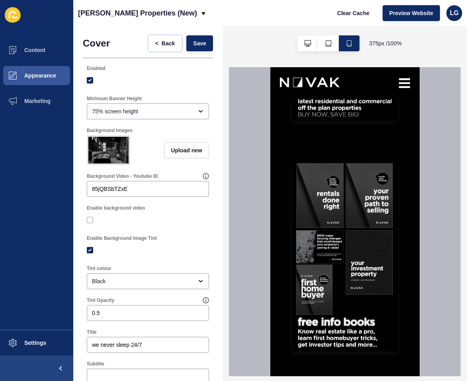
click at [165, 46] on span "Back" at bounding box center [168, 43] width 13 height 8
